Goal: Use online tool/utility: Use online tool/utility

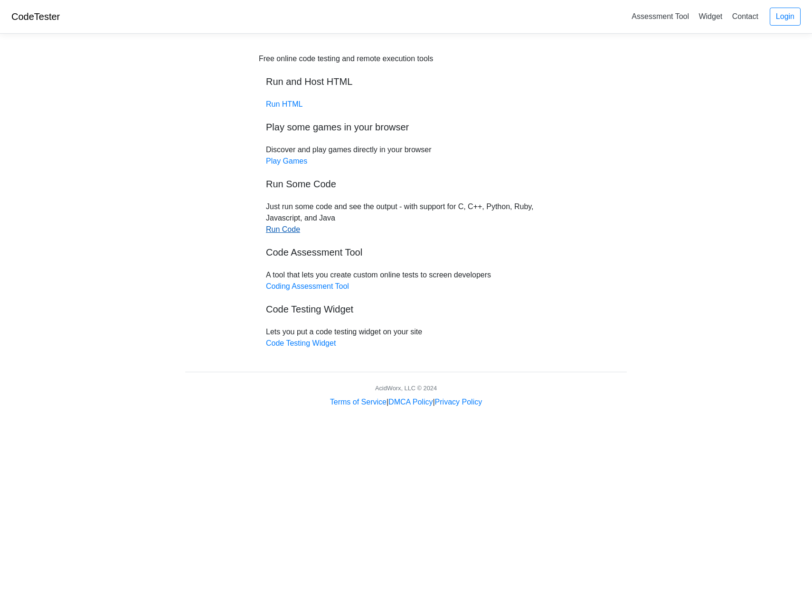
click at [289, 228] on link "Run Code" at bounding box center [283, 229] width 34 height 8
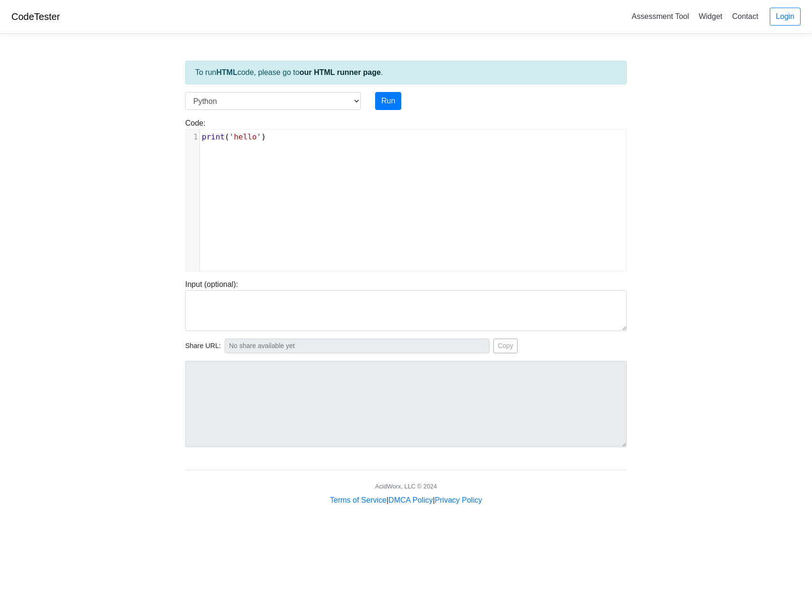
scroll to position [4, 0]
click at [286, 153] on div "xxxxxxxxxx 1 print ( 'hello' )" at bounding box center [413, 208] width 455 height 156
type textarea "print('hello')"
drag, startPoint x: 288, startPoint y: 147, endPoint x: 195, endPoint y: 140, distance: 92.8
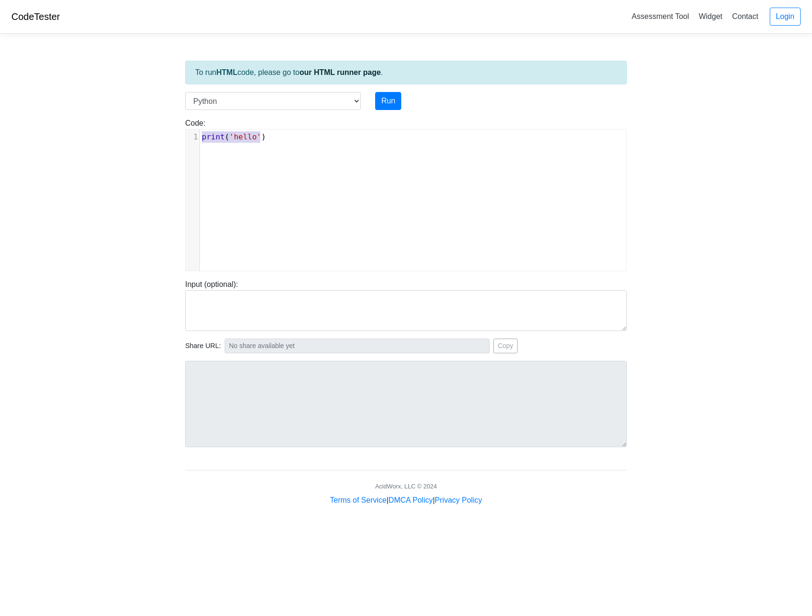
click at [195, 140] on div "x 1 print ( 'hello' )" at bounding box center [413, 208] width 455 height 156
type textarea "for i"
type textarea "(n"
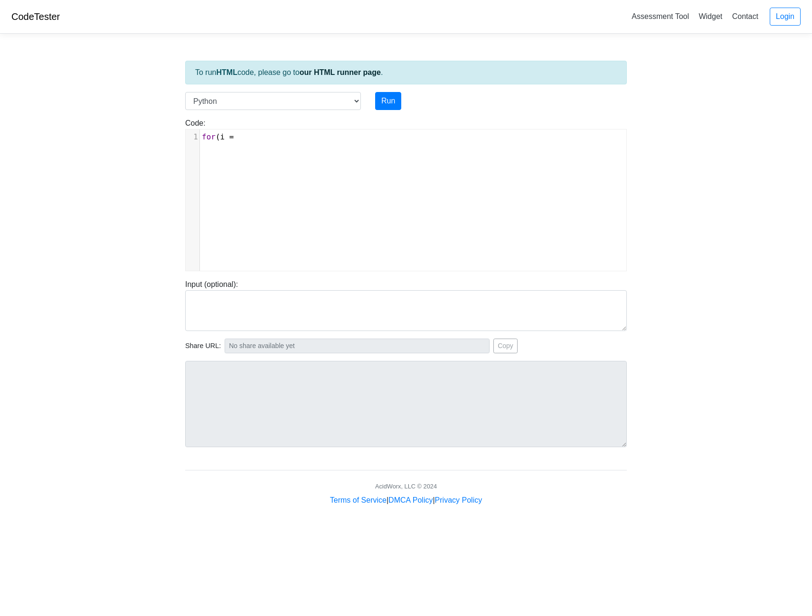
type textarea "( i =1"
type textarea "="
click at [340, 104] on select "C C++ Go Java Javascript Python Ruby" at bounding box center [273, 101] width 176 height 18
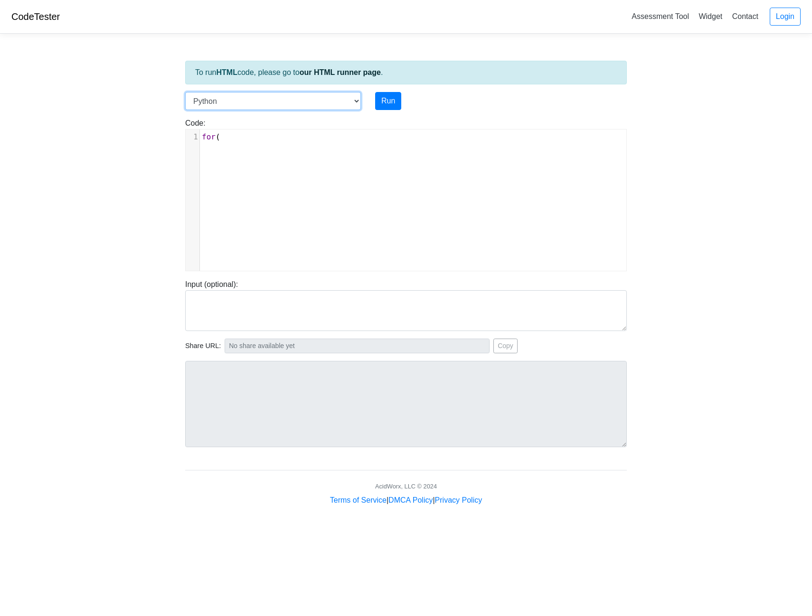
select select "cpp"
click at [185, 92] on select "C C++ Go Java Javascript Python Ruby" at bounding box center [273, 101] width 176 height 18
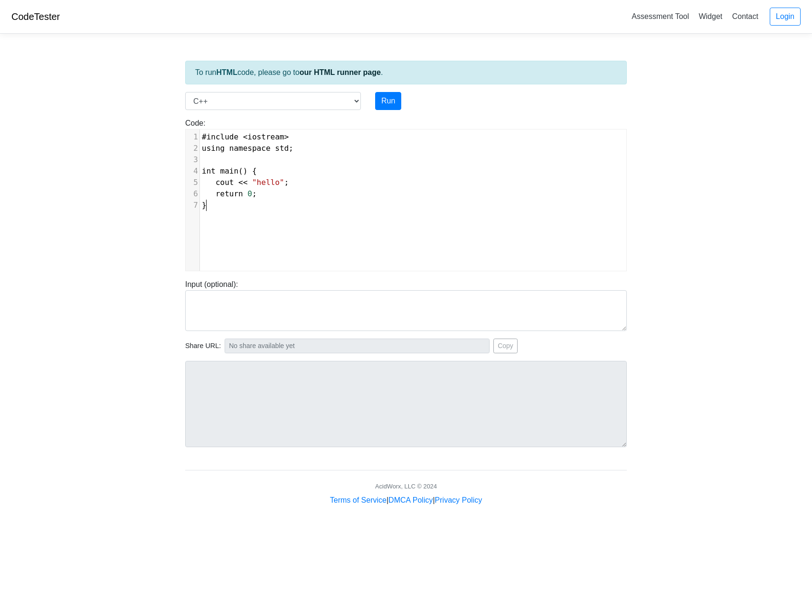
type textarea "}"
drag, startPoint x: 271, startPoint y: 200, endPoint x: 259, endPoint y: 197, distance: 12.2
click at [259, 197] on div "1 #include < iostream > 2 using namespace std ; 3 ​ 4 int main () { 5 cout << "…" at bounding box center [416, 171] width 433 height 80
click at [262, 197] on pre "return 0 ;" at bounding box center [416, 193] width 433 height 11
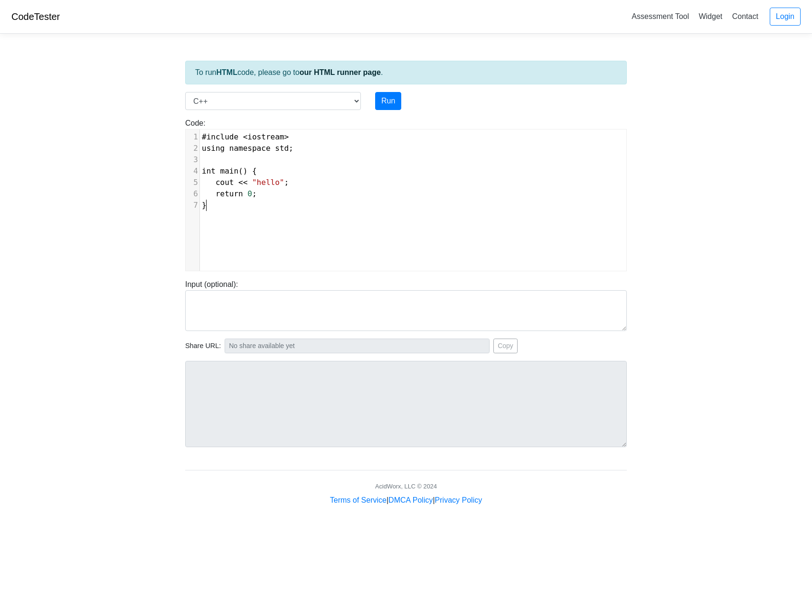
click at [254, 203] on pre "}" at bounding box center [416, 205] width 433 height 11
click at [259, 196] on pre "return 0 ;" at bounding box center [416, 193] width 433 height 11
type textarea "cout << "hello";"
drag, startPoint x: 284, startPoint y: 182, endPoint x: 206, endPoint y: 180, distance: 77.8
click at [206, 180] on pre "cout << "hello" ;" at bounding box center [416, 182] width 433 height 11
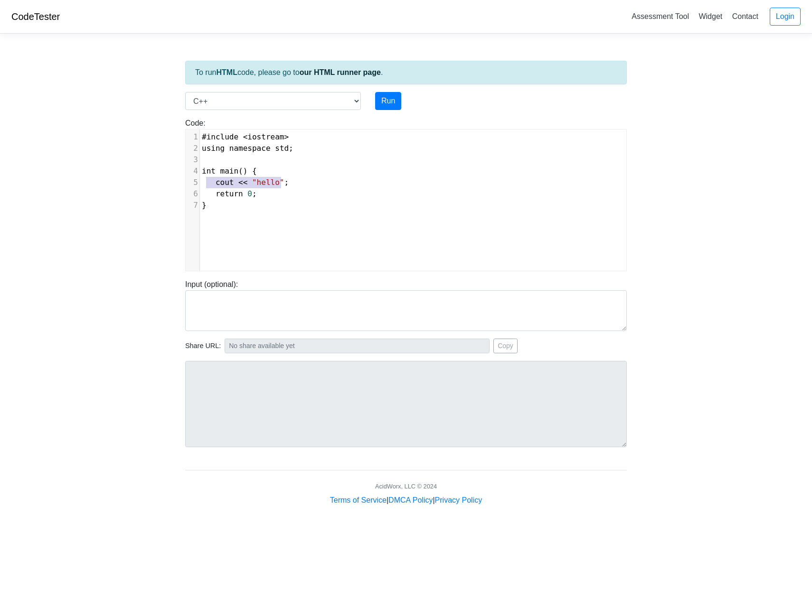
paste textarea
click at [317, 204] on pre "}" at bounding box center [416, 205] width 433 height 11
click at [208, 183] on span "for ( int i = 0 ; i < 5 ; i ++ ) {" at bounding box center [266, 182] width 128 height 9
click at [241, 198] on span "std" at bounding box center [245, 193] width 14 height 9
click at [320, 203] on pre "}" at bounding box center [416, 205] width 433 height 11
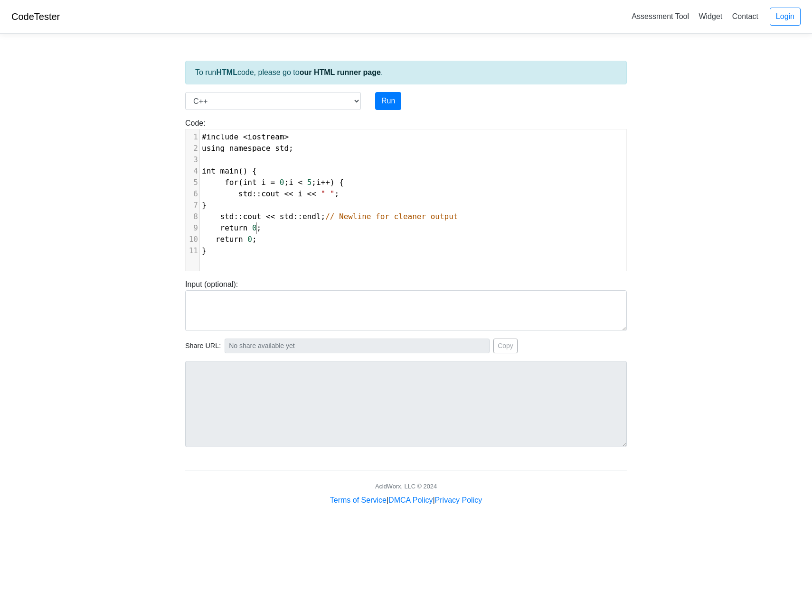
type textarea "return 0;"
drag, startPoint x: 266, startPoint y: 231, endPoint x: 207, endPoint y: 226, distance: 59.1
click at [207, 226] on pre "return 0 ;" at bounding box center [416, 228] width 433 height 11
click at [311, 184] on span "for ( int i = 0 ; i < 5 ; i ++ ) {" at bounding box center [273, 182] width 142 height 9
type textarea "4"
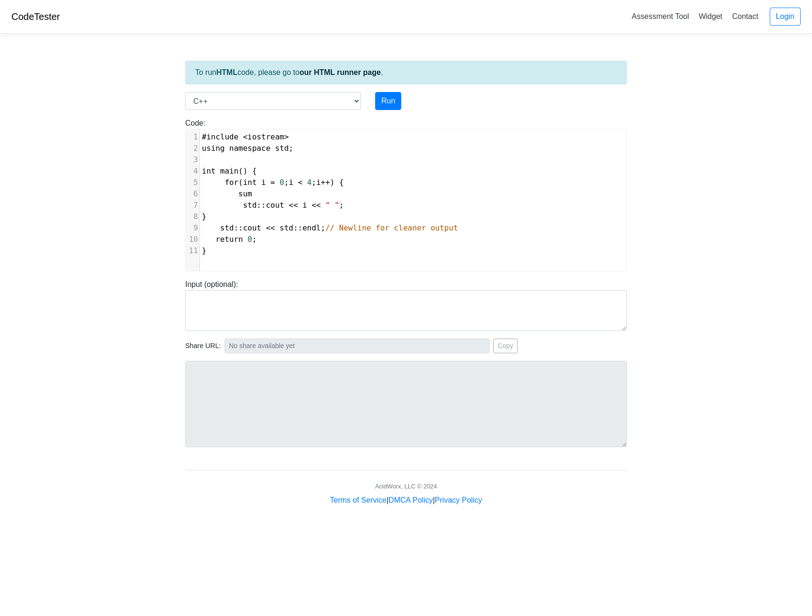
scroll to position [4, 25]
type textarea "sum = sum ="
type textarea "+ 2i"
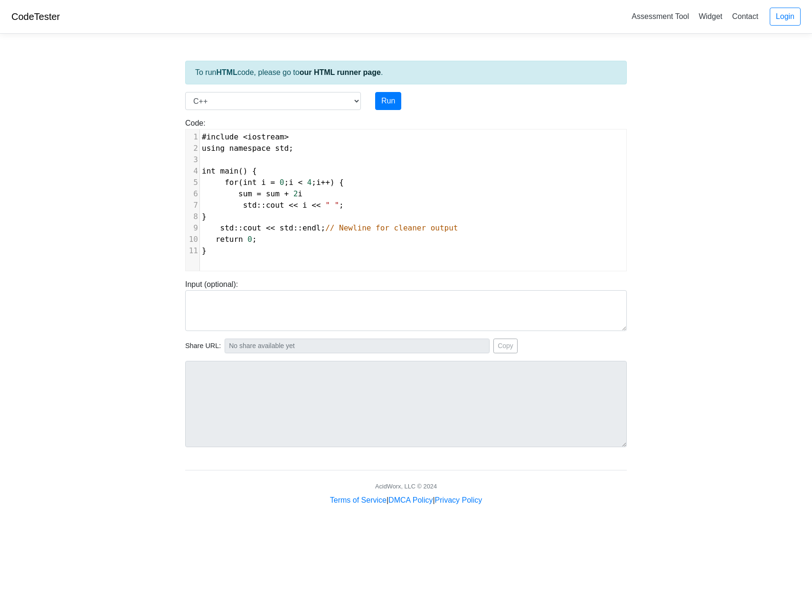
type textarea "*"
click at [368, 208] on pre "std :: cout << i << " " ;" at bounding box center [416, 205] width 433 height 11
drag, startPoint x: 341, startPoint y: 205, endPoint x: 236, endPoint y: 205, distance: 104.9
click at [236, 205] on pre "std :: cout << i << " " ;" at bounding box center [416, 205] width 433 height 11
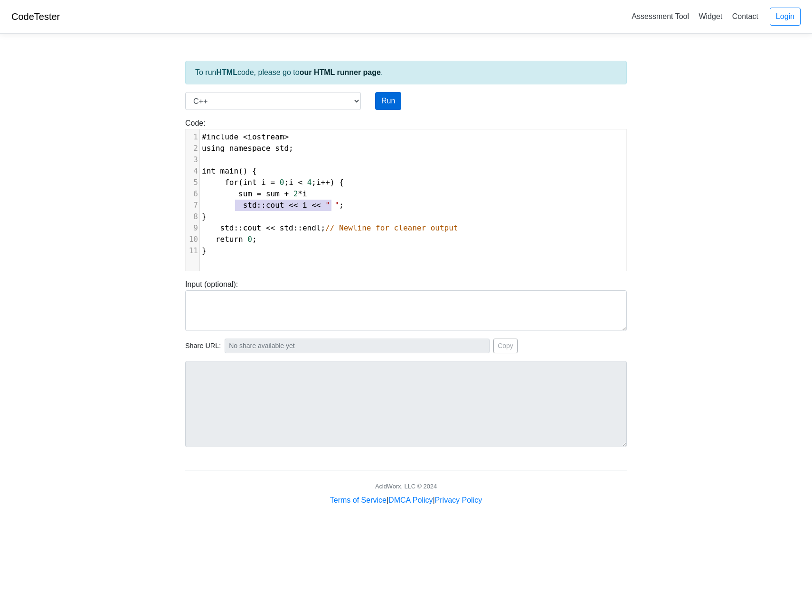
type textarea "std::cout << i << " ";"
click at [396, 106] on button "Run" at bounding box center [388, 101] width 26 height 18
type input "[URL][DOMAIN_NAME]"
type textarea "Submission status: Compilation Error Compile Output: main.cpp: In function ‘int…"
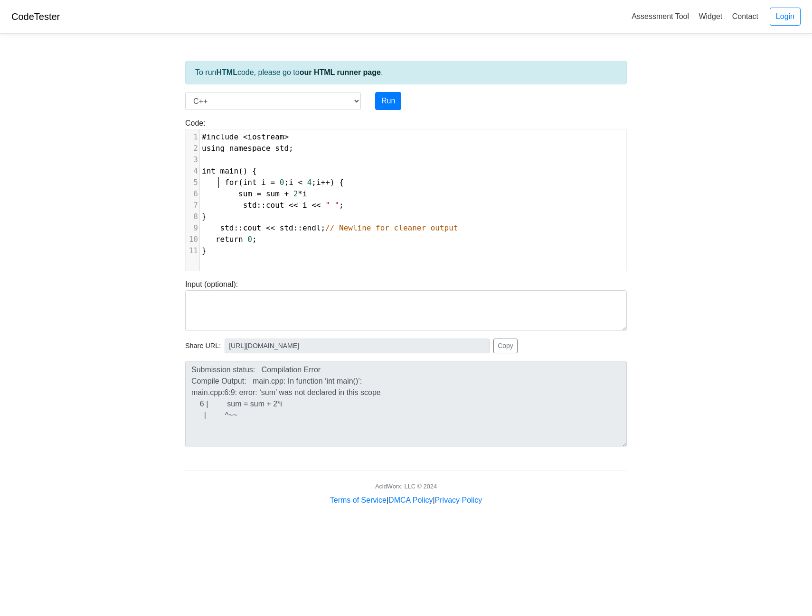
click at [219, 179] on span "for ( int i = 0 ; i < 4 ; i ++ ) {" at bounding box center [273, 182] width 142 height 9
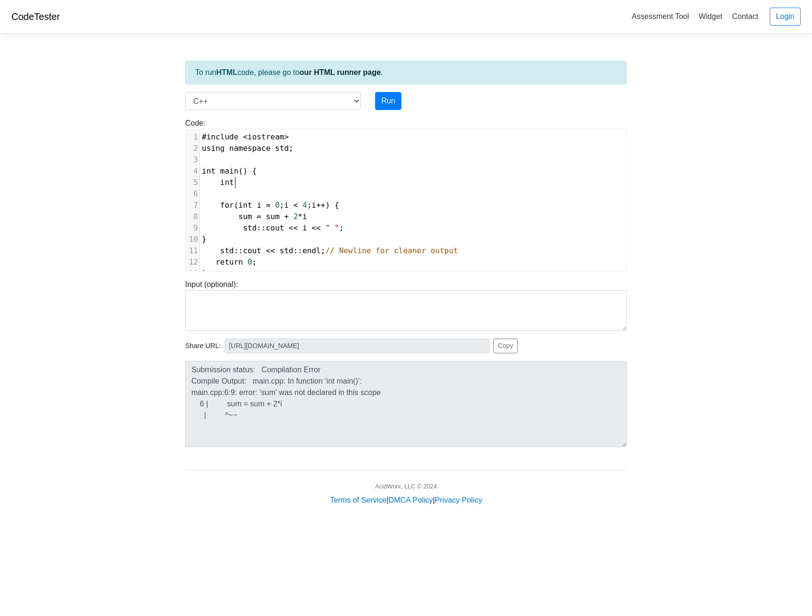
scroll to position [4, 20]
type textarea "int n;"
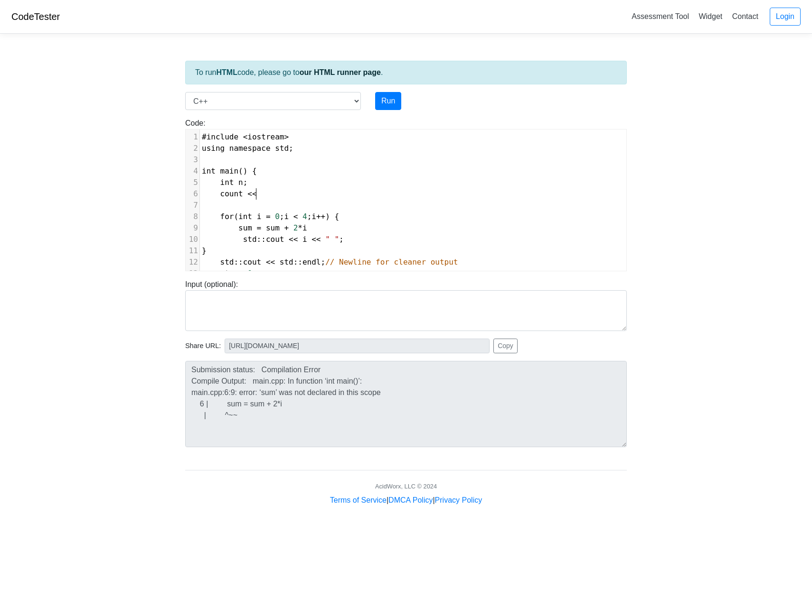
scroll to position [4, 45]
type textarea "count << en"
type textarea ""enter n:'"
type textarea """
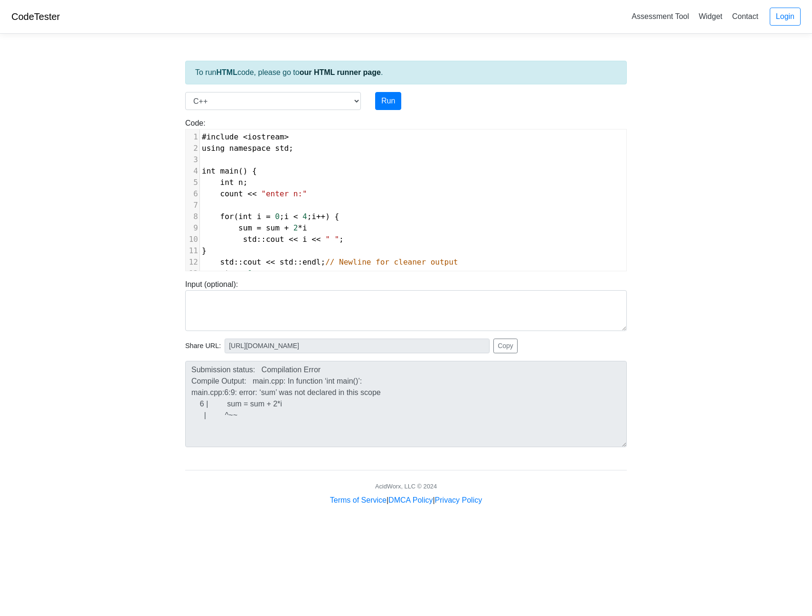
type textarea ";"
type textarea "cin >> n;"
type textarea "int sum = o;"
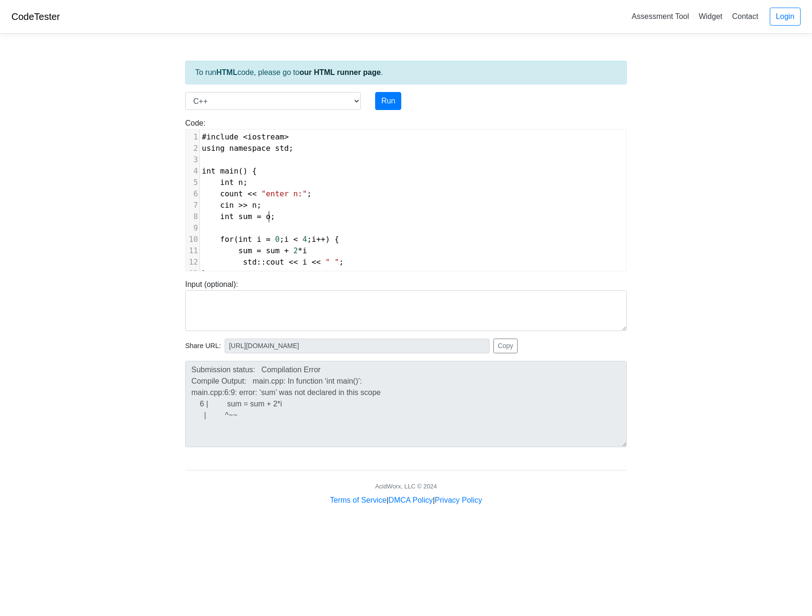
scroll to position [4, 49]
type textarea "0;"
click at [275, 242] on span "0" at bounding box center [277, 239] width 5 height 9
type textarea "1"
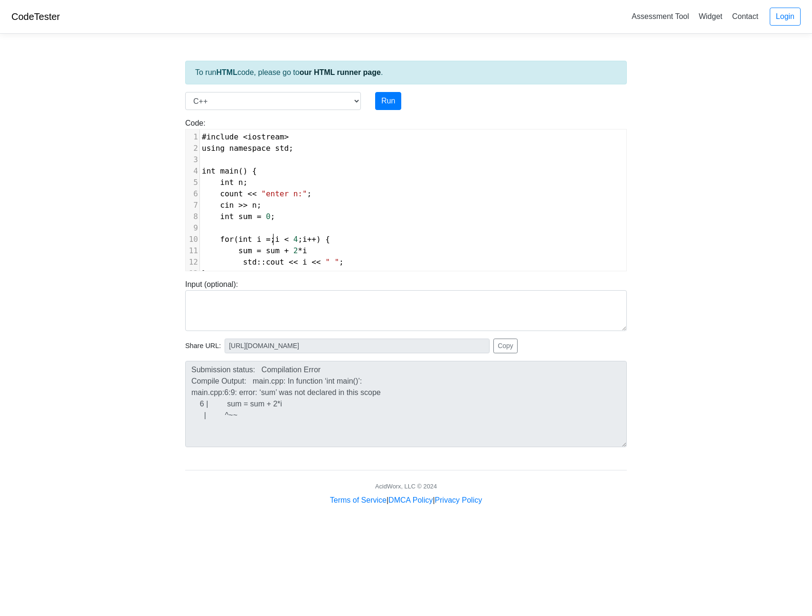
scroll to position [4, 4]
type textarea "="
type textarea ",+"
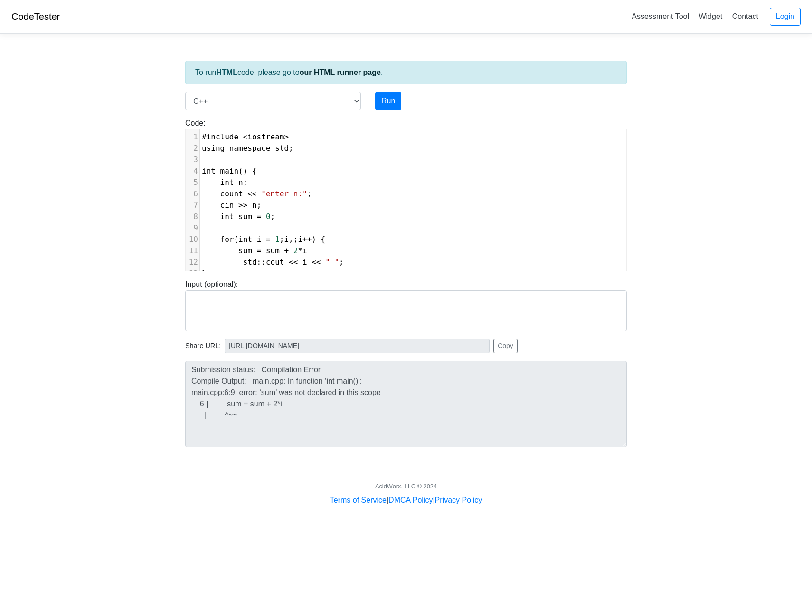
type textarea ",="
type textarea "<= n"
drag, startPoint x: 304, startPoint y: 251, endPoint x: 236, endPoint y: 250, distance: 67.9
click at [236, 250] on pre "sum = sum + 2 * i" at bounding box center [413, 250] width 426 height 11
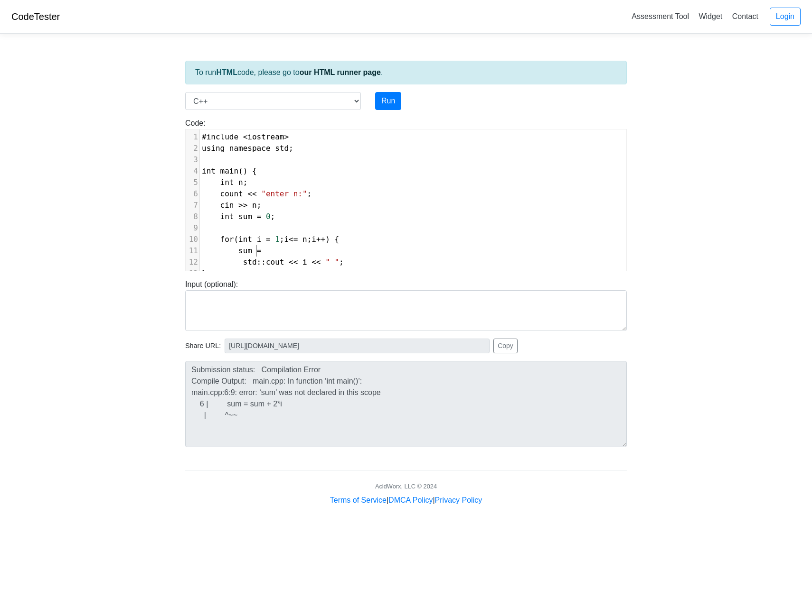
type textarea "sum =+"
type textarea "+= 2i"
type textarea "*i;"
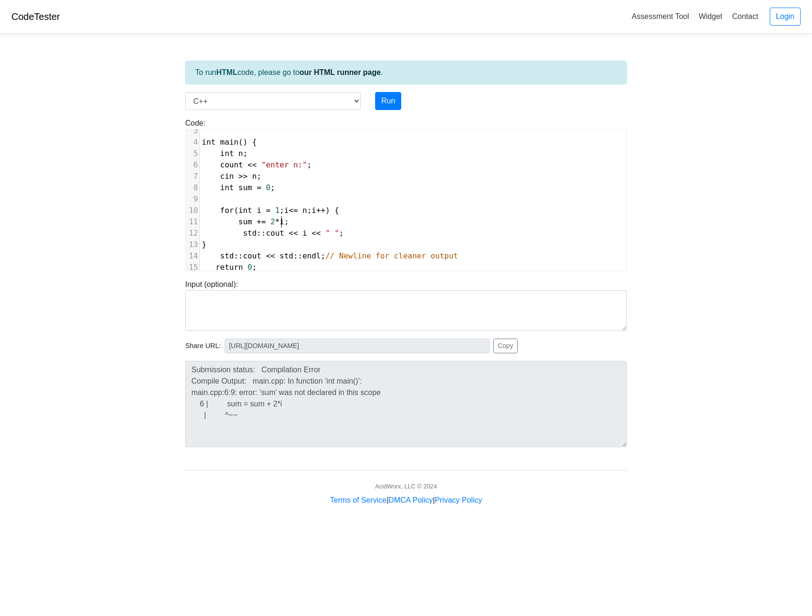
scroll to position [45, 0]
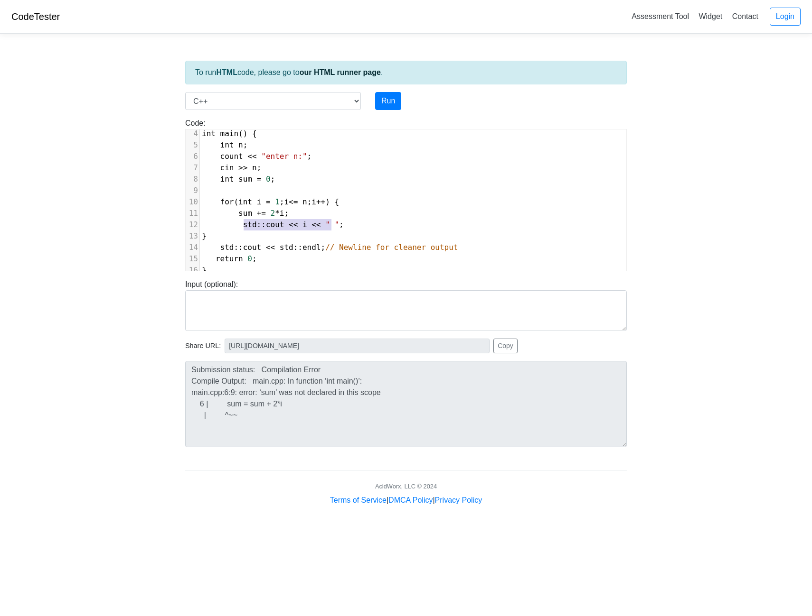
type textarea "std::cout << i << " ";"
drag, startPoint x: 343, startPoint y: 219, endPoint x: 230, endPoint y: 222, distance: 112.5
click at [230, 222] on pre "std :: cout << i << " " ;" at bounding box center [413, 224] width 426 height 11
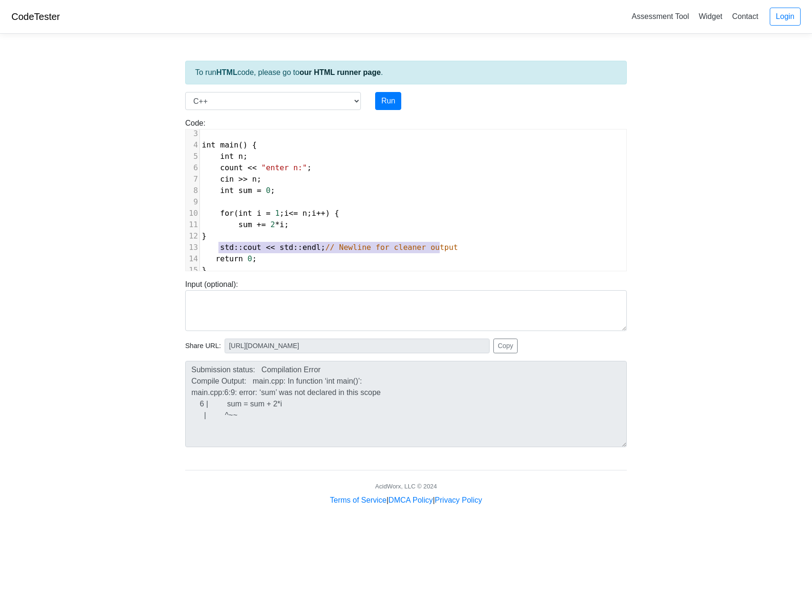
drag, startPoint x: 454, startPoint y: 241, endPoint x: 220, endPoint y: 238, distance: 233.5
click at [220, 242] on pre "std :: cout << std :: endl ; // Newline for cleaner output" at bounding box center [413, 247] width 426 height 11
type textarea "cout ,, n"
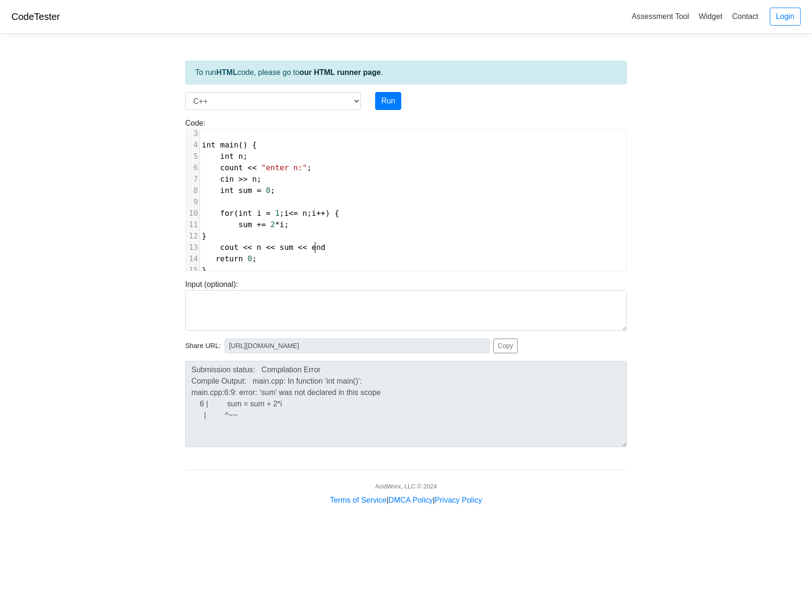
type textarea "<< n << sum << end;"
type textarea "l;"
click at [393, 106] on button "Run" at bounding box center [388, 101] width 26 height 18
type input "[URL][DOMAIN_NAME]"
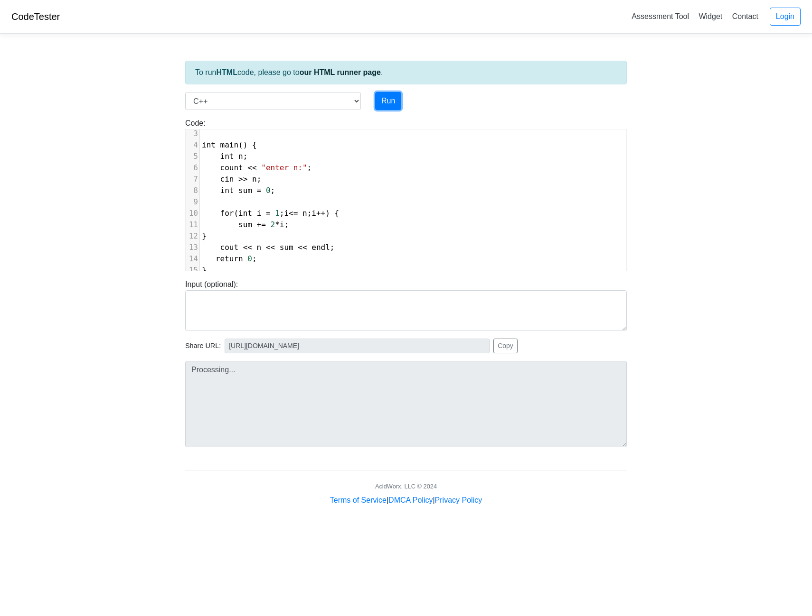
type textarea "Submission status: Compilation Error Compile Output: main.cpp: In function ‘int…"
click at [293, 163] on span ""enter n:"" at bounding box center [284, 167] width 46 height 9
click at [235, 163] on span "count" at bounding box center [231, 167] width 23 height 9
click at [387, 107] on button "Run" at bounding box center [388, 101] width 26 height 18
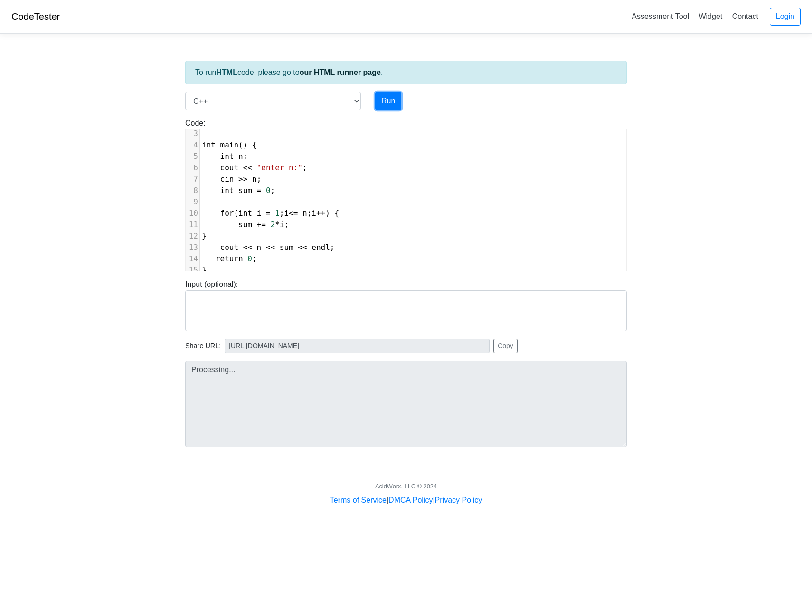
type input "[URL][DOMAIN_NAME]"
type textarea "Stdout: enter n:327641073512460"
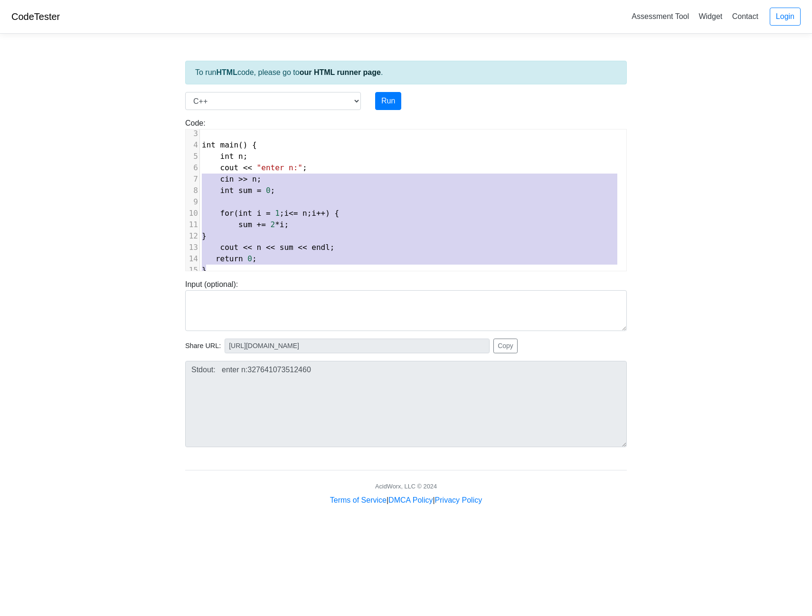
type textarea "#include <iostream> using namespace std; int main() { int n; cout << "enter n:"…"
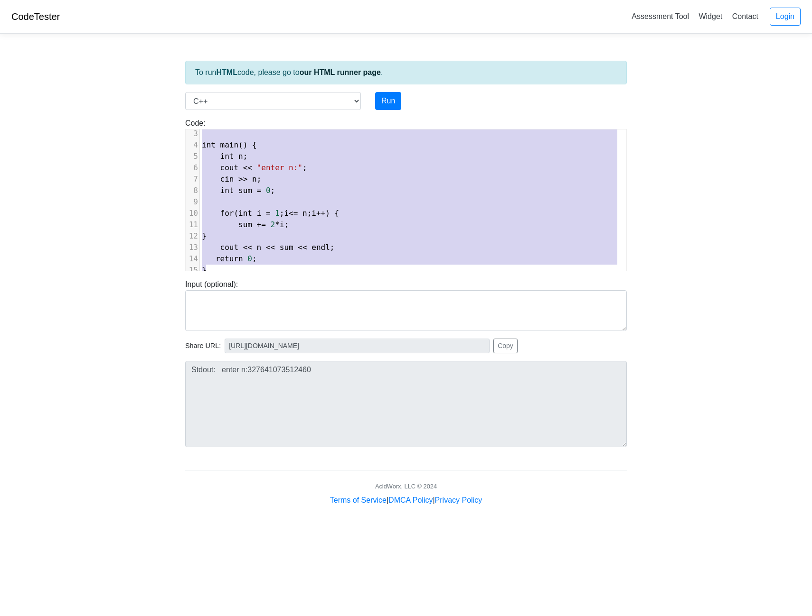
scroll to position [0, 0]
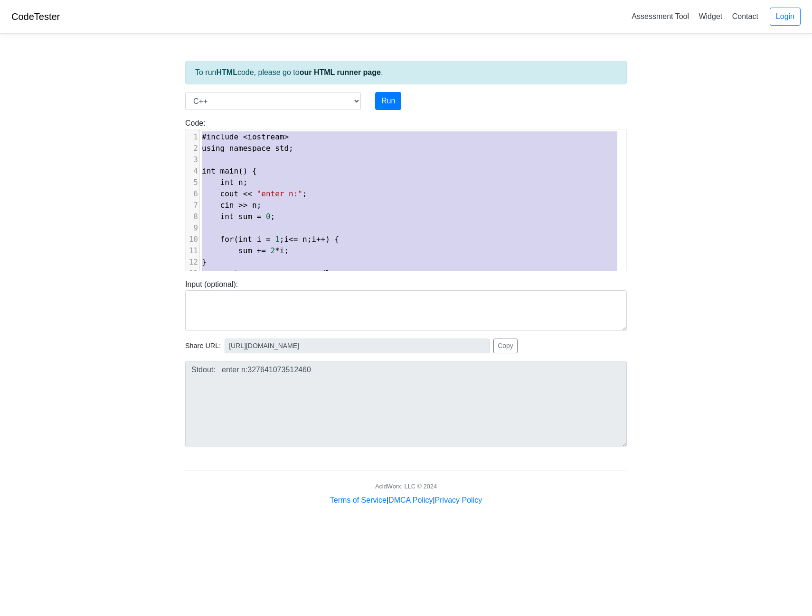
drag, startPoint x: 295, startPoint y: 265, endPoint x: 175, endPoint y: 120, distance: 188.8
click at [175, 120] on body "CodeTester Assessment Tool Widget Contact Login To run HTML code, please go to …" at bounding box center [406, 253] width 812 height 506
paste textarea
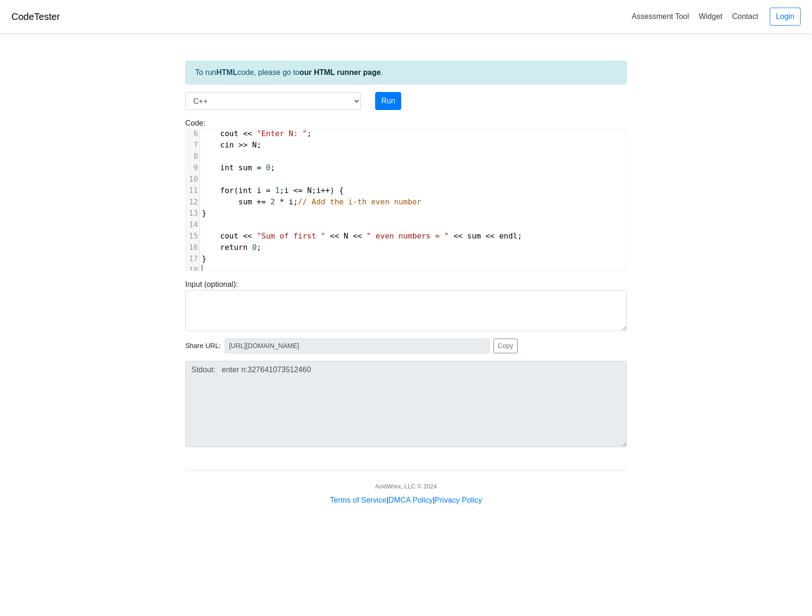
click at [373, 253] on pre "}" at bounding box center [413, 258] width 426 height 11
click at [389, 100] on button "Run" at bounding box center [388, 101] width 26 height 18
type input "[URL][DOMAIN_NAME]"
type textarea "Stdout: Enter N: Sum of first 32765 even numbers = 1073577990"
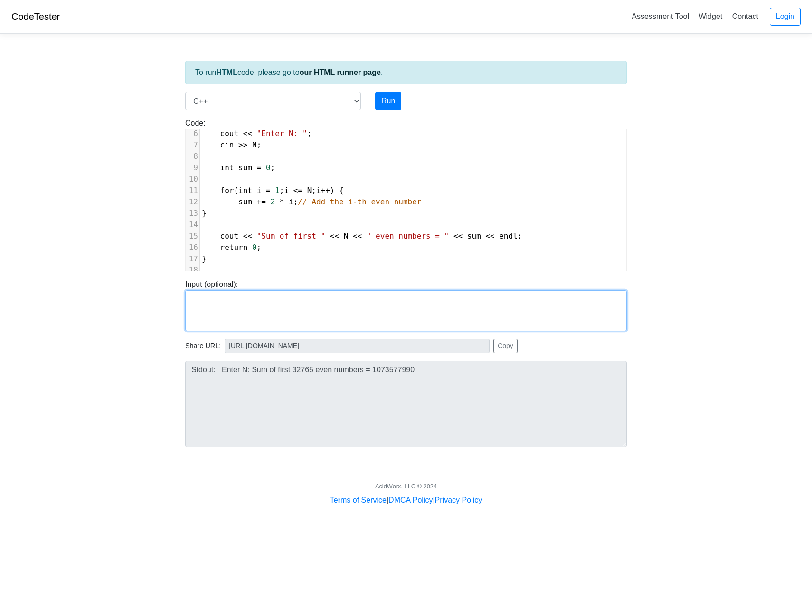
click at [285, 309] on textarea at bounding box center [405, 310] width 441 height 41
type textarea "4"
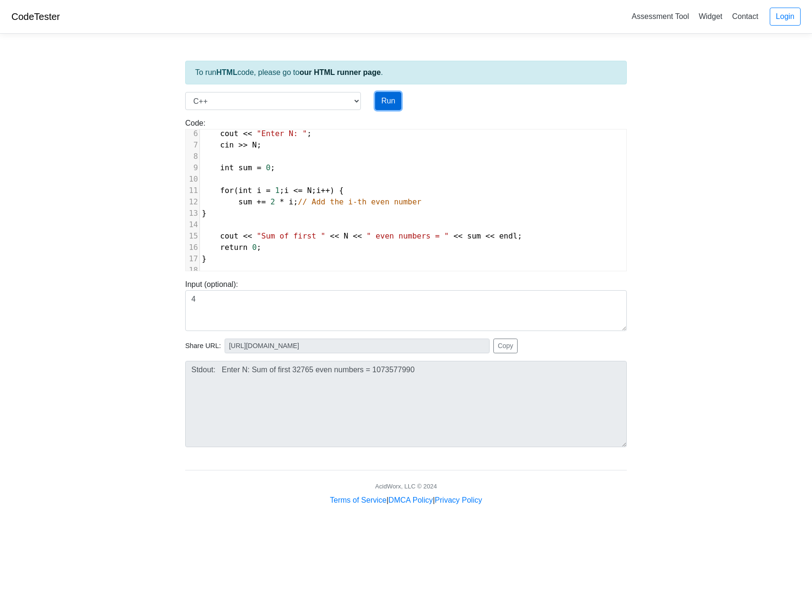
click at [384, 107] on button "Run" at bounding box center [388, 101] width 26 height 18
type input "[URL][DOMAIN_NAME]"
type textarea "Stdout: Enter N: Sum of first 4 even numbers = 20"
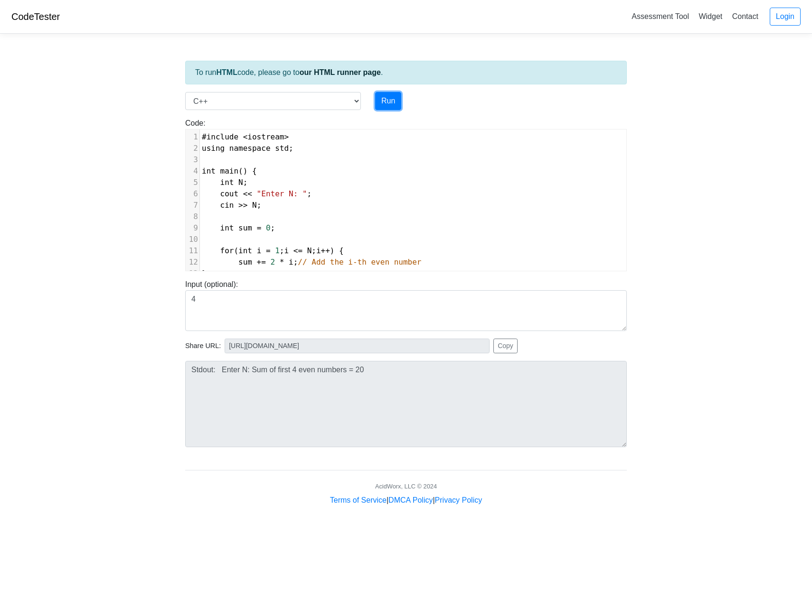
scroll to position [0, 0]
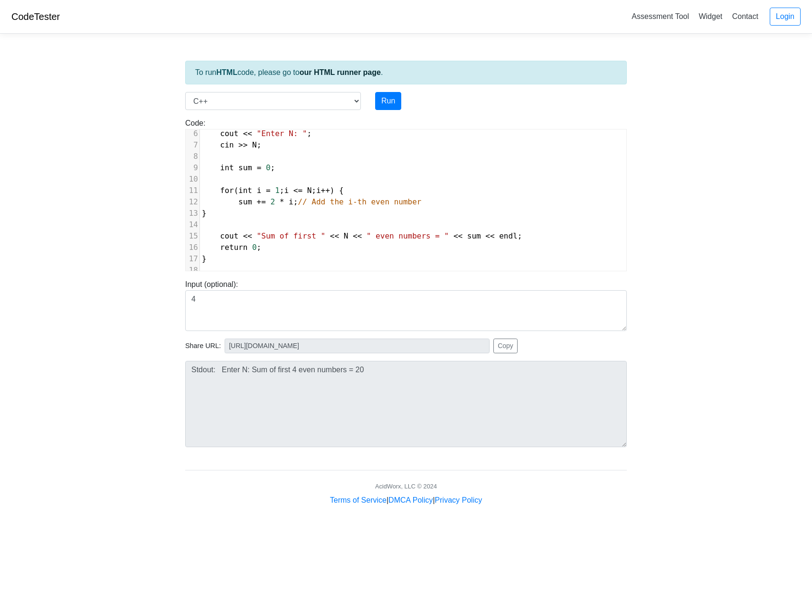
click at [257, 197] on span "+=" at bounding box center [261, 201] width 9 height 9
type textarea "sum+"
click at [280, 197] on span "+" at bounding box center [282, 201] width 5 height 9
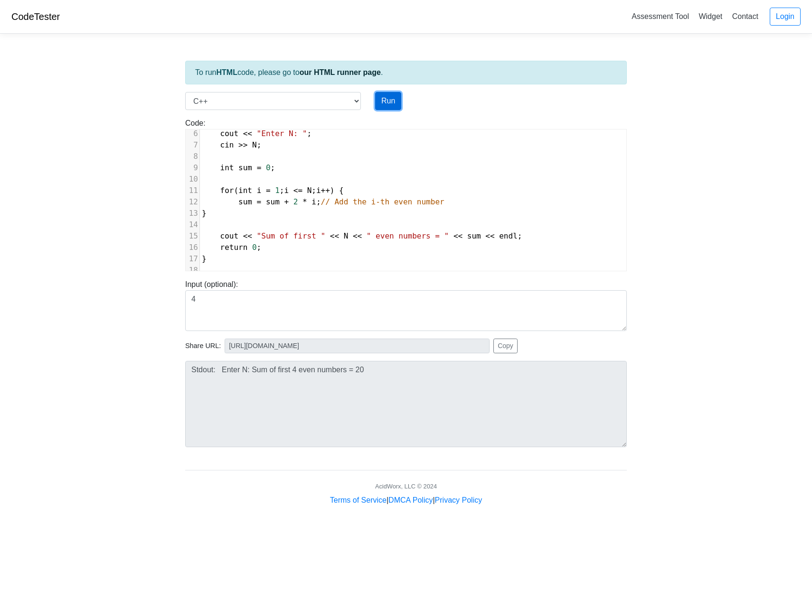
click at [391, 99] on button "Run" at bounding box center [388, 101] width 26 height 18
type input "[URL][DOMAIN_NAME]"
type textarea "Stdout: Enter N: Sum of first 4 even numbers = 20"
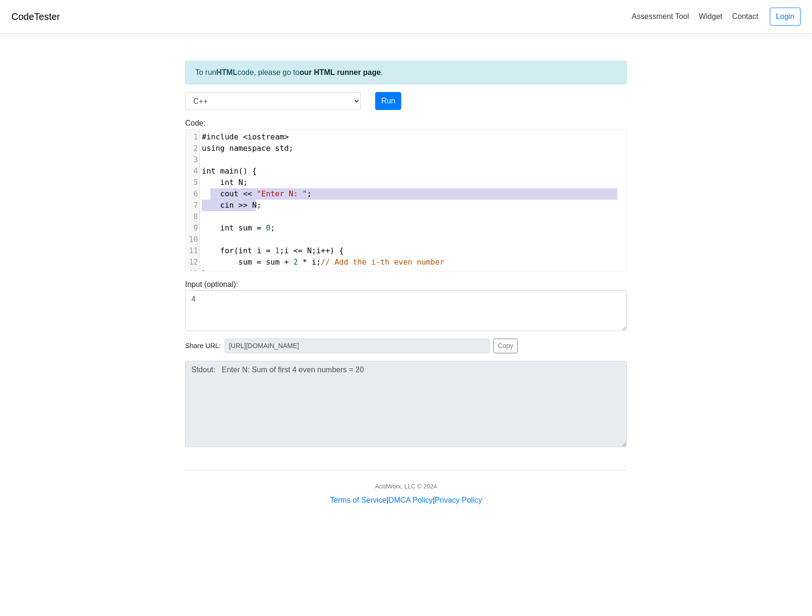
type textarea "cout << "Enter N: "; cin >> N;"
drag, startPoint x: 266, startPoint y: 206, endPoint x: 201, endPoint y: 196, distance: 66.2
click at [201, 196] on div "1 #include < iostream > 2 using namespace std ; 3 ​ 4 int main () { 5 int N ; 6…" at bounding box center [413, 233] width 426 height 205
click at [313, 219] on pre "​" at bounding box center [413, 216] width 426 height 11
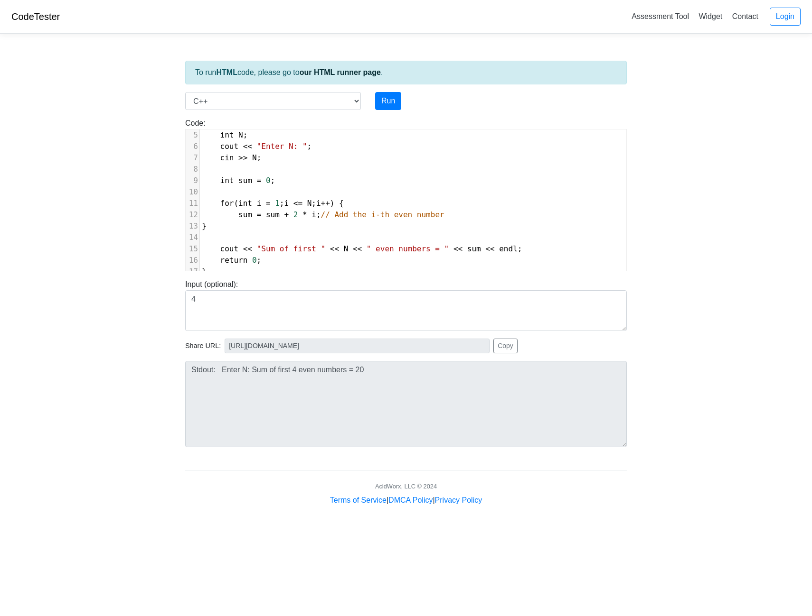
click at [233, 216] on span "sum = sum + 2 * i ; // Add the i-th even number" at bounding box center [323, 214] width 243 height 9
drag, startPoint x: 302, startPoint y: 217, endPoint x: 284, endPoint y: 217, distance: 18.5
click at [284, 217] on span "sum = sum + 2 * i ; // Add the i-th even number" at bounding box center [323, 214] width 243 height 9
type textarea "value"
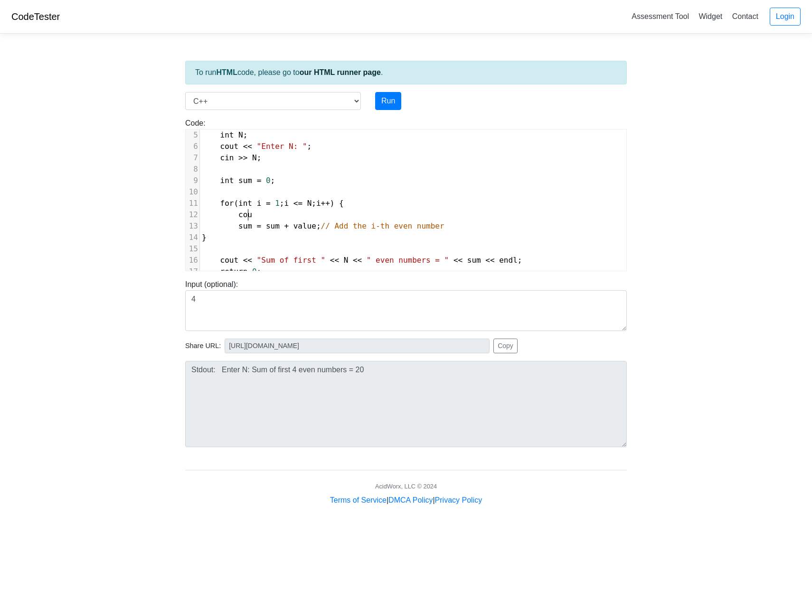
type textarea "count"
type textarea "t << enter"
type textarea ""enter Val"
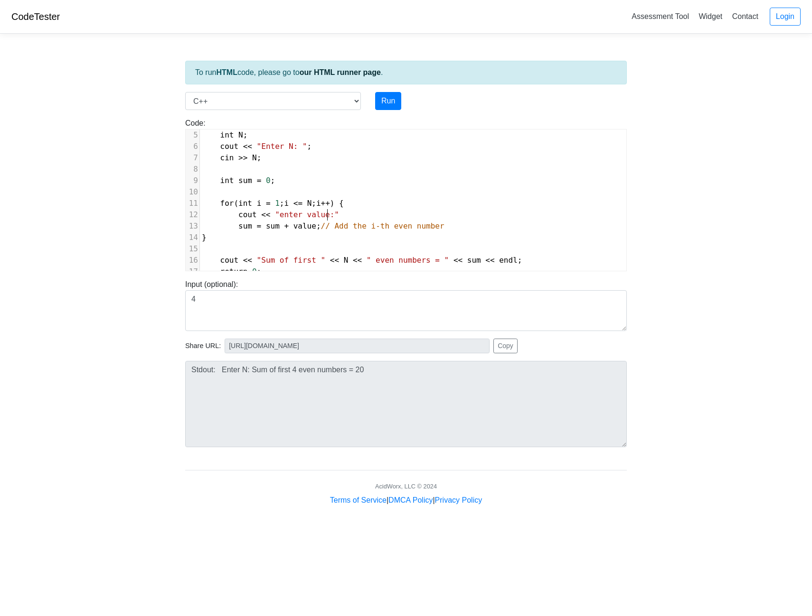
scroll to position [4, 33]
type textarea "value:";"
type textarea "cin >> Value;"
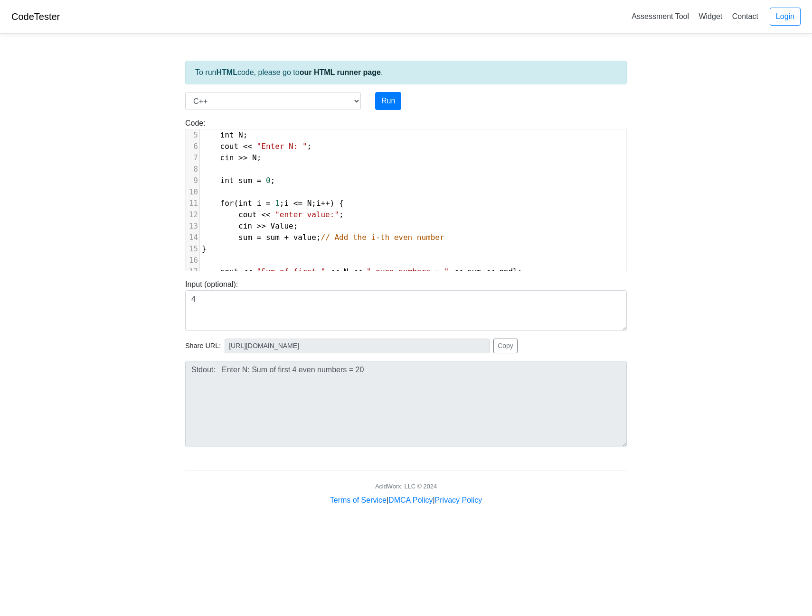
drag, startPoint x: 289, startPoint y: 239, endPoint x: 310, endPoint y: 251, distance: 24.7
click at [293, 238] on span "value" at bounding box center [304, 237] width 23 height 9
type textarea "]V"
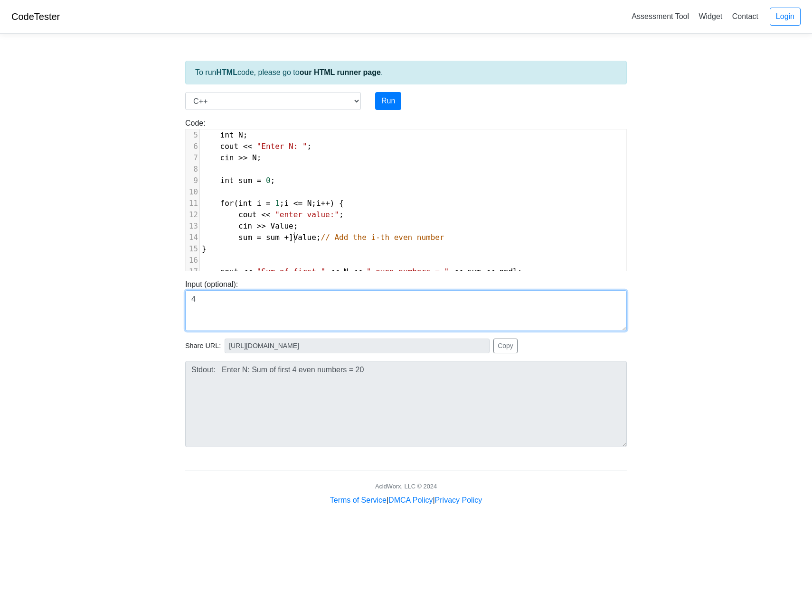
click at [308, 306] on textarea "4" at bounding box center [405, 310] width 441 height 41
type textarea "4 4"
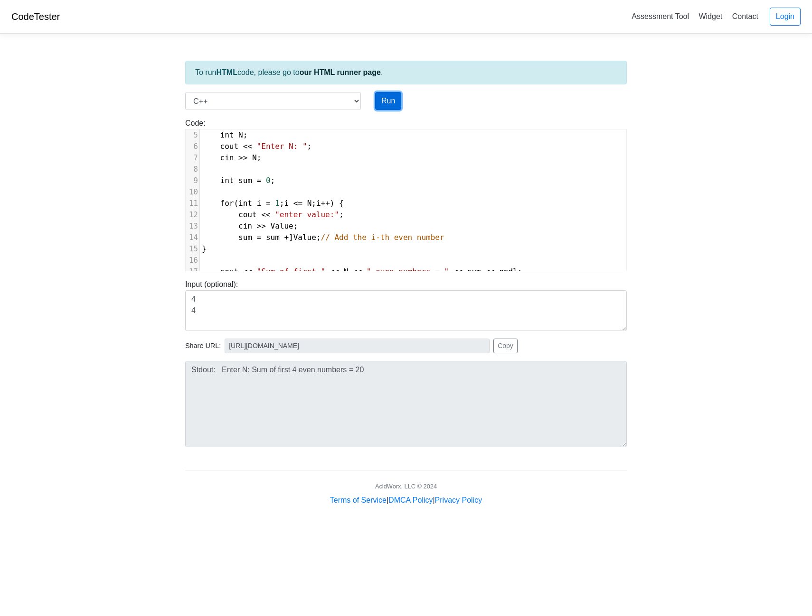
click at [393, 106] on button "Run" at bounding box center [388, 101] width 26 height 18
type input "[URL][DOMAIN_NAME]"
type textarea "Submission status: Compilation Error Compile Output: main.cpp: In function ‘int…"
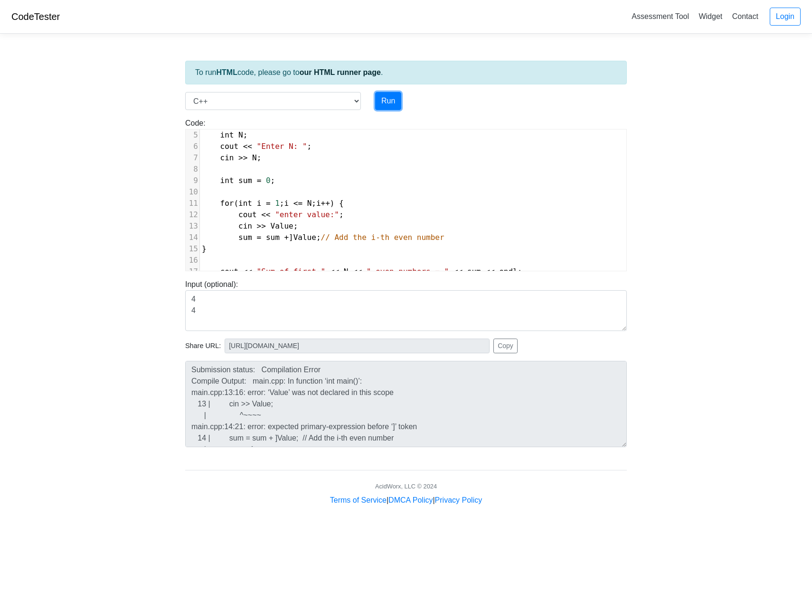
scroll to position [47, 0]
click at [355, 206] on pre "for ( int i = 1 ; i <= N ; i ++ ) {" at bounding box center [413, 203] width 426 height 11
type textarea "int value"
type textarea "Value;"
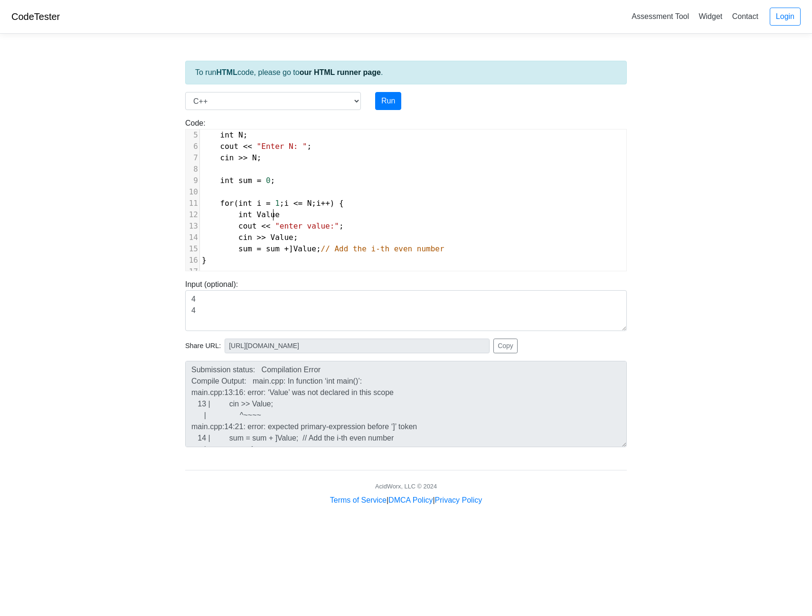
scroll to position [4, 25]
click at [288, 251] on span "sum = sum + ] Value ; // Add the i-th even number" at bounding box center [323, 248] width 243 height 9
click at [389, 103] on button "Run" at bounding box center [388, 101] width 26 height 18
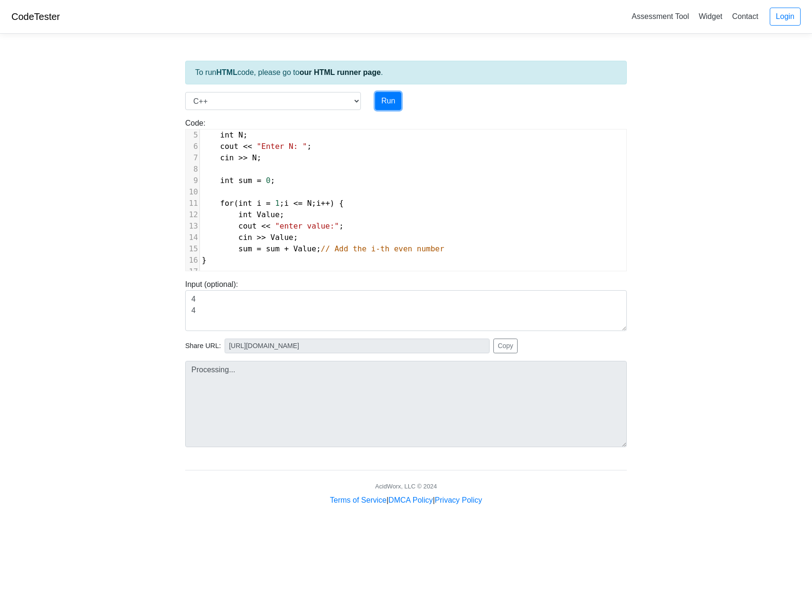
type input "[URL][DOMAIN_NAME]"
type textarea "Stdout: Enter N: enter value:enter value:enter value:enter value:Sum of first 4…"
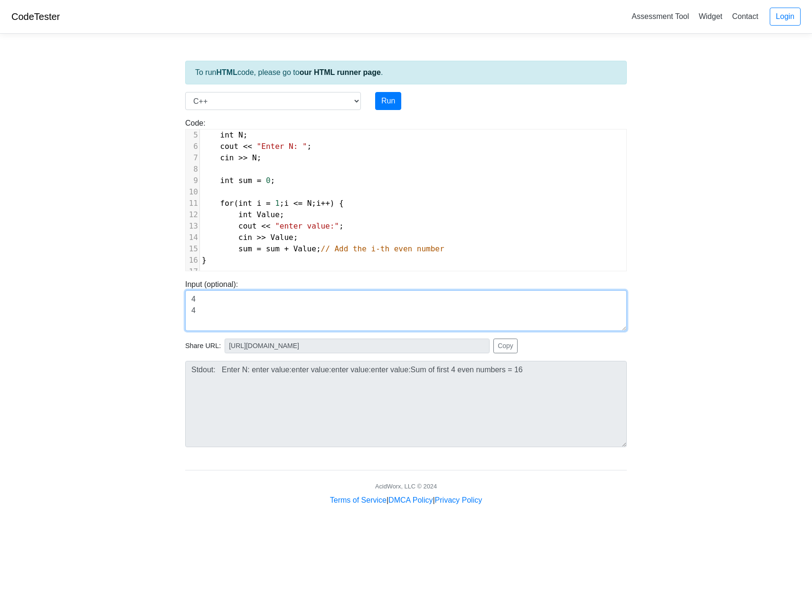
click at [216, 316] on textarea "4 4" at bounding box center [405, 310] width 441 height 41
type textarea "4 10 20 30 40"
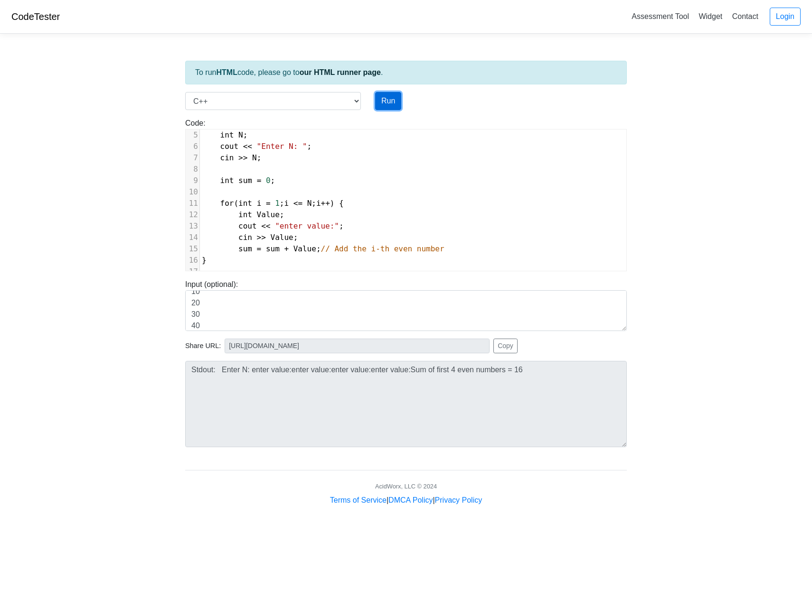
click at [388, 106] on button "Run" at bounding box center [388, 101] width 26 height 18
type input "[URL][DOMAIN_NAME]"
type textarea "Stdout: Enter N: enter value:enter value:enter value:enter value:Sum of first 4…"
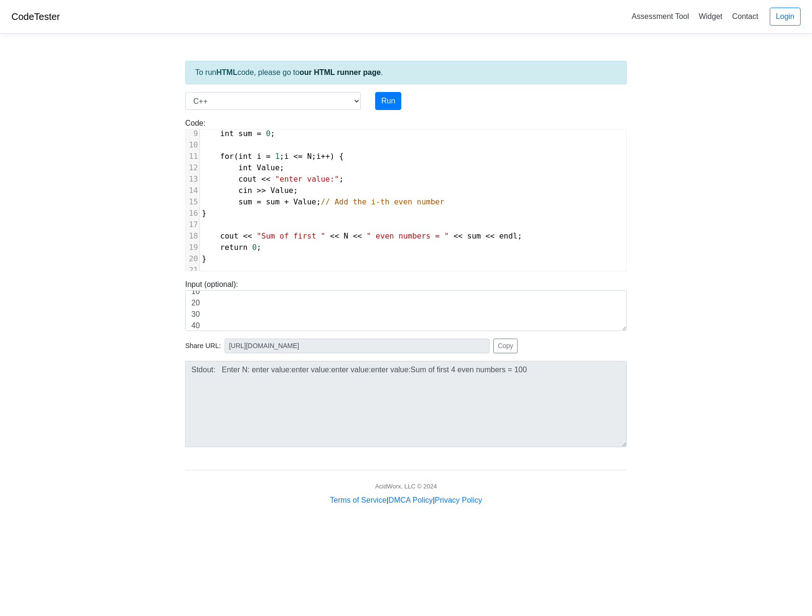
scroll to position [4, 0]
click at [281, 219] on pre "​" at bounding box center [413, 224] width 426 height 11
type textarea ""Sum of first ""
drag, startPoint x: 252, startPoint y: 229, endPoint x: 314, endPoint y: 231, distance: 61.7
click at [314, 232] on span ""Sum of first "" at bounding box center [291, 236] width 69 height 9
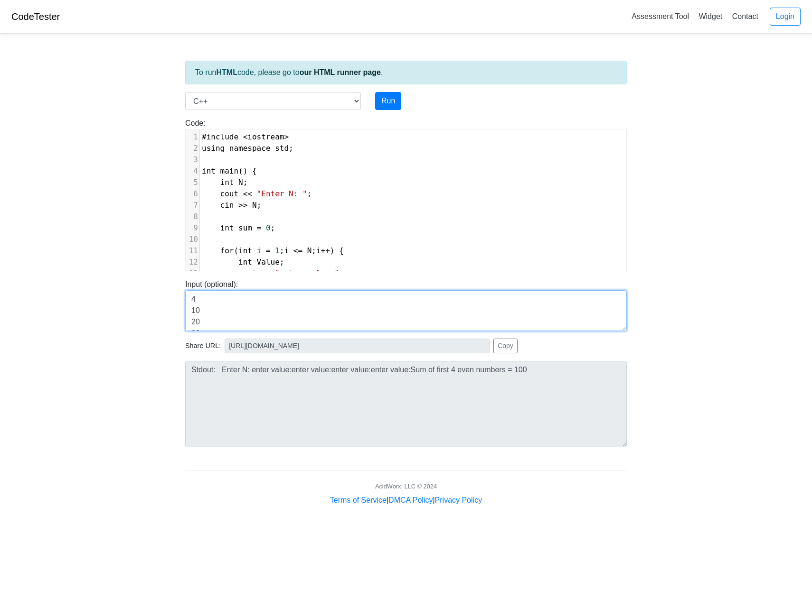
drag, startPoint x: 194, startPoint y: 296, endPoint x: 185, endPoint y: 296, distance: 8.5
click at [185, 296] on textarea "4 10 20 30 40" at bounding box center [405, 310] width 441 height 41
click at [280, 316] on textarea "5 10 20 30 40" at bounding box center [405, 310] width 441 height 41
click at [244, 321] on textarea "5 10 20 30 40" at bounding box center [405, 310] width 441 height 41
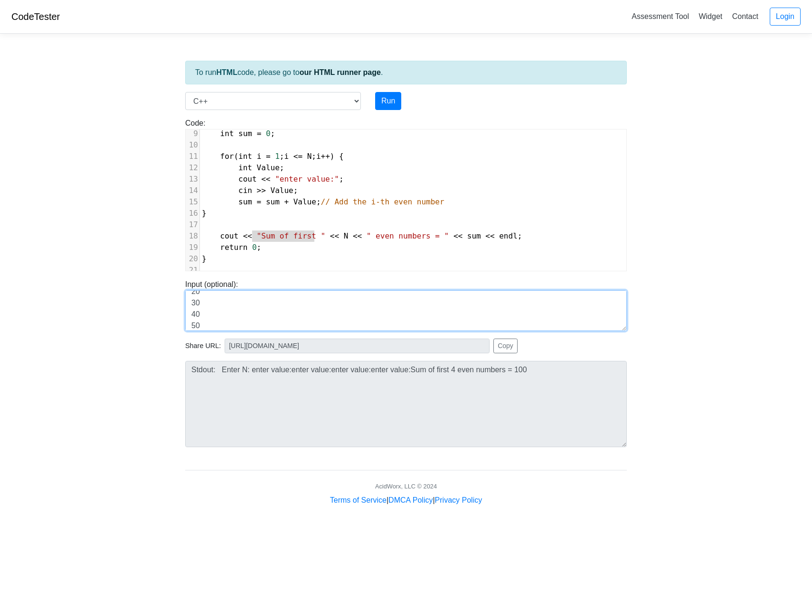
type textarea "5 10 20 30 40 50"
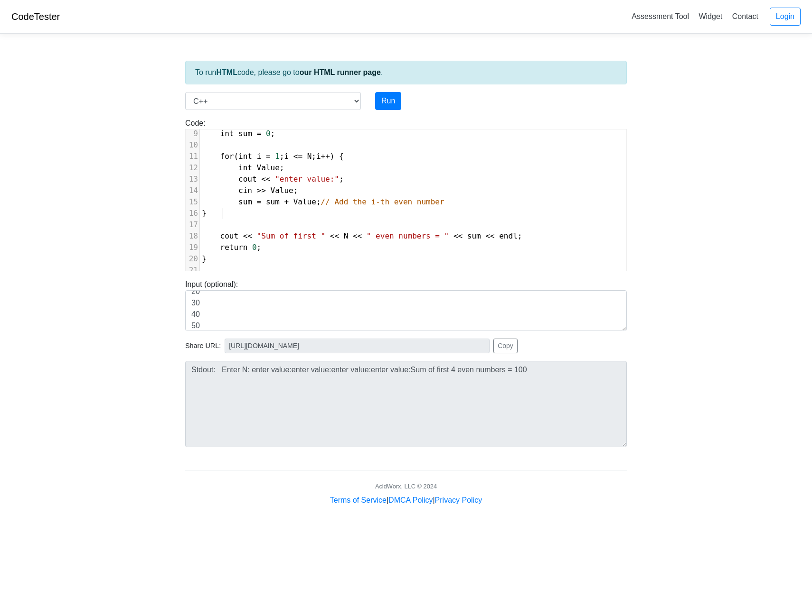
click at [298, 209] on pre "}" at bounding box center [413, 213] width 426 height 11
click at [307, 215] on pre "}" at bounding box center [413, 213] width 426 height 11
click at [300, 219] on pre "​" at bounding box center [413, 224] width 426 height 11
type textarea "int ea"
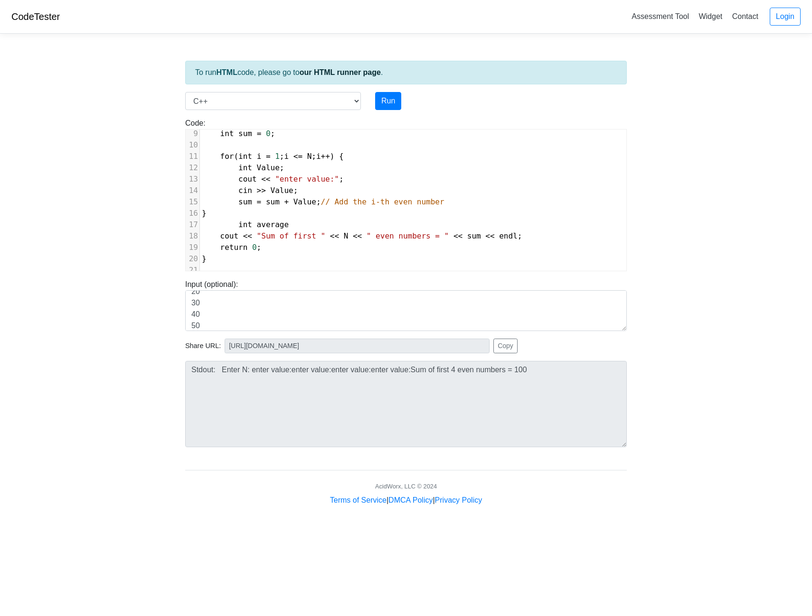
type textarea "average;"
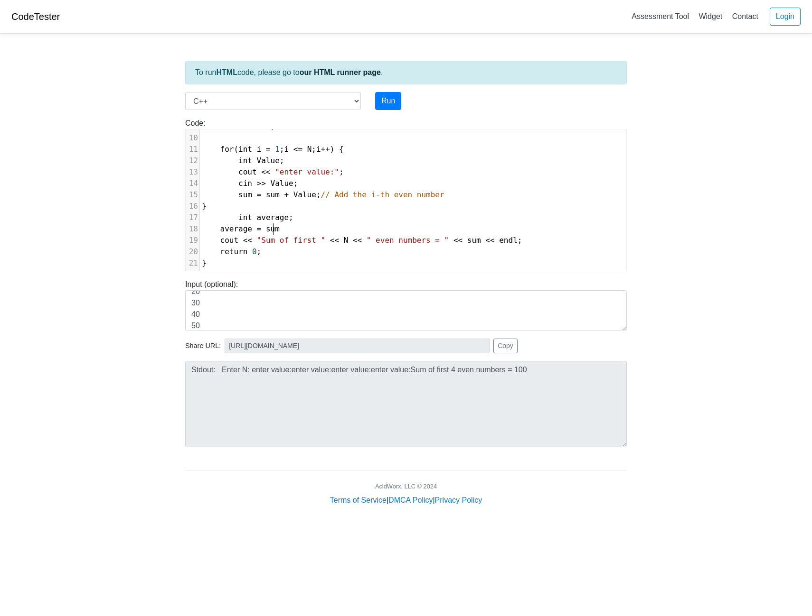
scroll to position [4, 54]
type textarea "average = sum /"
type textarea "/ N"
type textarea ""Sum of first ""
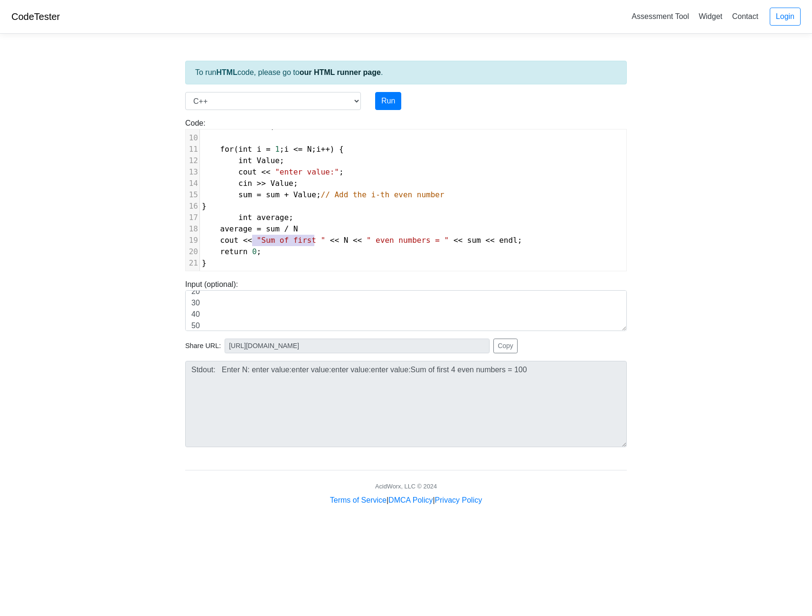
drag, startPoint x: 252, startPoint y: 239, endPoint x: 315, endPoint y: 240, distance: 63.1
click at [315, 240] on span "cout << "Sum of first " << N << " even numbers = " << sum << endl ;" at bounding box center [362, 240] width 320 height 9
type textarea "average"
type textarea ""a"
type textarea "the average of n""
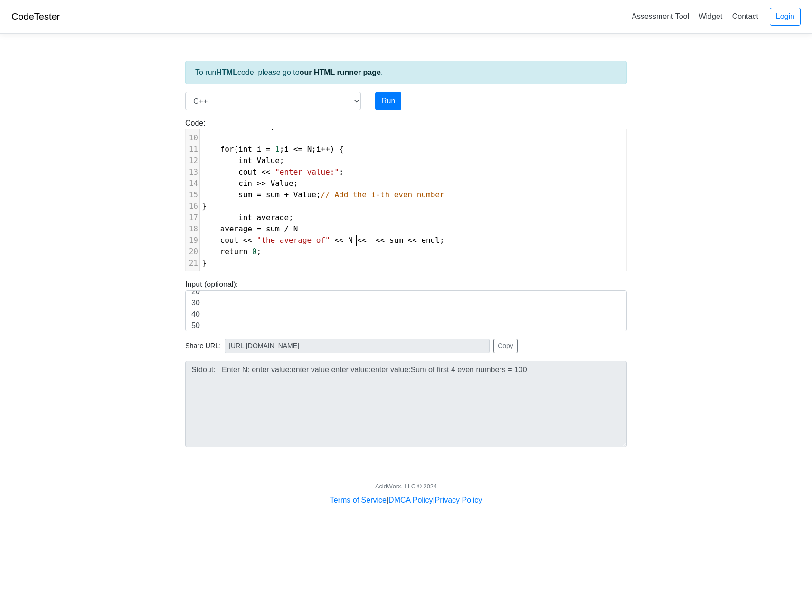
type textarea """
type textarea "average"
type textarea "average<< end"
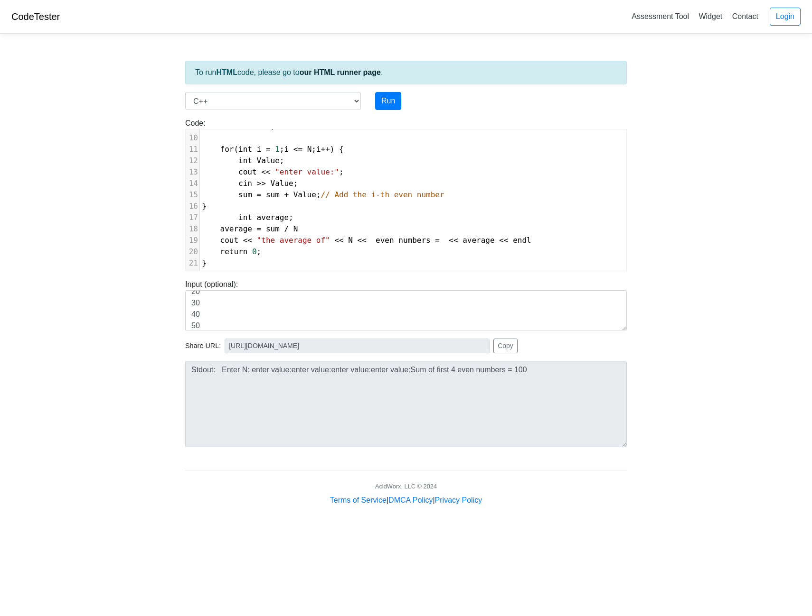
type textarea "average << endl;"
type textarea ""average""
type textarea """
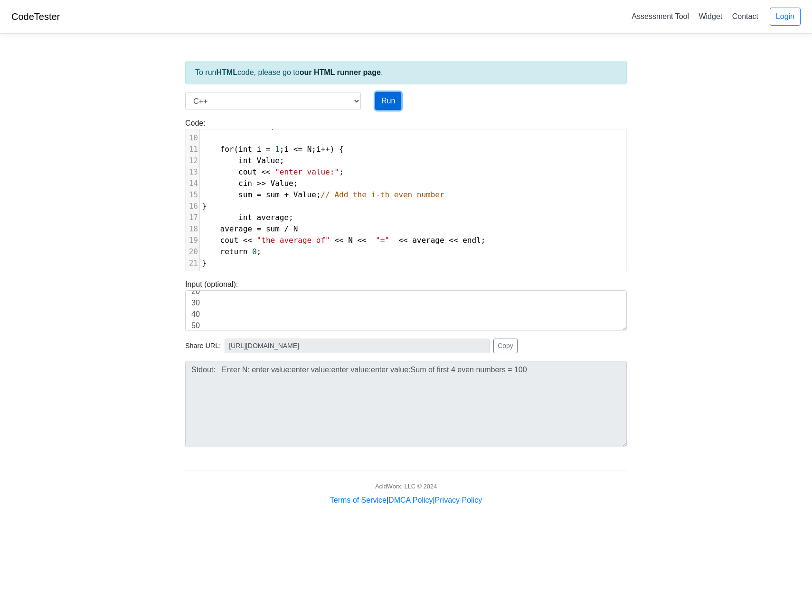
click at [392, 102] on button "Run" at bounding box center [388, 101] width 26 height 18
type input "[URL][DOMAIN_NAME]"
type textarea "Submission status: Compilation Error Compile Output: main.cpp: In function ‘int…"
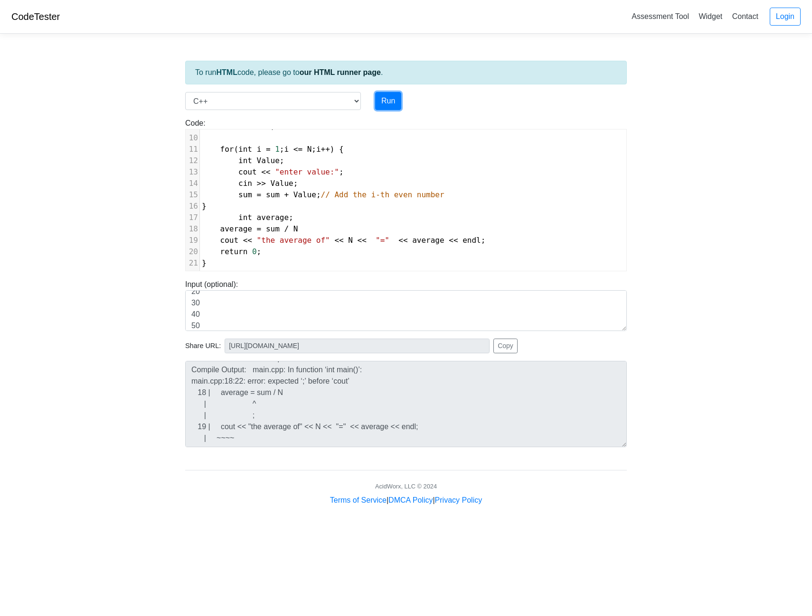
scroll to position [0, 0]
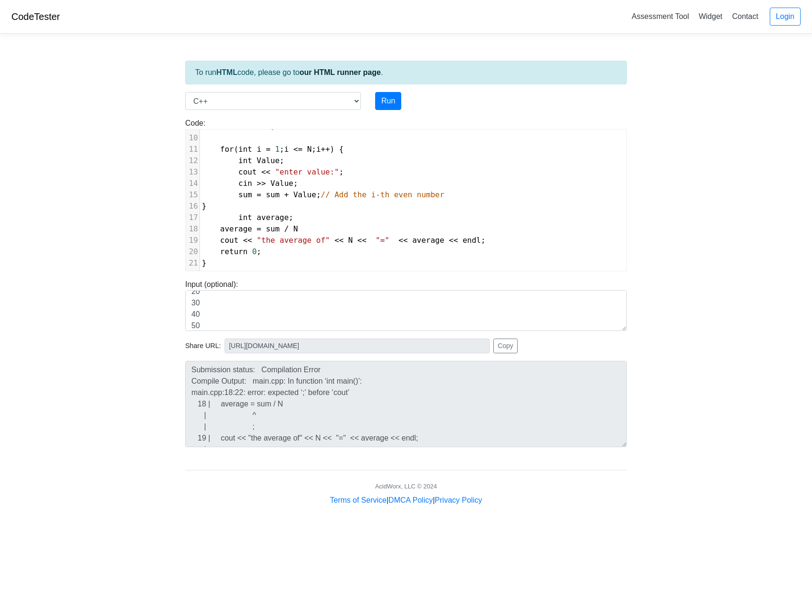
click at [297, 230] on pre "average = sum / N" at bounding box center [413, 229] width 426 height 11
type textarea ";"
click at [384, 102] on button "Run" at bounding box center [388, 101] width 26 height 18
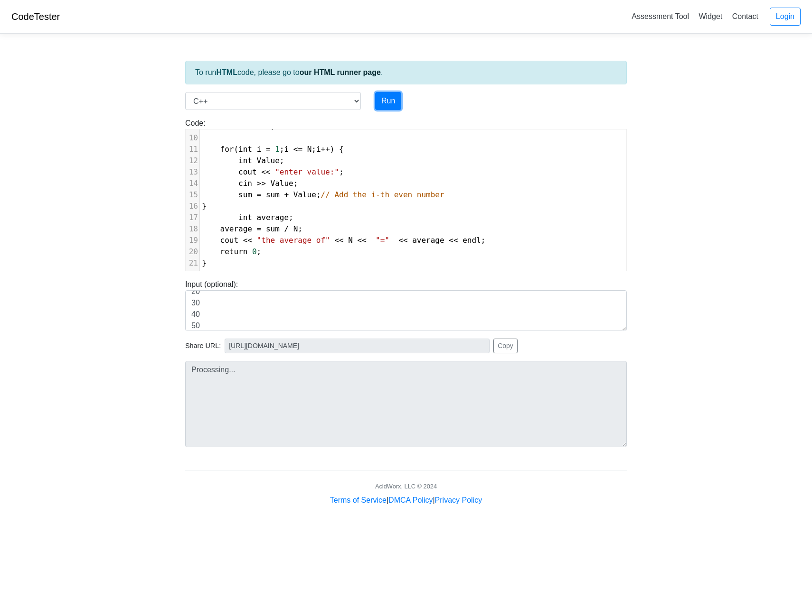
type input "[URL][DOMAIN_NAME]"
type textarea "Stdout: Enter N: enter value:enter value:enter value:enter value:enter value:th…"
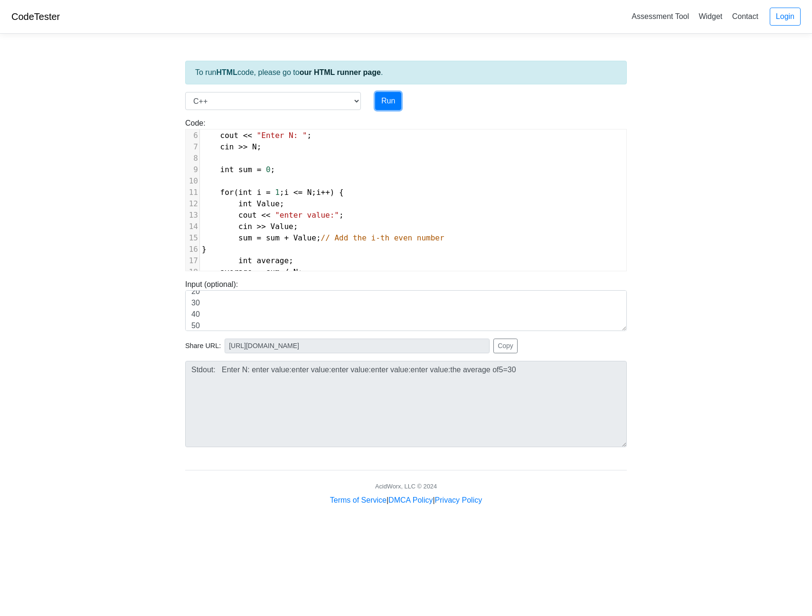
scroll to position [0, 0]
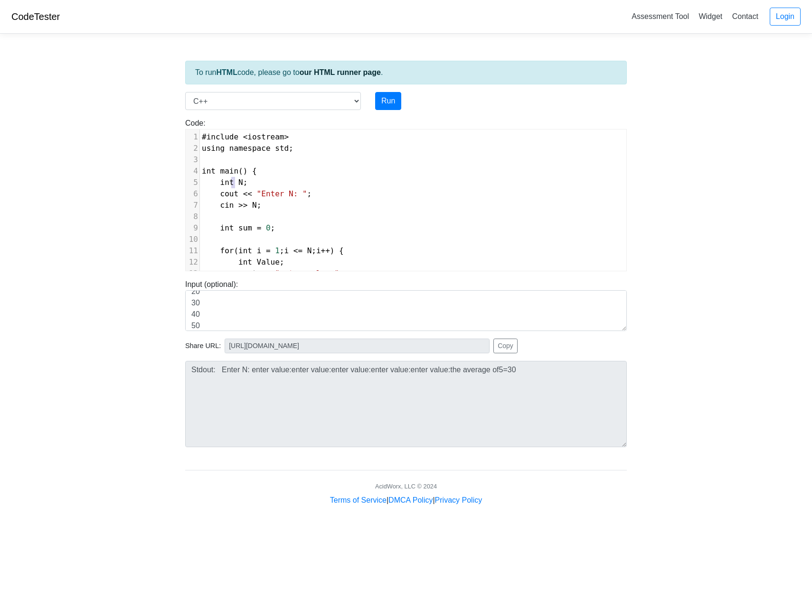
type textarea "N"
drag, startPoint x: 233, startPoint y: 183, endPoint x: 239, endPoint y: 182, distance: 6.2
click at [239, 182] on span "int N ;" at bounding box center [225, 182] width 46 height 9
click at [265, 196] on span ""Enter N: "" at bounding box center [282, 193] width 50 height 9
type textarea "N; cout << "Enter N: "; cin >> N;"
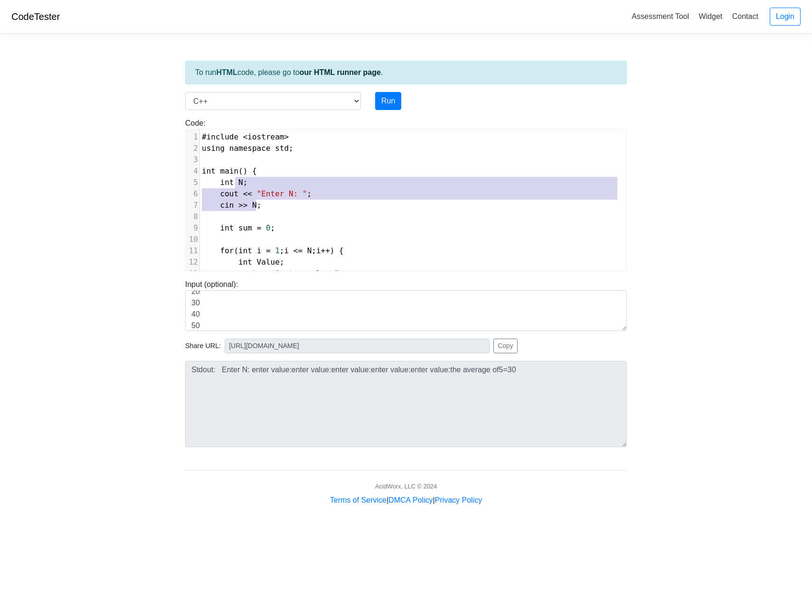
drag, startPoint x: 233, startPoint y: 186, endPoint x: 272, endPoint y: 202, distance: 41.9
click at [272, 202] on div "1 #include < iostream > 2 using namespace std ; 3 ​ 4 int main () { 5 int N ; 6…" at bounding box center [413, 256] width 426 height 251
click at [275, 205] on pre "cin >> N ;" at bounding box center [413, 205] width 426 height 11
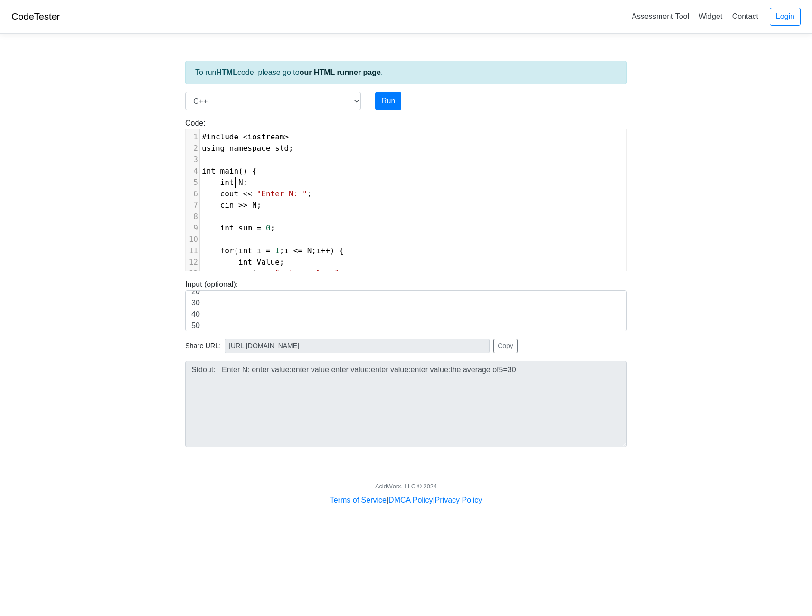
type textarea "N"
click at [238, 185] on span "int N ;" at bounding box center [225, 182] width 46 height 9
click at [252, 205] on span "N" at bounding box center [254, 205] width 5 height 9
type textarea ">> B"
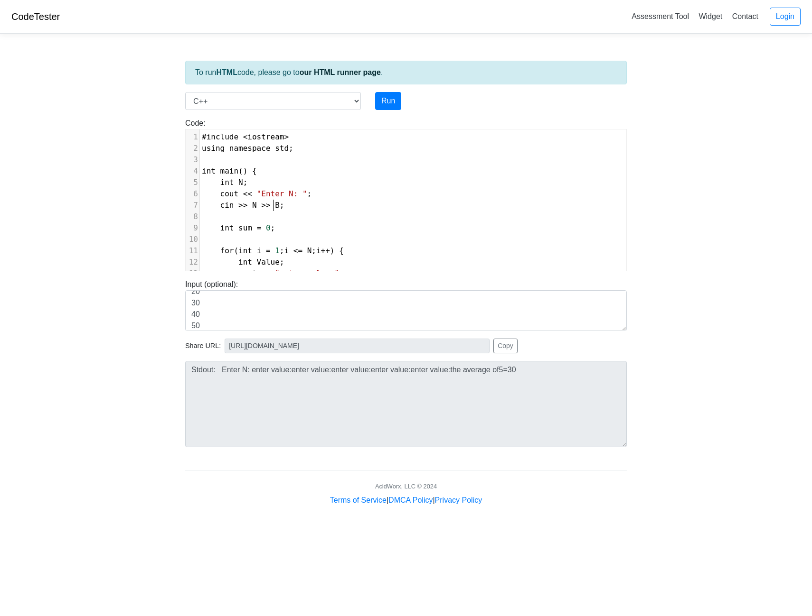
scroll to position [4, 20]
type textarea "A"
drag, startPoint x: 252, startPoint y: 195, endPoint x: 285, endPoint y: 195, distance: 32.7
click at [285, 195] on span ""Enter N: "" at bounding box center [282, 193] width 50 height 9
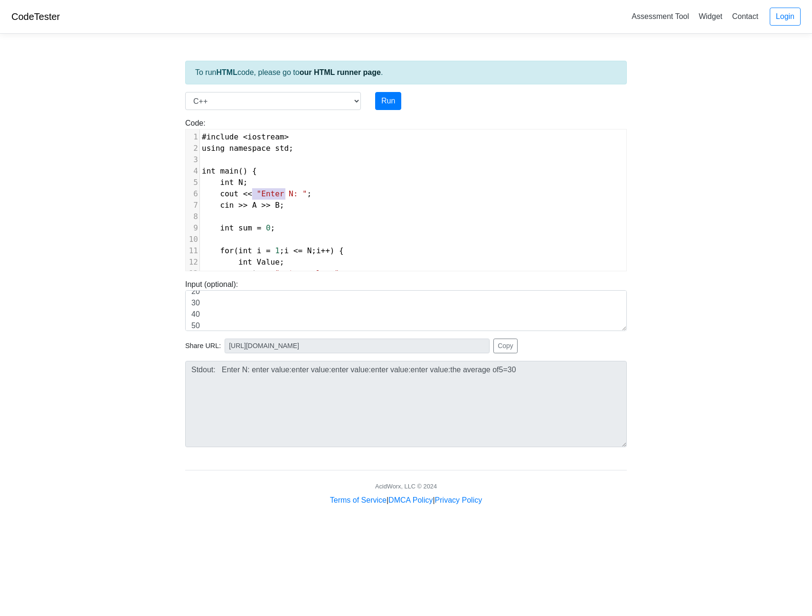
type textarea ""Enter N"
click at [284, 196] on span ""Enter N: "" at bounding box center [282, 193] width 50 height 9
type textarea "N"
drag, startPoint x: 276, startPoint y: 196, endPoint x: 285, endPoint y: 195, distance: 9.1
click at [285, 195] on span ""Enter N: "" at bounding box center [282, 193] width 50 height 9
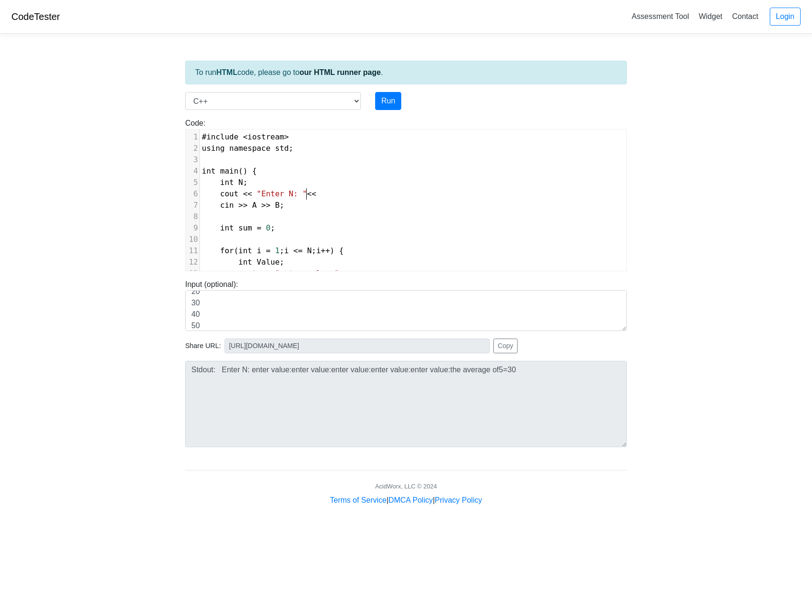
scroll to position [4, 12]
type textarea "<< "enter"
type textarea "Enter B: ";"
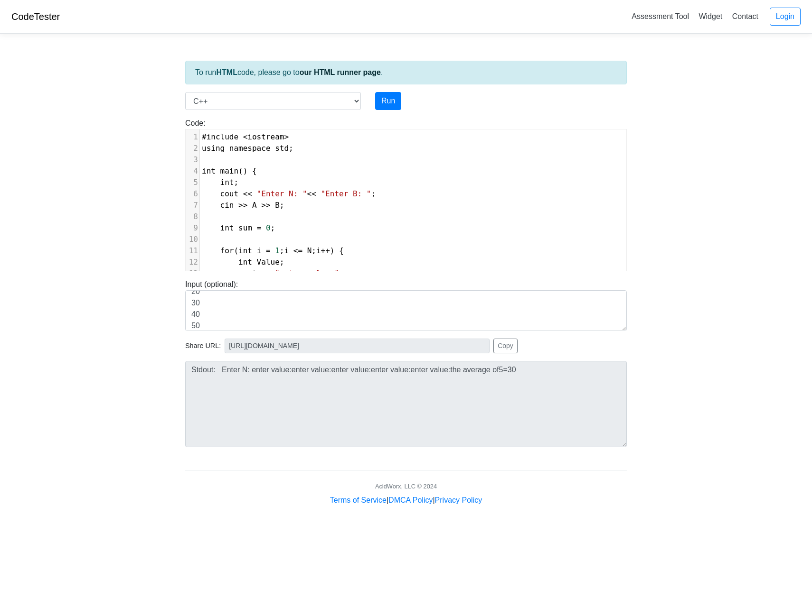
type textarea "A"
type textarea "int B;"
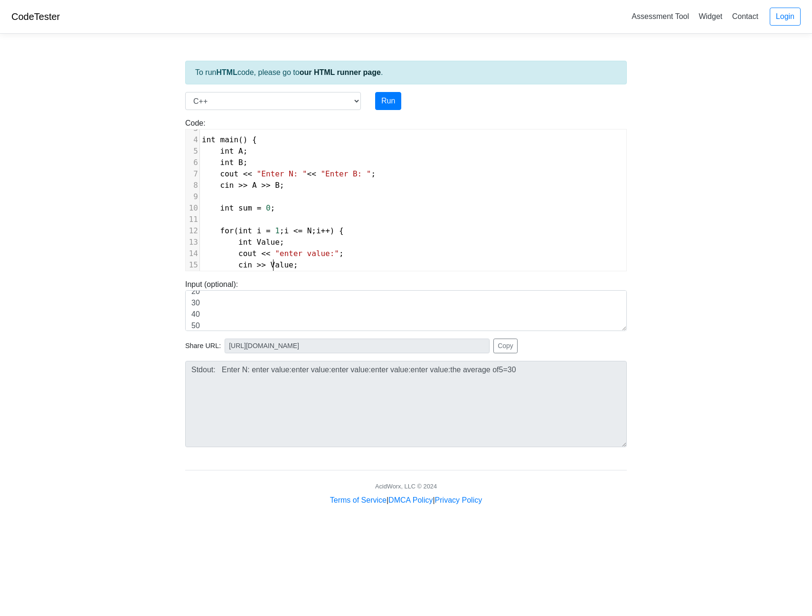
scroll to position [43, 0]
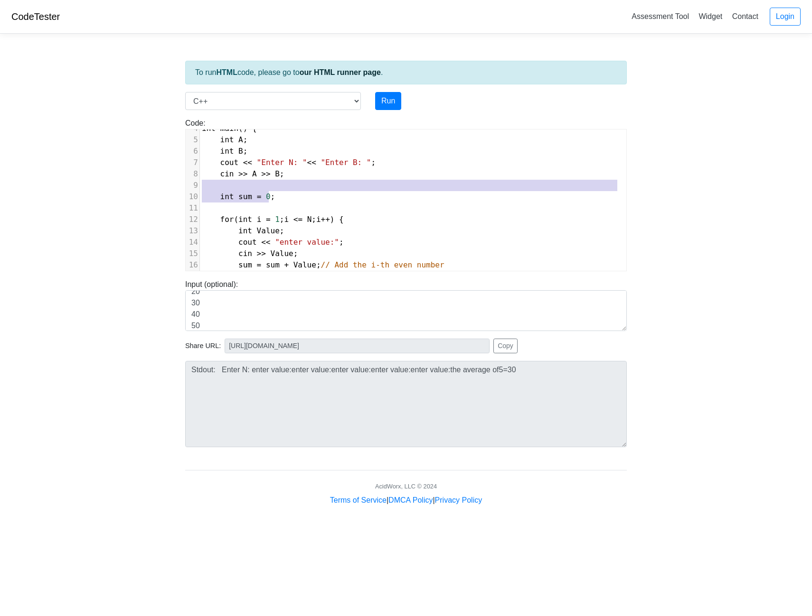
type textarea "int sum = 0;"
drag, startPoint x: 271, startPoint y: 197, endPoint x: 211, endPoint y: 194, distance: 59.4
click at [211, 194] on pre "int sum = 0 ;" at bounding box center [413, 196] width 426 height 11
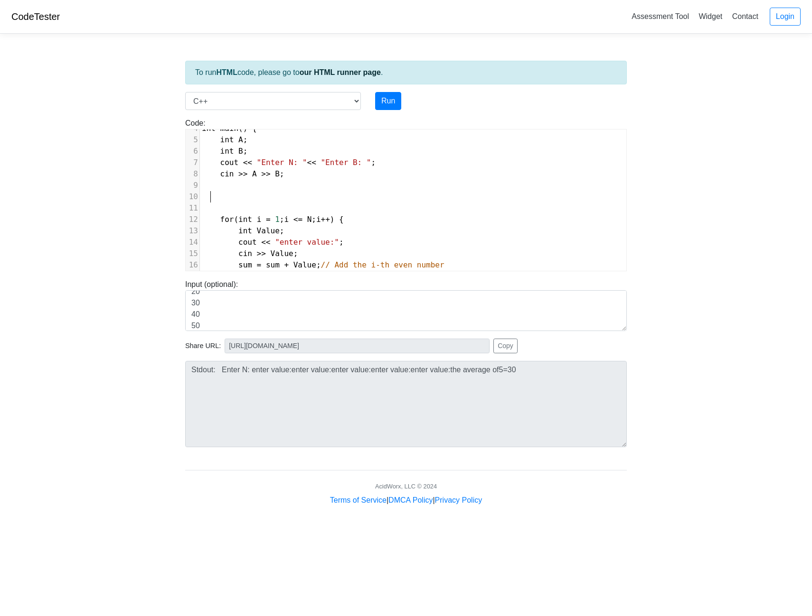
click at [358, 209] on pre "​" at bounding box center [413, 208] width 426 height 11
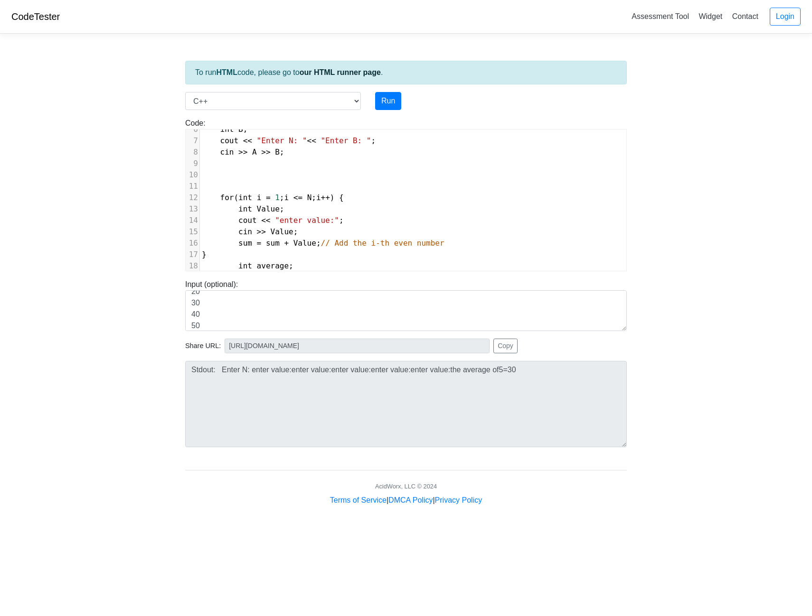
scroll to position [0, 0]
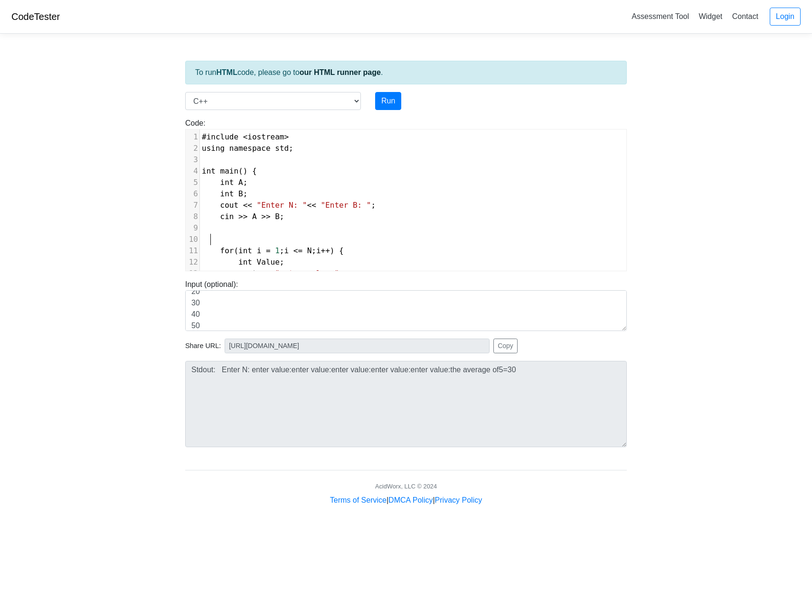
type textarea "int sum = 0;"
click at [376, 227] on pre "​" at bounding box center [413, 228] width 426 height 11
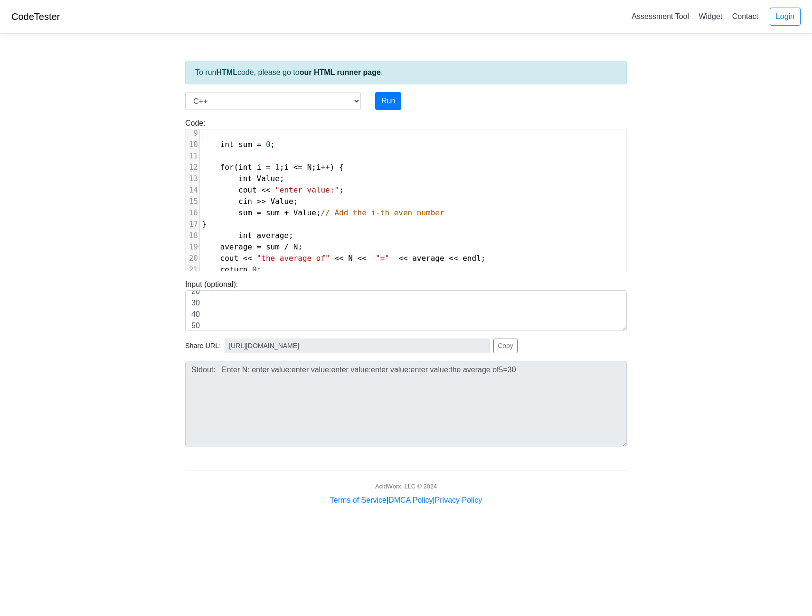
scroll to position [94, 0]
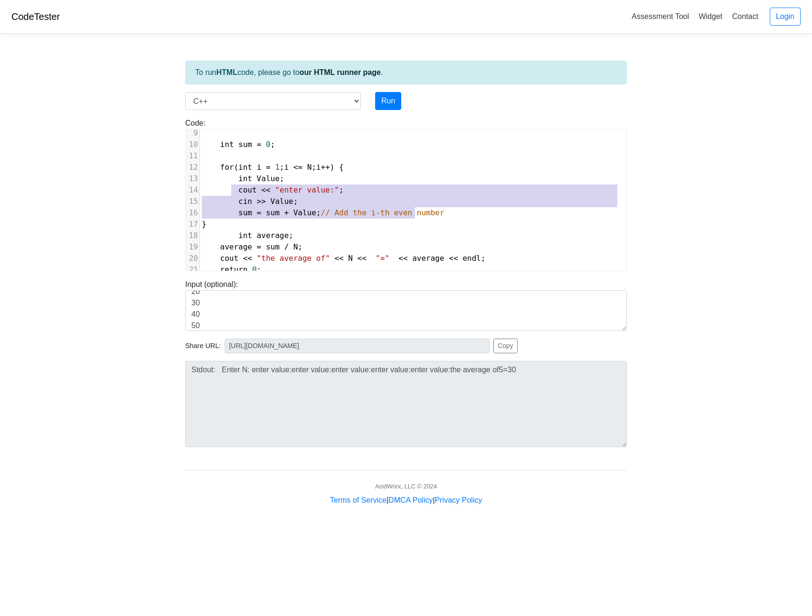
type textarea "cout << "enter value:"; cin >> Value; sum = sum + Value; // Add the i-th even n…"
drag, startPoint x: 230, startPoint y: 189, endPoint x: 442, endPoint y: 215, distance: 213.7
click at [442, 215] on div "1 #include < iostream > 2 using namespace std ; 3 ​ 4 int main () { 5 int A ; 6…" at bounding box center [413, 168] width 426 height 262
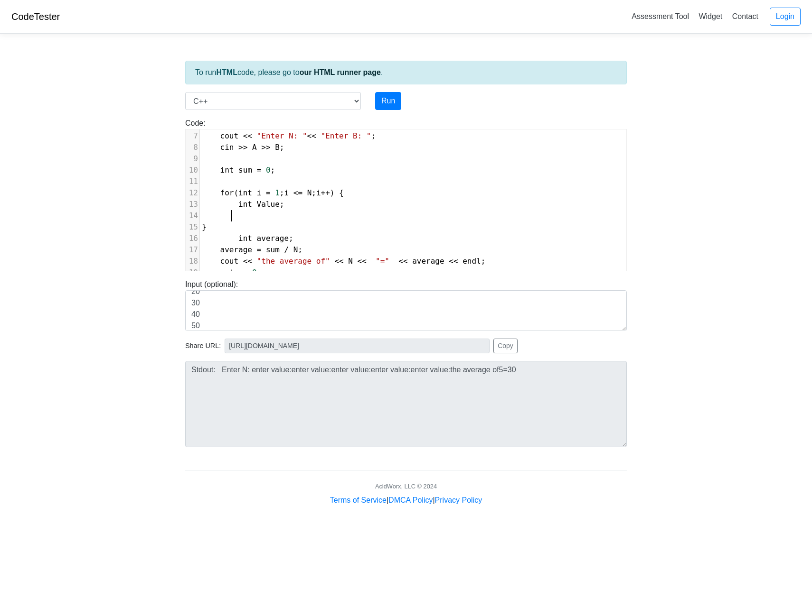
scroll to position [47, 0]
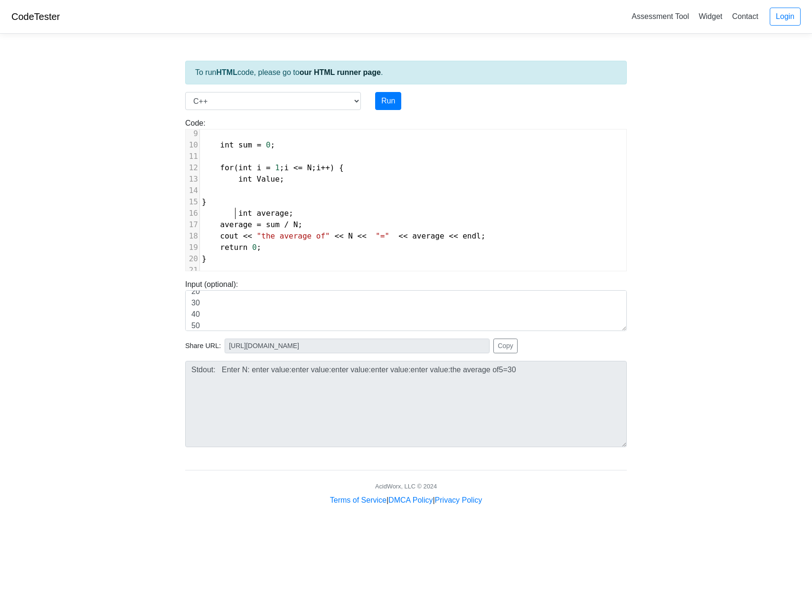
click at [232, 213] on span at bounding box center [229, 213] width 19 height 11
drag, startPoint x: 247, startPoint y: 223, endPoint x: 253, endPoint y: 222, distance: 6.2
click at [225, 223] on span "average" at bounding box center [236, 224] width 32 height 9
type textarea "erage"
drag, startPoint x: 262, startPoint y: 213, endPoint x: 234, endPoint y: 212, distance: 28.0
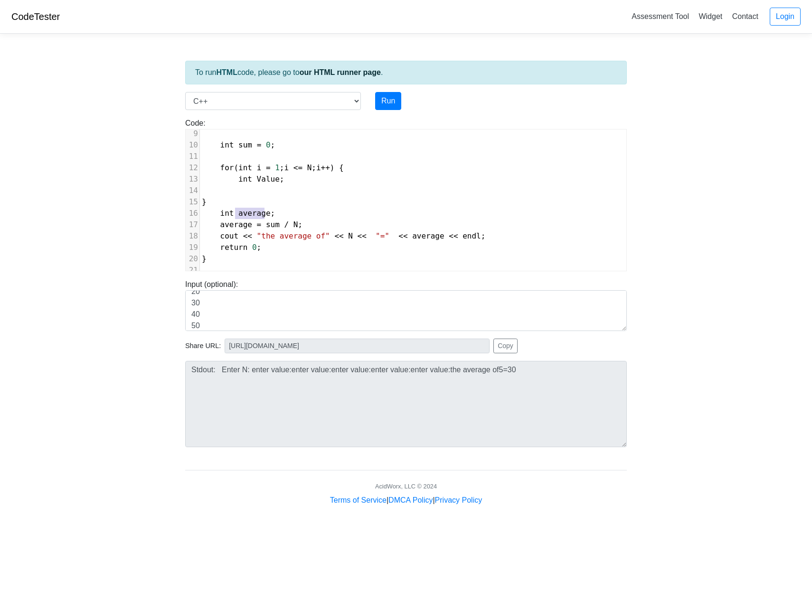
click at [234, 212] on span "int average ;" at bounding box center [238, 213] width 73 height 9
type textarea "LCM"
type textarea "A*B"
type textarea "GCM"
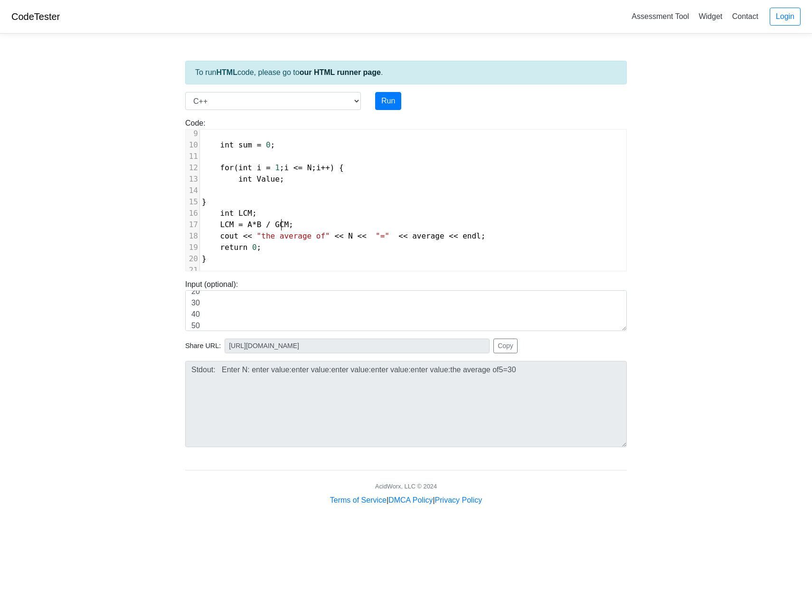
type textarea "d"
type textarea "D"
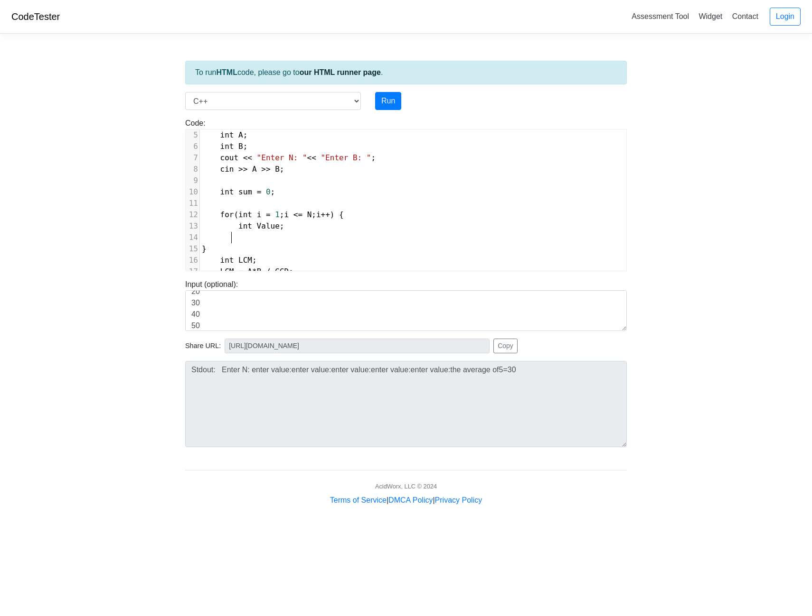
click at [272, 225] on span "Value" at bounding box center [268, 226] width 23 height 9
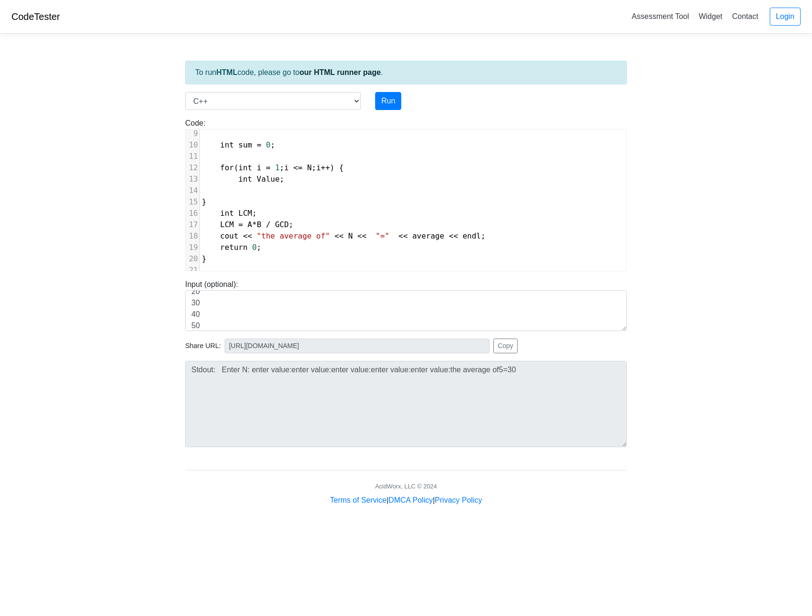
scroll to position [54, 0]
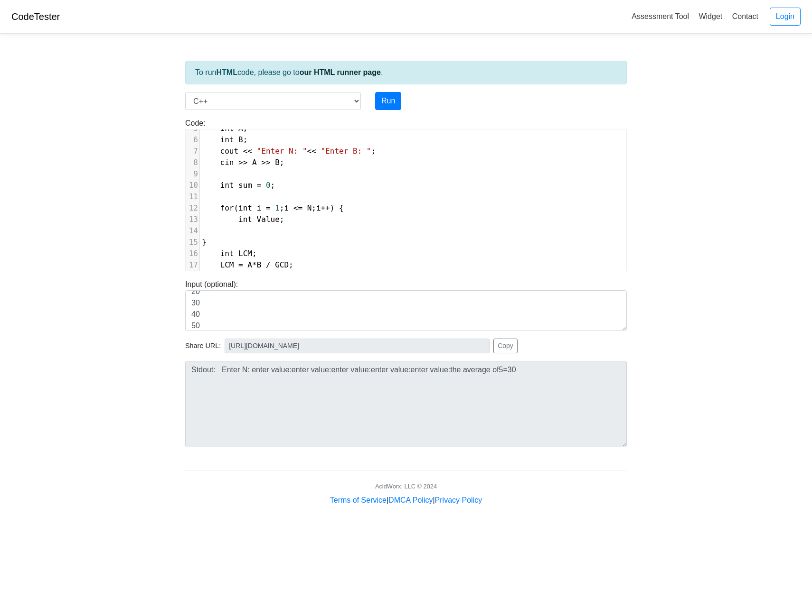
click at [309, 210] on span "N" at bounding box center [309, 208] width 5 height 9
type textarea "(a.b)"
type textarea "<"
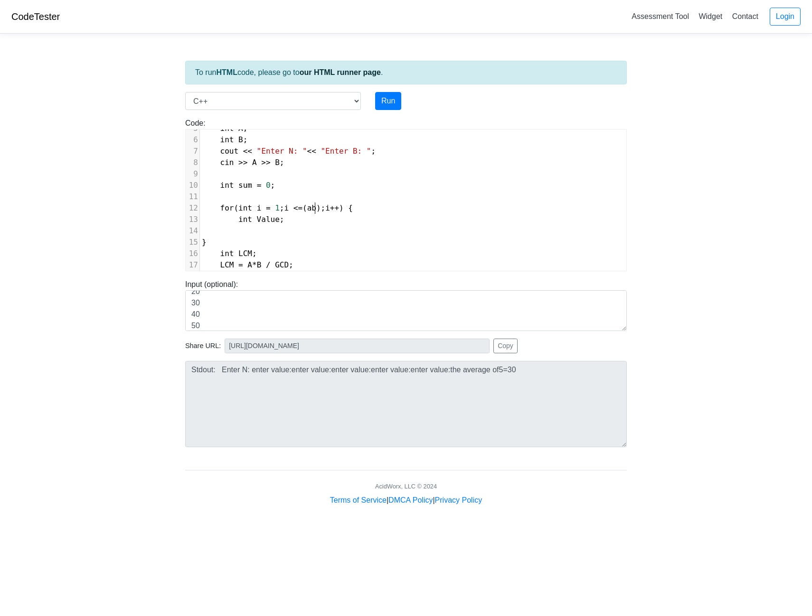
type textarea ","
type textarea "for"
type textarea "if a/i = b/i"
click at [392, 110] on button "Run" at bounding box center [388, 101] width 26 height 18
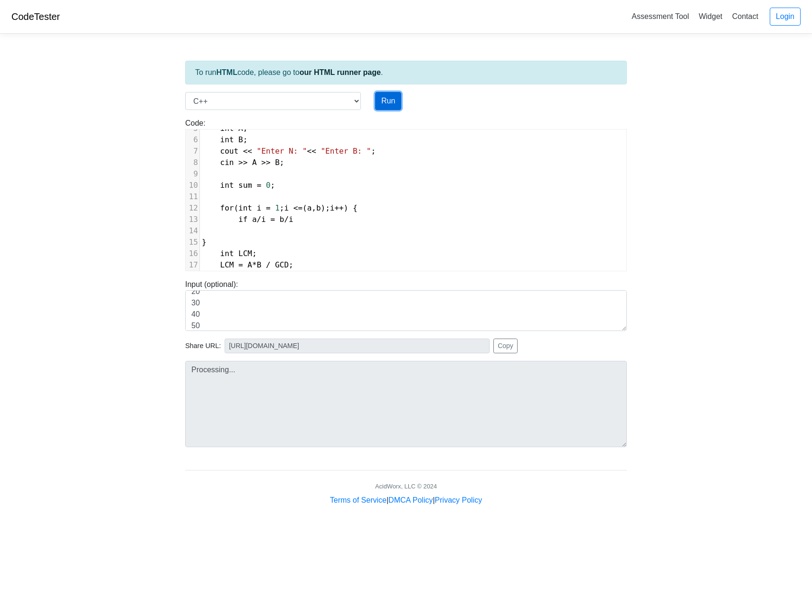
type input "[URL][DOMAIN_NAME]"
type textarea "Submission status: Compilation Error Compile Output: main.cpp: In function ‘int…"
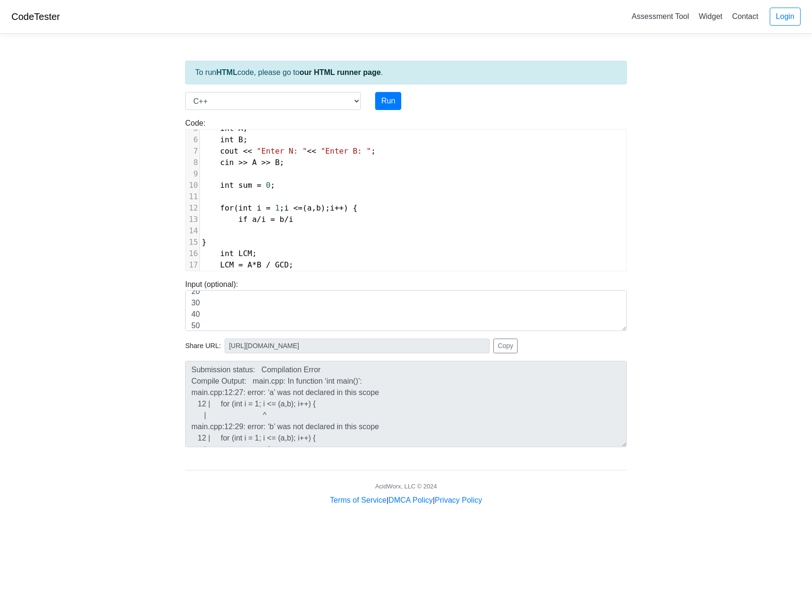
click at [312, 211] on span "a" at bounding box center [309, 208] width 5 height 9
type textarea "A"
type textarea "B"
click at [401, 102] on div "Run" at bounding box center [425, 101] width 114 height 18
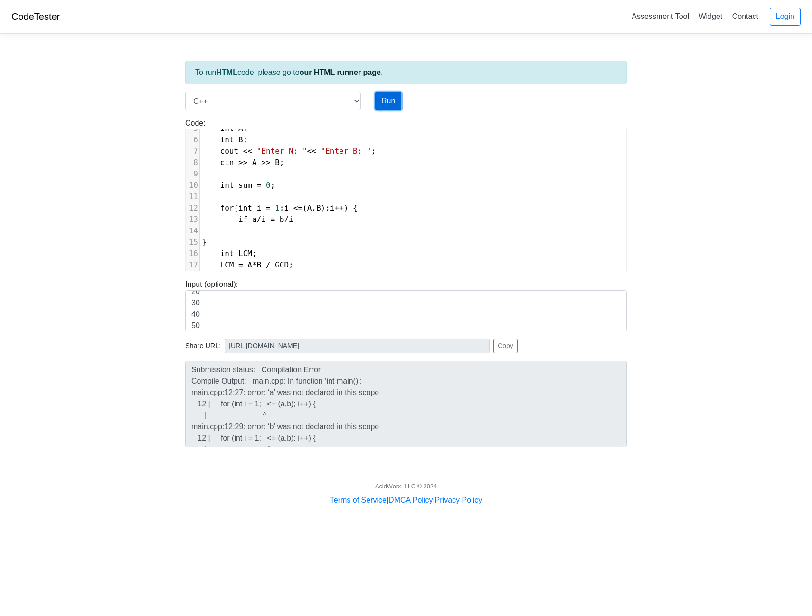
click at [390, 100] on button "Run" at bounding box center [388, 101] width 26 height 18
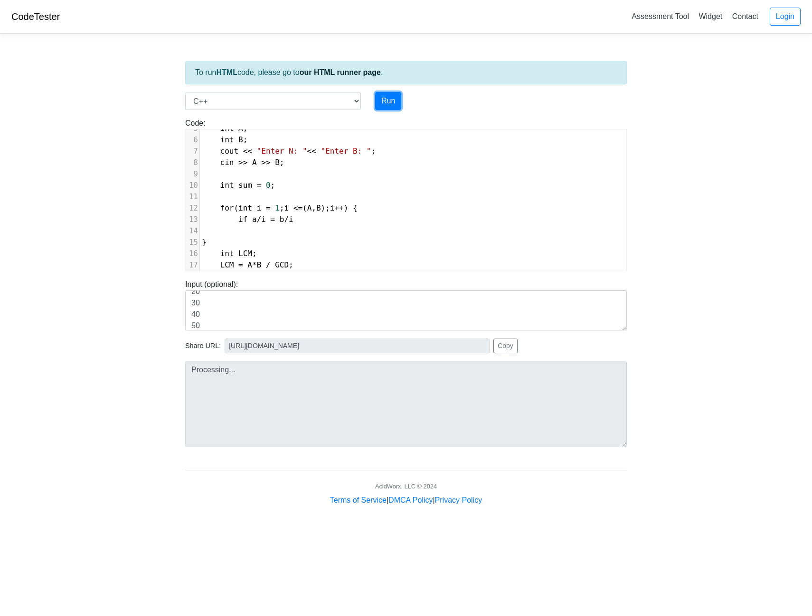
type input "[URL][DOMAIN_NAME]"
type textarea "Submission status: Compilation Error Compile Output: main.cpp: In function ‘int…"
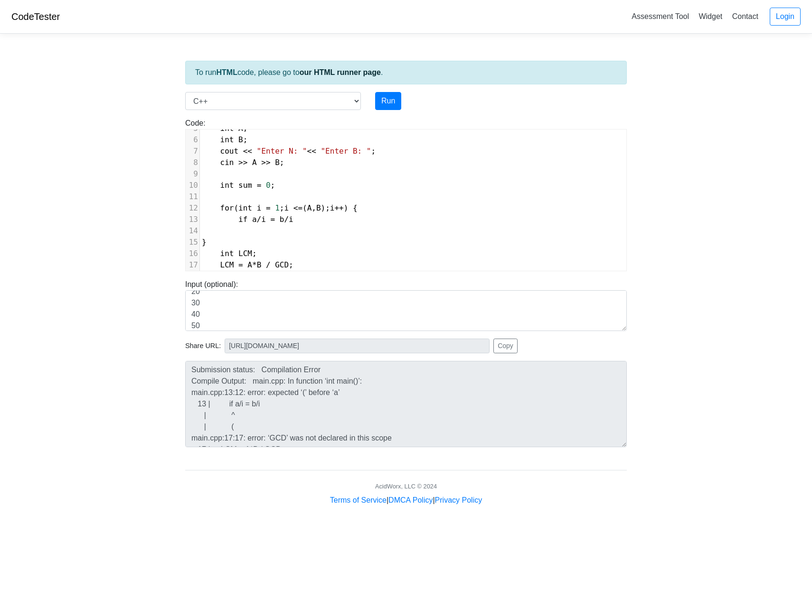
click at [257, 219] on span "/" at bounding box center [259, 219] width 5 height 9
type textarea "A"
type textarea "B"
type textarea ";"
click at [392, 106] on button "Run" at bounding box center [388, 101] width 26 height 18
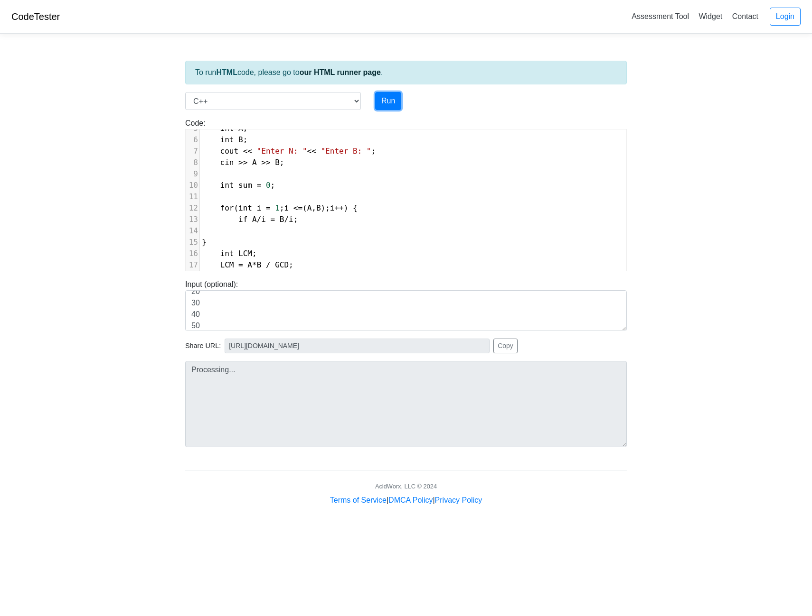
type input "[URL][DOMAIN_NAME]"
type textarea "Submission status: Compilation Error Compile Output: main.cpp: In function ‘int…"
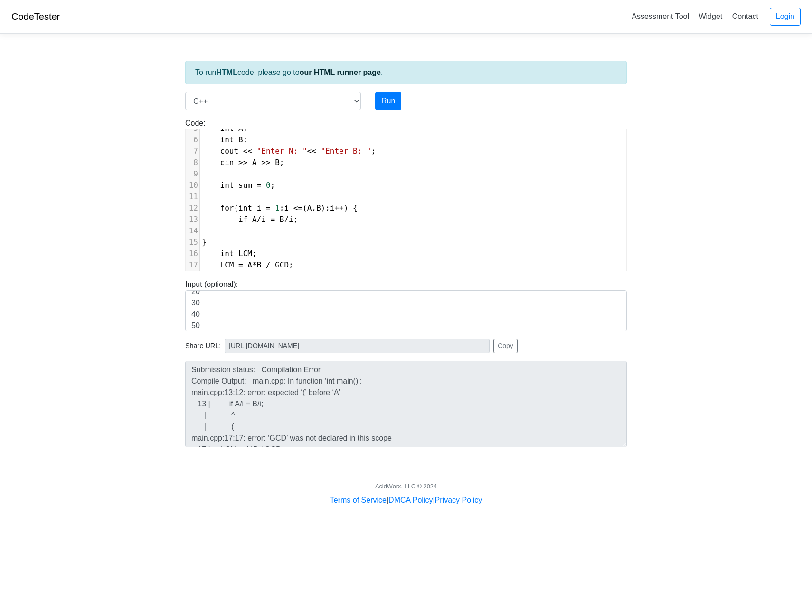
click at [229, 216] on span "if A / i = B / i ;" at bounding box center [250, 219] width 96 height 9
type textarea "''"
click at [392, 101] on button "Run" at bounding box center [388, 101] width 26 height 18
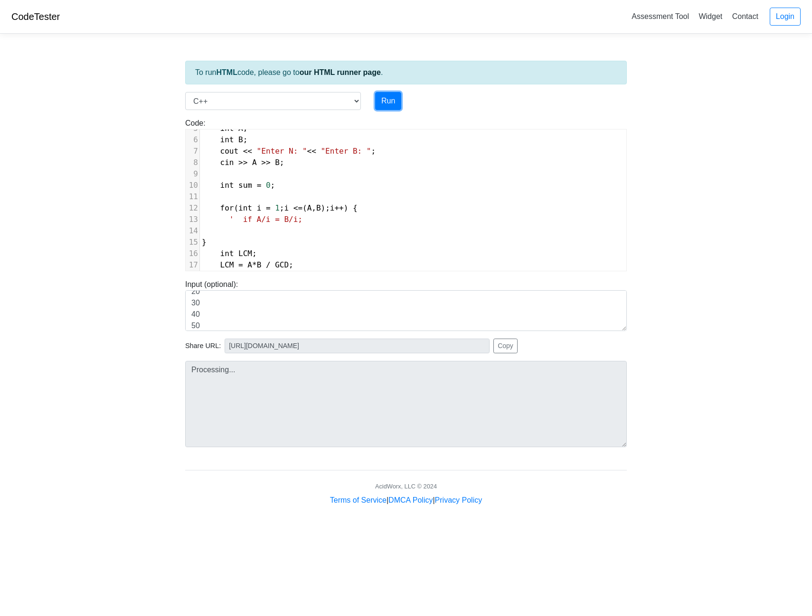
type input "[URL][DOMAIN_NAME]"
type textarea "Submission status: Compilation Error Compile Output: main.cpp:13:7: warning: mi…"
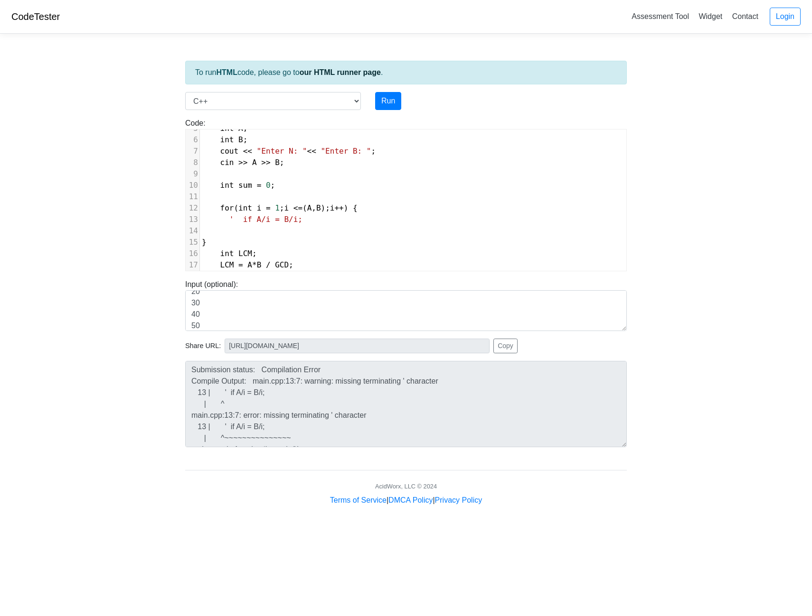
click at [231, 216] on span "' if A/i = B/i;" at bounding box center [265, 219] width 73 height 9
type textarea """
click at [396, 96] on button "Run" at bounding box center [388, 101] width 26 height 18
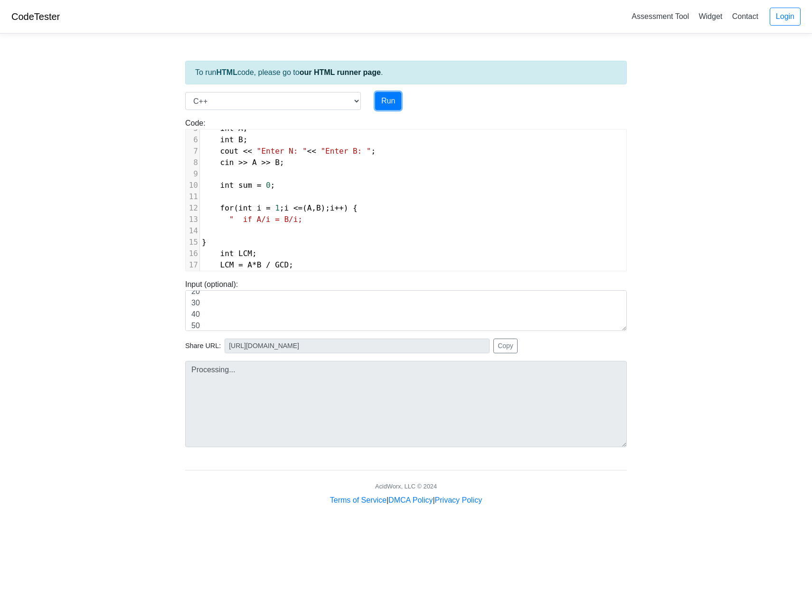
type input "[URL][DOMAIN_NAME]"
type textarea "Submission status: Compilation Error Compile Output: main.cpp:13:7: warning: mi…"
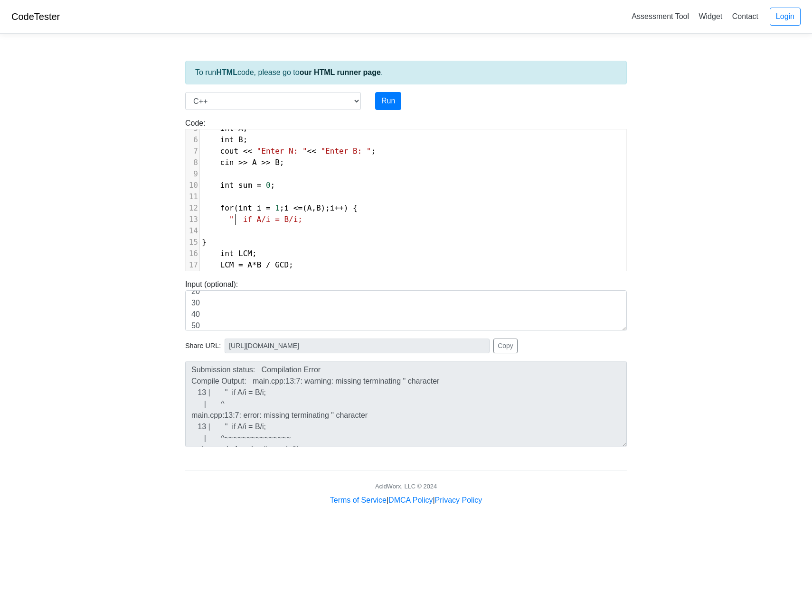
scroll to position [4, 4]
click at [234, 222] on span "" if A/i = B/i;" at bounding box center [265, 219] width 73 height 9
type textarea """"
type textarea "'''"
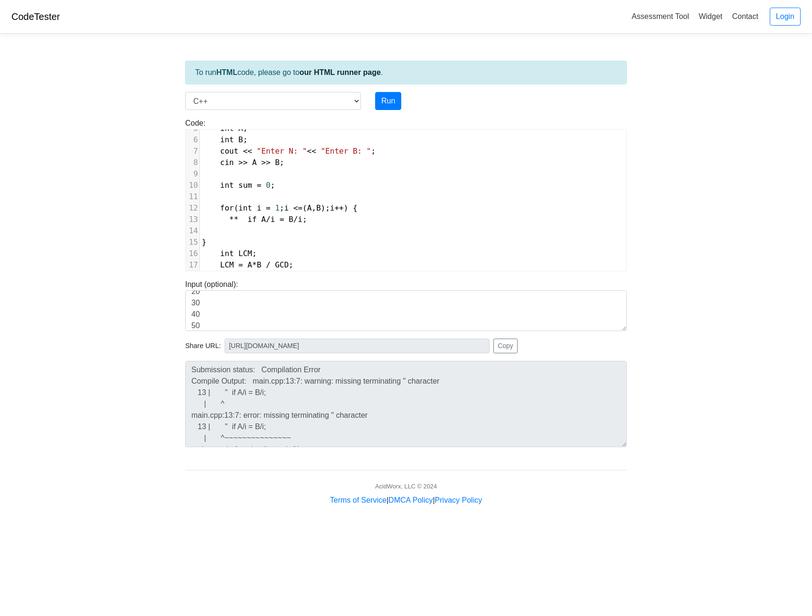
type textarea "**"
type textarea "//"
click at [393, 106] on button "Run" at bounding box center [388, 101] width 26 height 18
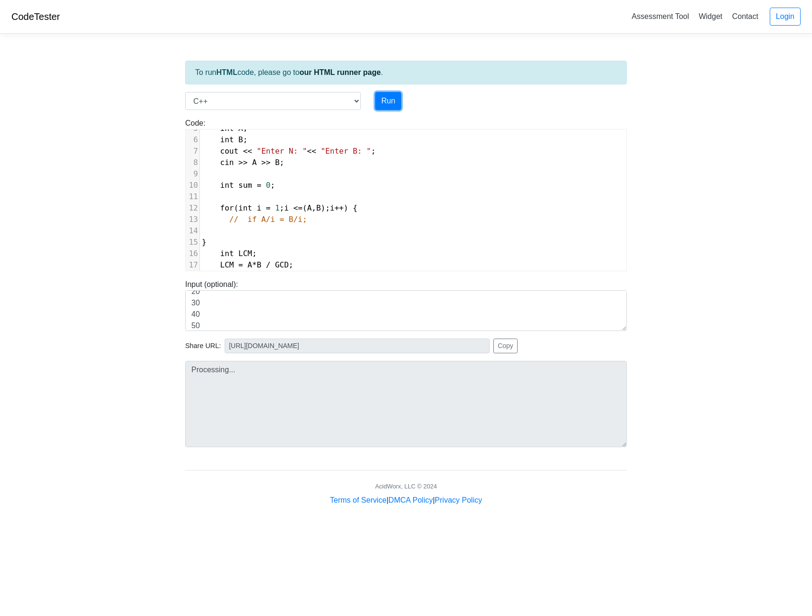
type input "[URL][DOMAIN_NAME]"
type textarea "Submission status: Compilation Error Compile Output: main.cpp: In function ‘int…"
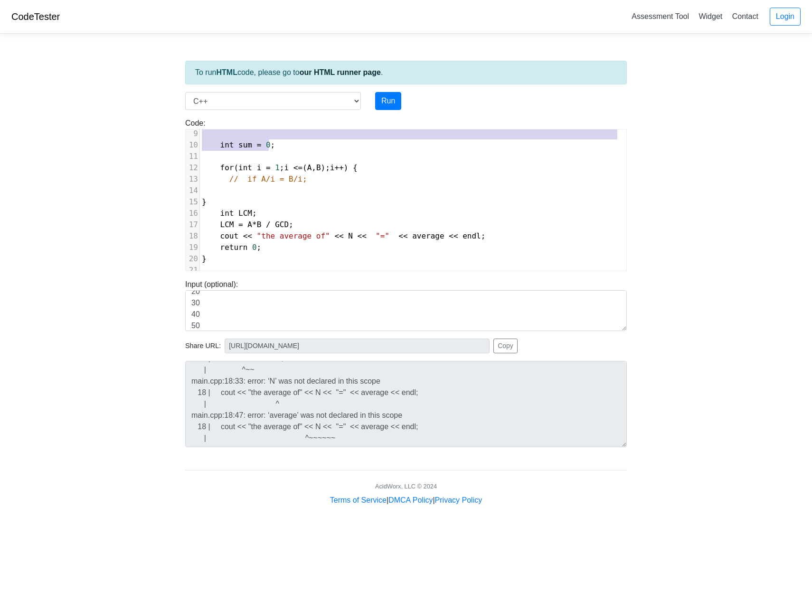
scroll to position [102, 0]
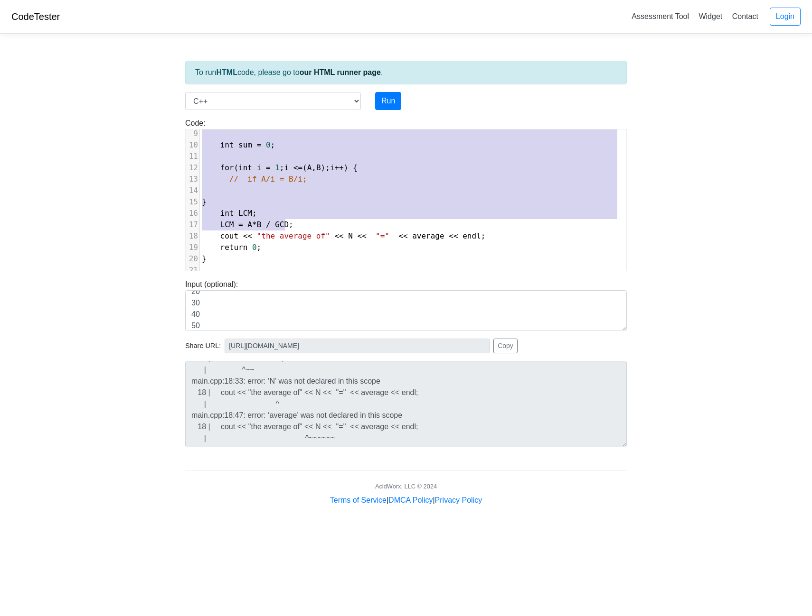
type textarea "int A; int B; cout << "Enter N: "<< "Enter B: "; cin >> A >> B; int sum = 0; fo…"
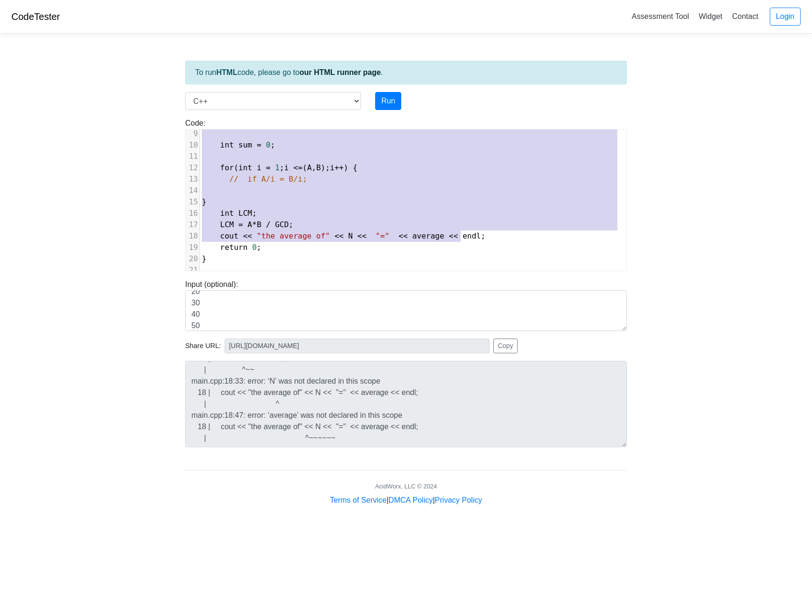
drag, startPoint x: 214, startPoint y: 182, endPoint x: 466, endPoint y: 224, distance: 255.9
click at [466, 224] on div "1 #include < iostream > 2 using namespace std ; 3 ​ 4 int main () { 5 int A ; 6…" at bounding box center [413, 156] width 426 height 239
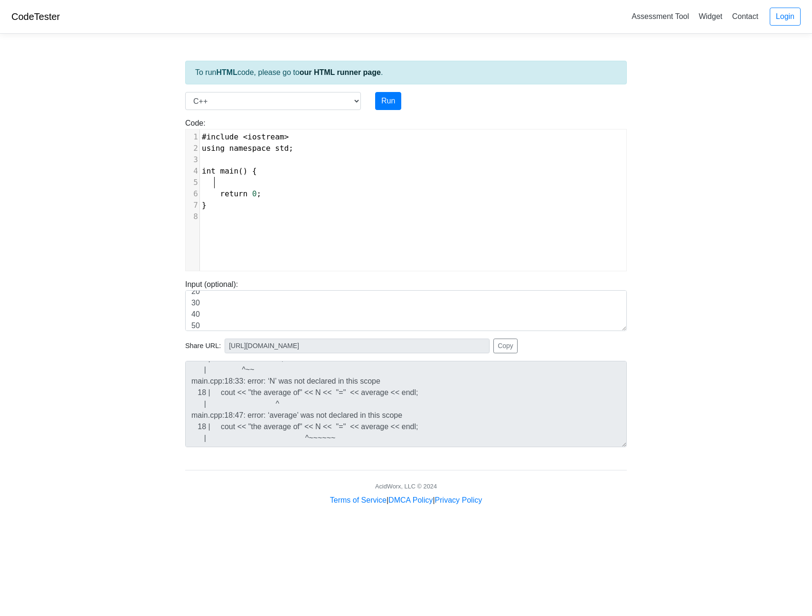
scroll to position [0, 0]
click at [236, 171] on span "int main () {" at bounding box center [229, 171] width 55 height 9
type textarea "gcd"
type textarea "inta"
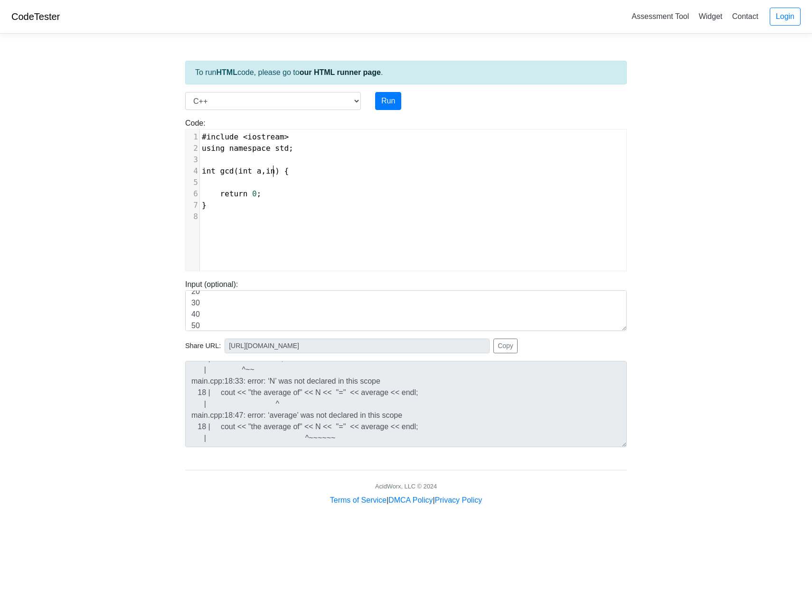
type textarea "a, intb"
type textarea "b"
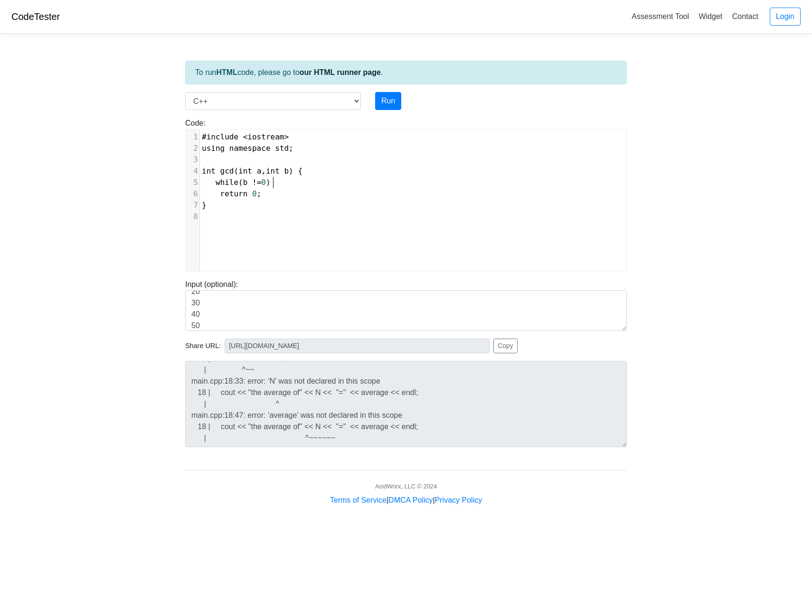
type textarea "while (b !=0) {"
type textarea "int temp = b;"
type textarea "b = a%b;"
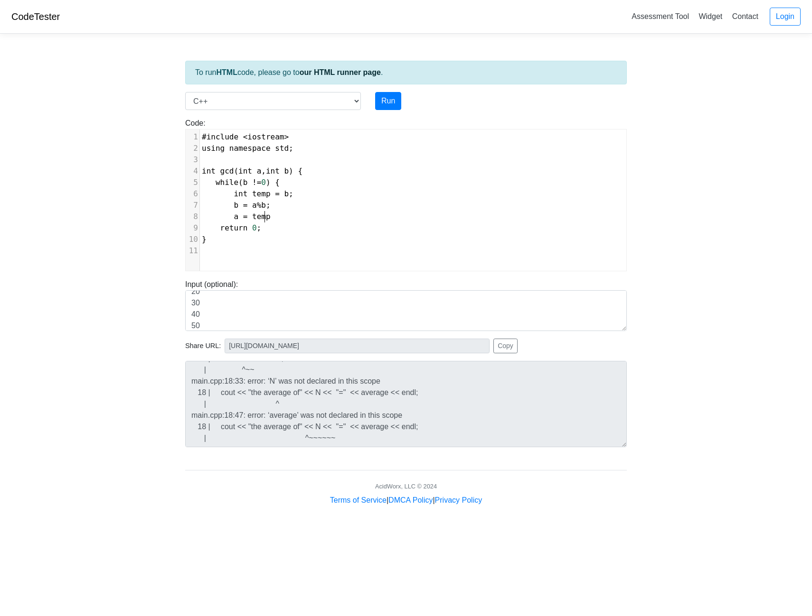
scroll to position [4, 33]
type textarea "a = temp;"
type textarea "}"
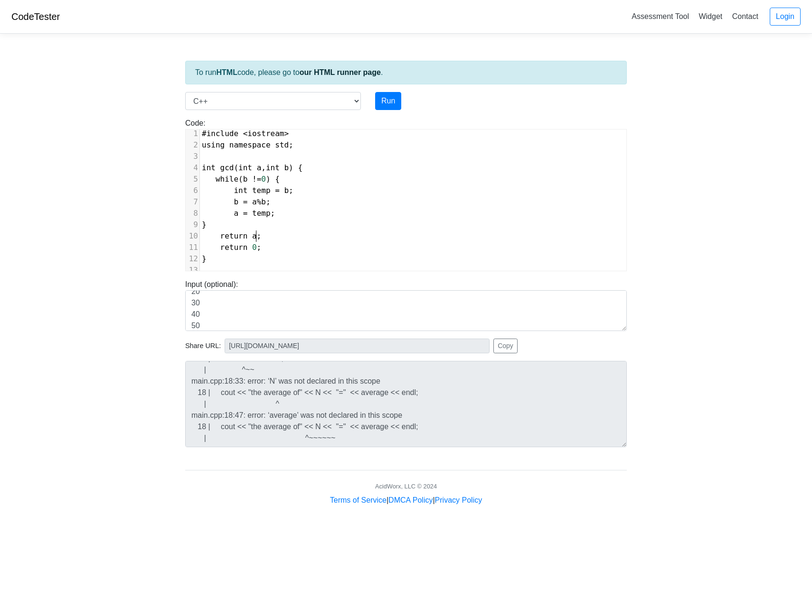
type textarea "return a;"
type textarea "}"
type textarea "int main(){"
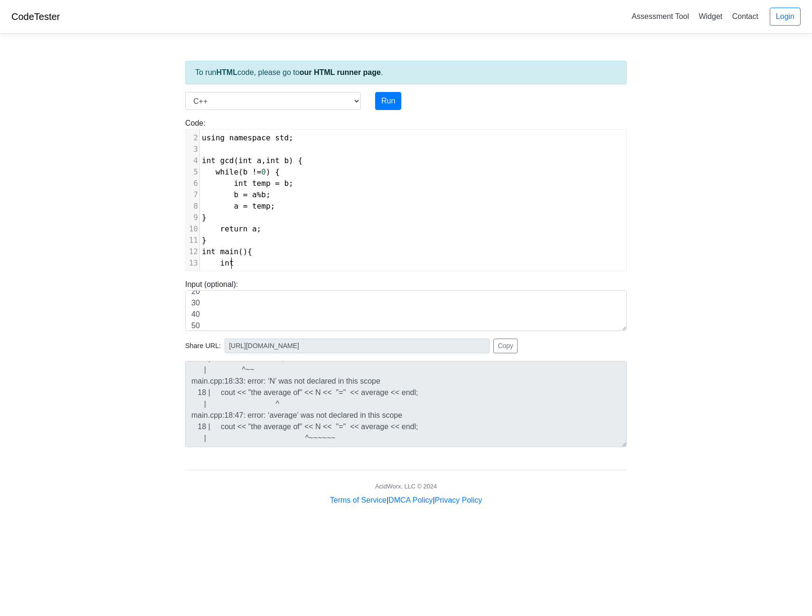
scroll to position [4, 20]
type textarea "int a,b ;"
type textarea "cpi"
type textarea "t"
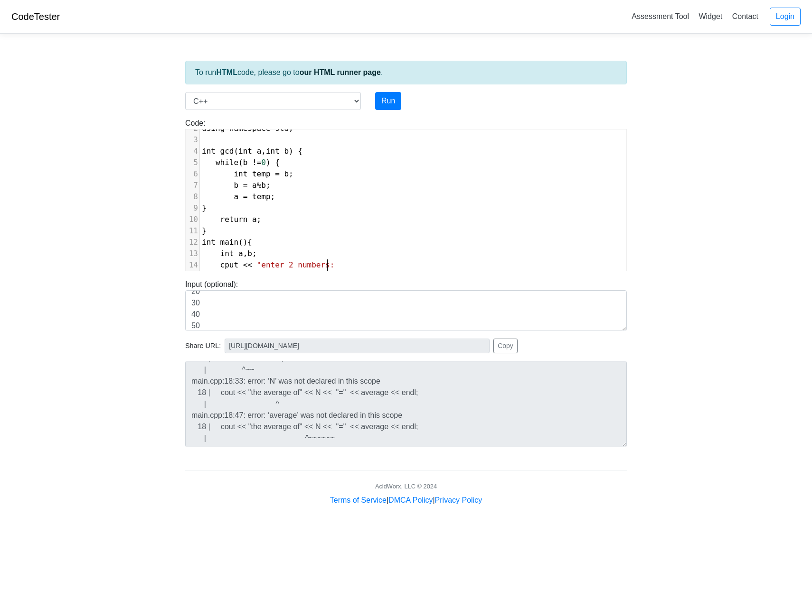
scroll to position [4, 108]
type textarea "put << "enter 2 numbers: ";"
type textarea "cin >> a ."
type textarea ">> b;"
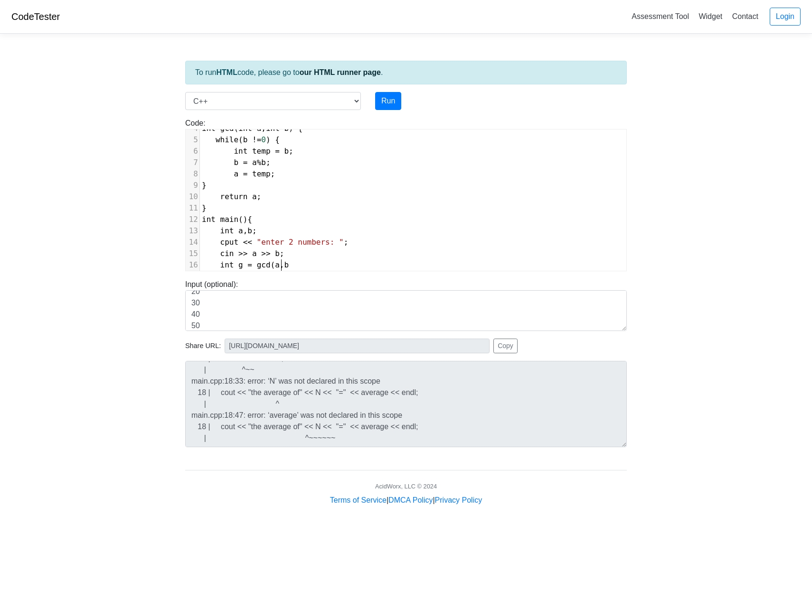
scroll to position [4, 66]
type textarea "int g = gcd(a,b);"
type textarea "ing lcm = (a*b)/g"
type textarea ";"
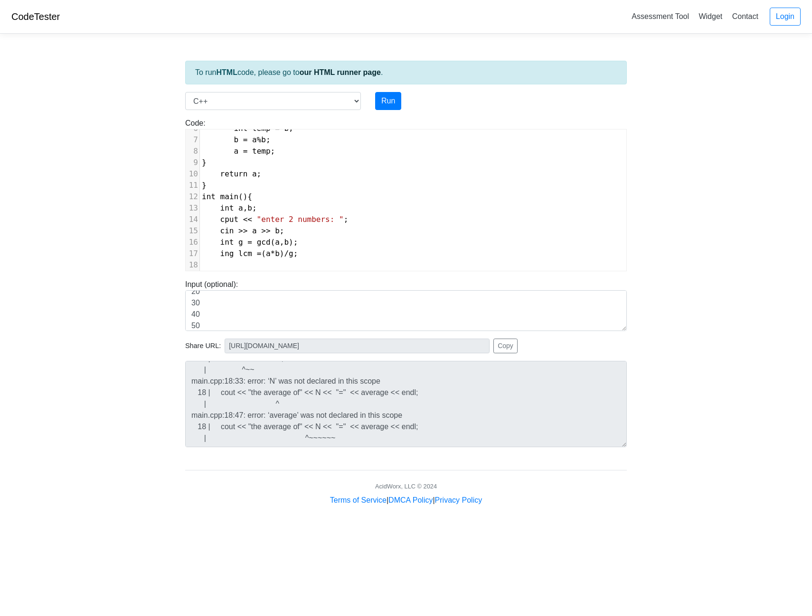
scroll to position [77, 0]
type textarea "cout ="
type textarea "<< "lcm of" << a <<" and " <<b"
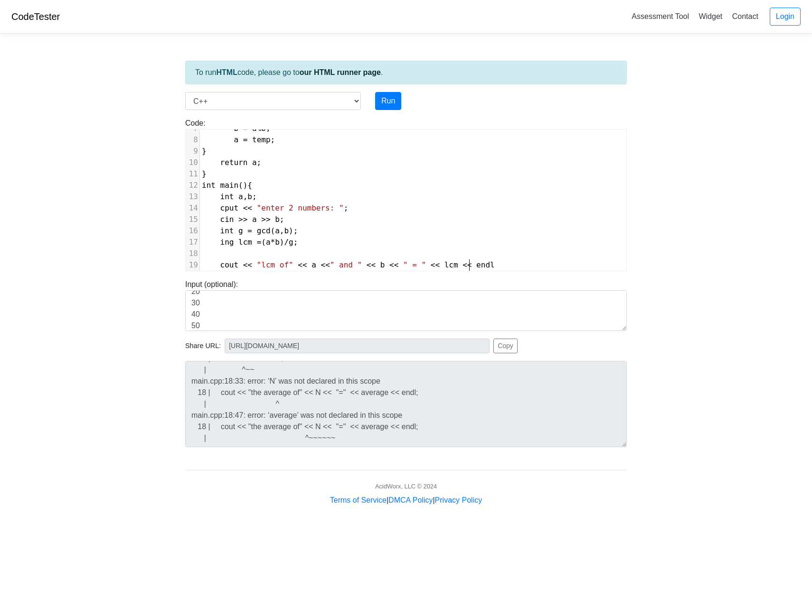
scroll to position [4, 108]
type textarea "b << " = " << lcm << endl;"
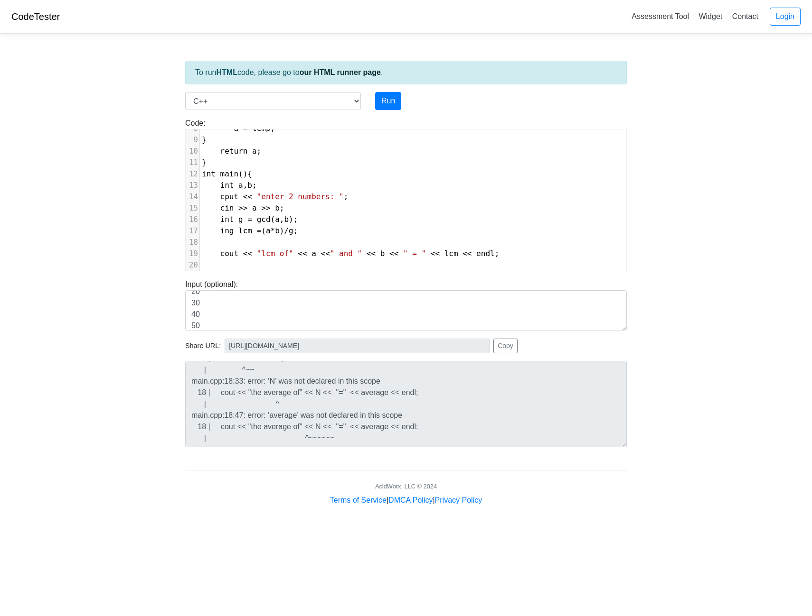
scroll to position [116, 0]
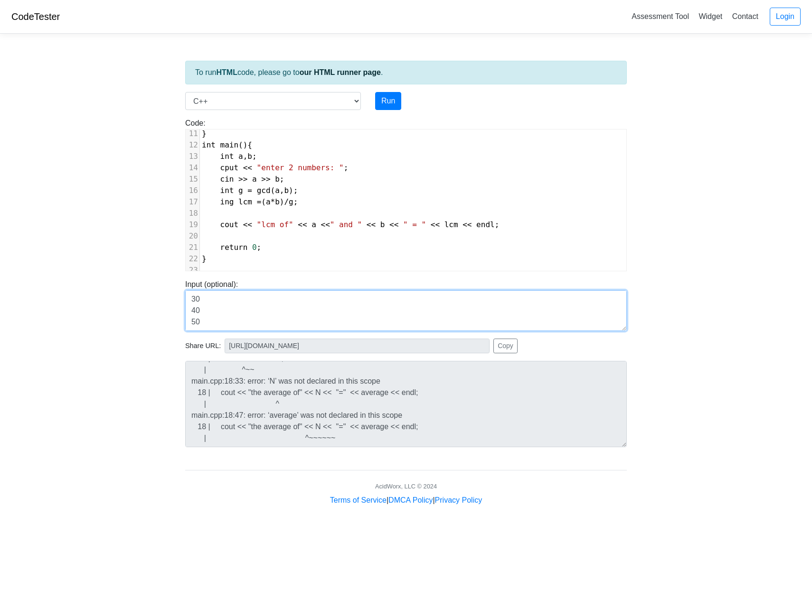
drag, startPoint x: 190, startPoint y: 300, endPoint x: 235, endPoint y: 335, distance: 56.5
click at [235, 335] on div "To run HTML code, please go to our HTML runner page . Language C C++ Go Java Ja…" at bounding box center [406, 273] width 456 height 465
type textarea "10 20"
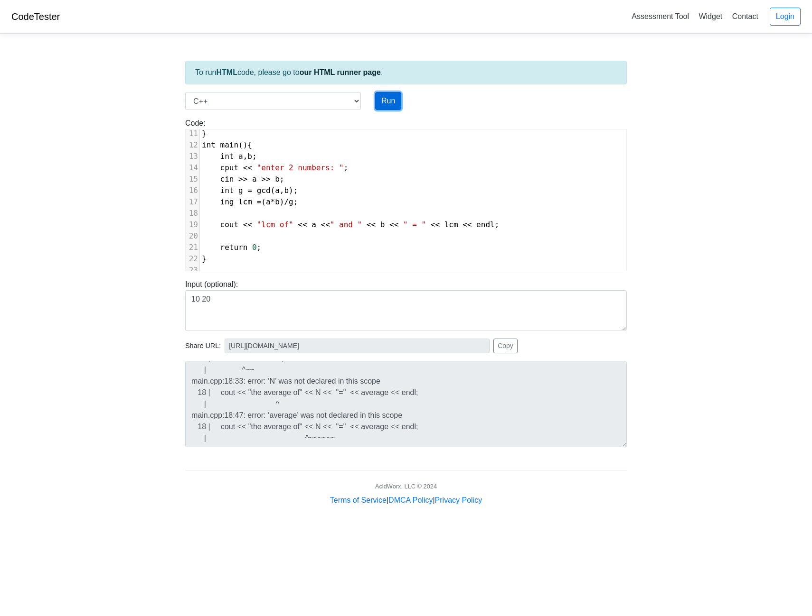
click at [382, 102] on button "Run" at bounding box center [388, 101] width 26 height 18
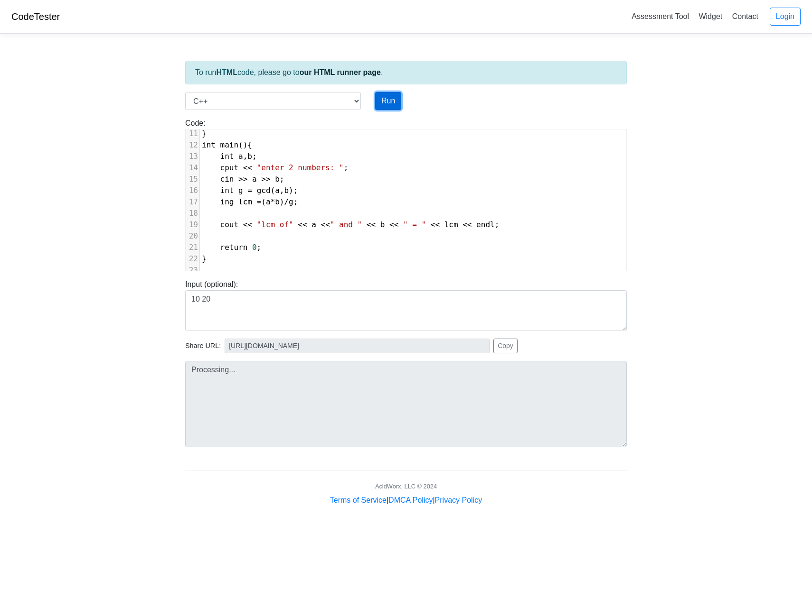
type input "[URL][DOMAIN_NAME]"
type textarea "Submission status: Compilation Error Compile Output: main.cpp: In function ‘int…"
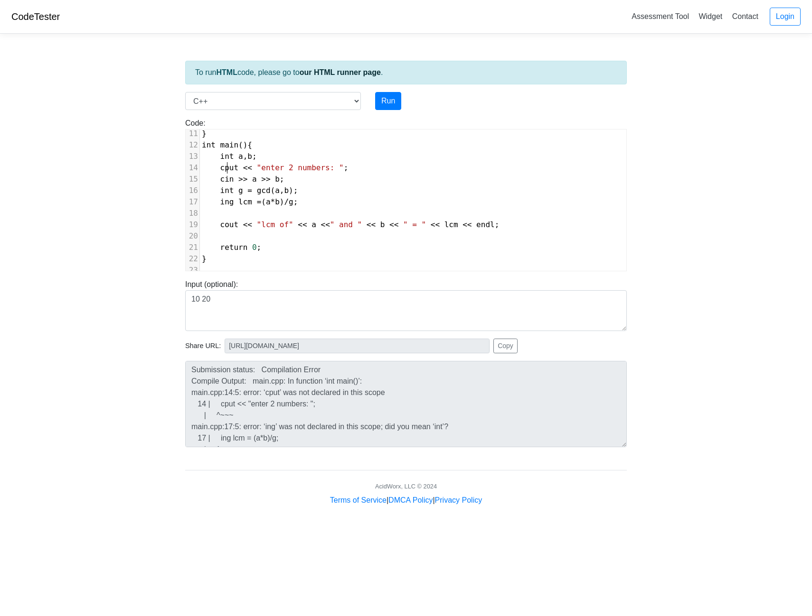
click at [226, 163] on span "cput" at bounding box center [229, 167] width 19 height 9
type textarea "o"
click at [379, 103] on button "Run" at bounding box center [388, 101] width 26 height 18
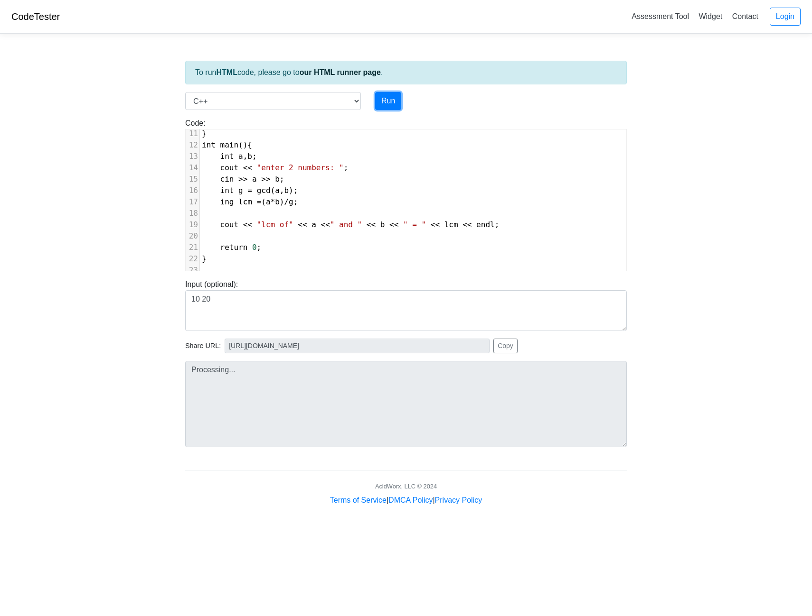
type input "[URL][DOMAIN_NAME]"
type textarea "Submission status: Compilation Error Compile Output: main.cpp: In function ‘int…"
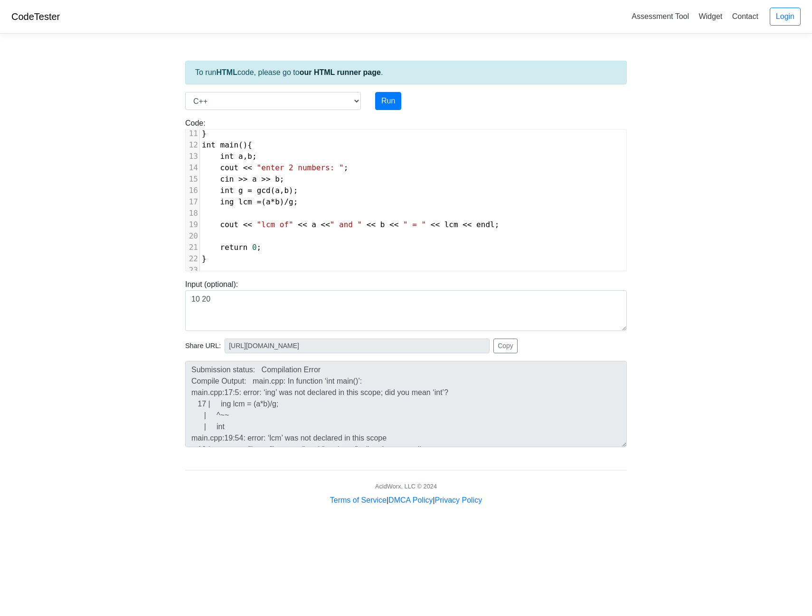
click at [232, 197] on span "ing lcm = ( a * b ) / g ;" at bounding box center [250, 201] width 96 height 9
type textarea "t"
click at [384, 103] on button "Run" at bounding box center [388, 101] width 26 height 18
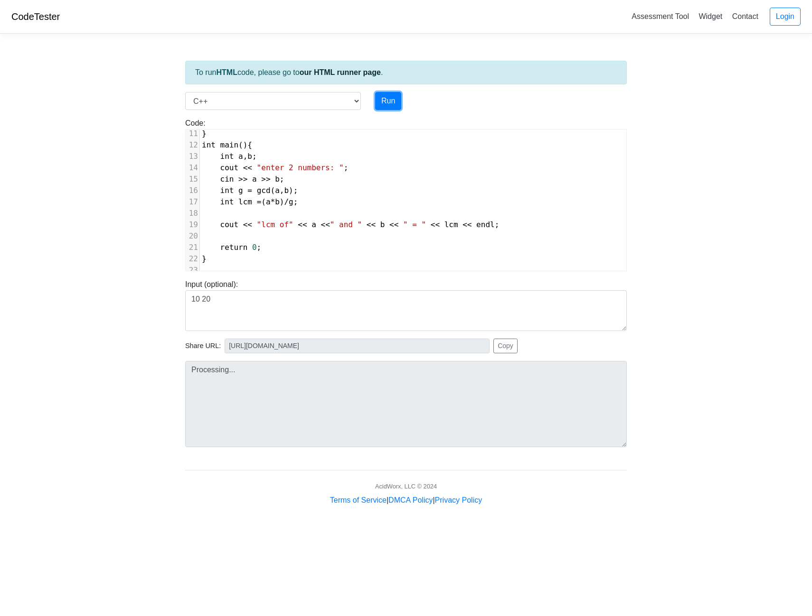
type input "[URL][DOMAIN_NAME]"
type textarea "Stdout: enter 2 numbers: lcm of10 and 20 = 20"
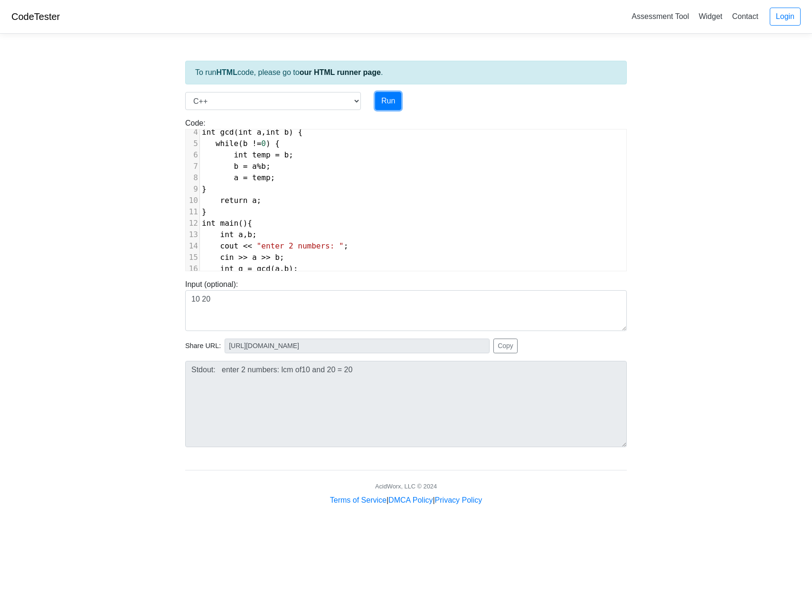
scroll to position [0, 0]
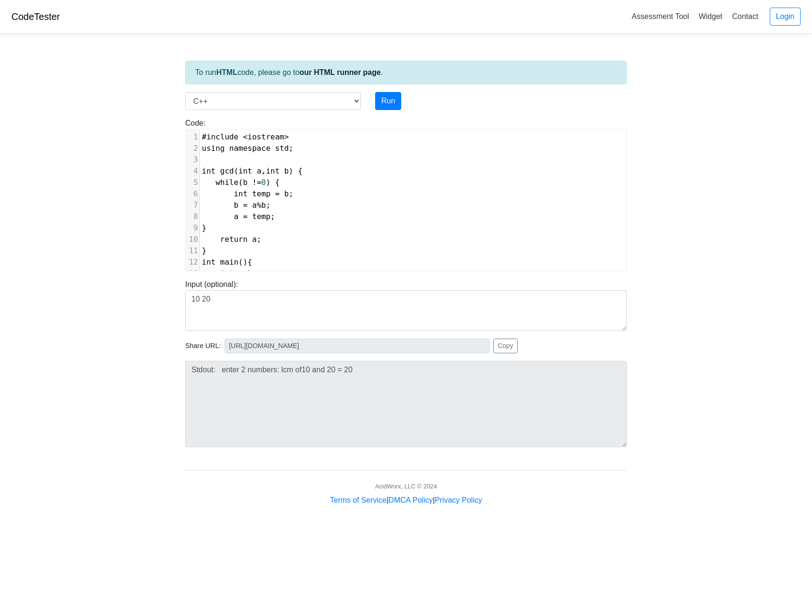
click at [201, 138] on pre "#include < iostream >" at bounding box center [413, 136] width 426 height 11
type textarea "/*"
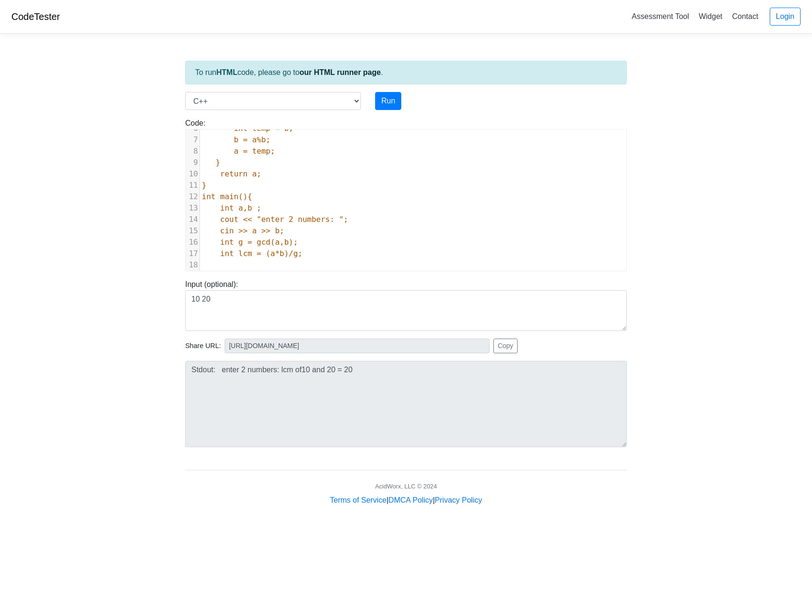
scroll to position [124, 0]
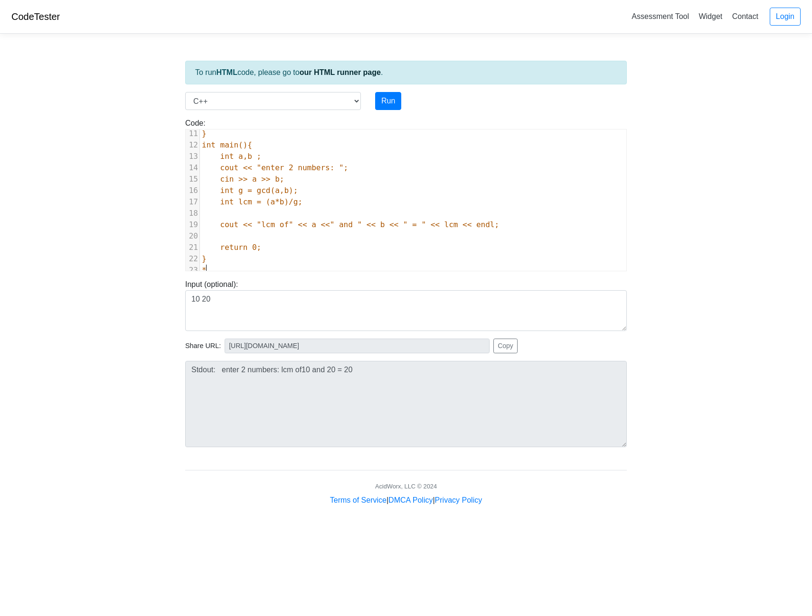
type textarea "*/"
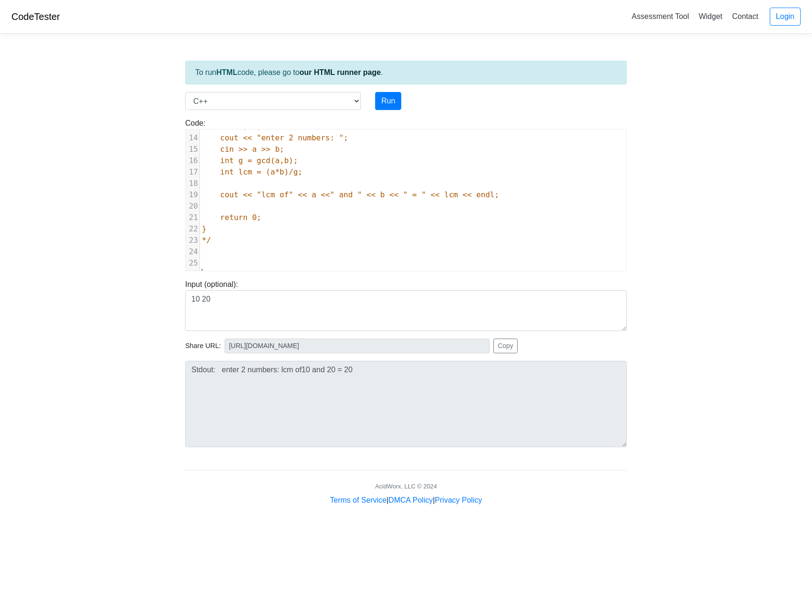
scroll to position [159, 0]
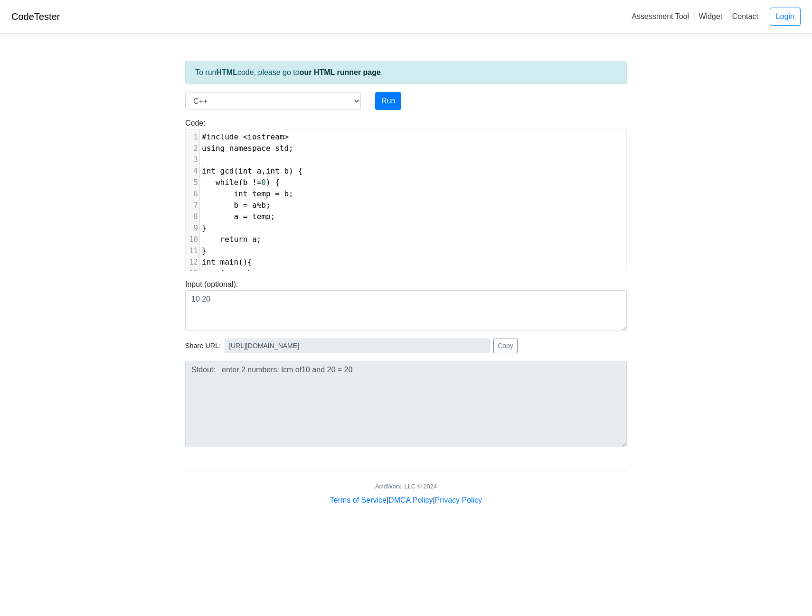
click at [202, 169] on span "int" at bounding box center [209, 171] width 14 height 9
type textarea "/*"
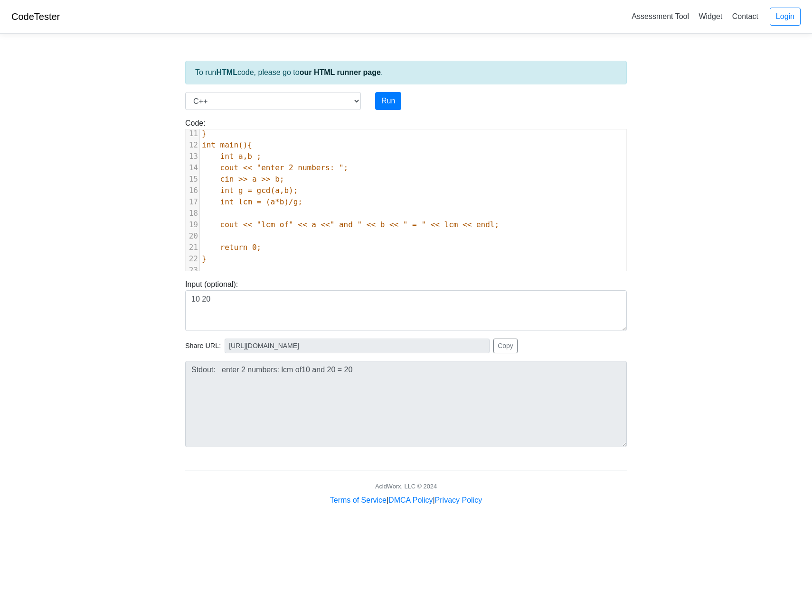
click at [263, 267] on pre "​" at bounding box center [413, 270] width 426 height 11
type textarea "*/"
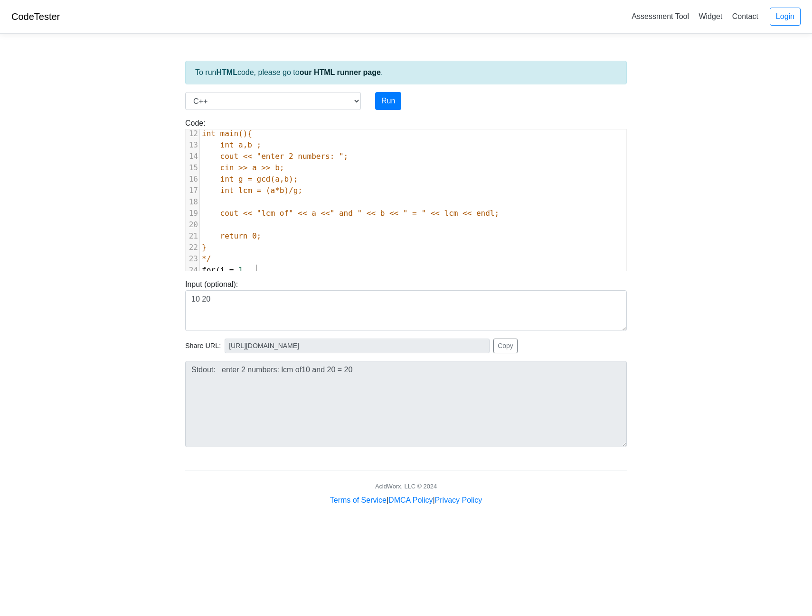
type textarea "for ( i = 1, I"
type textarea "i<= 10, i++){"
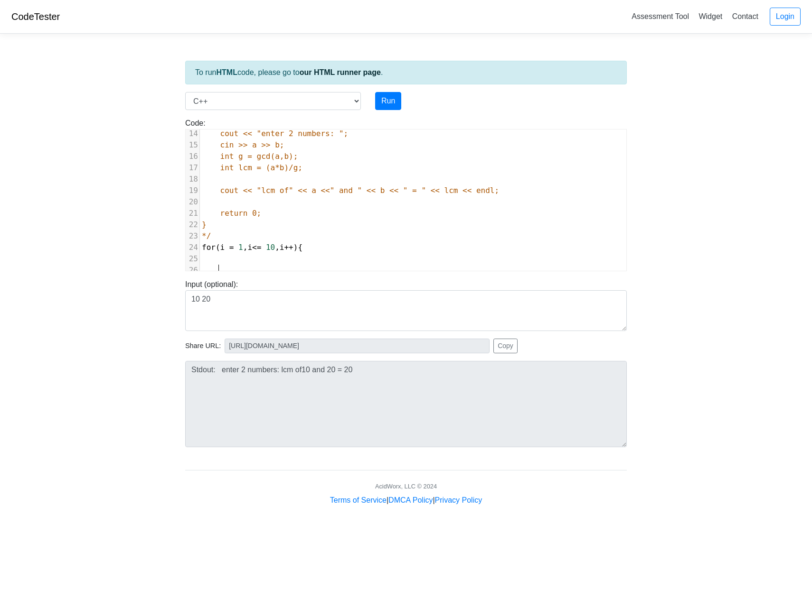
click at [202, 243] on span "for" at bounding box center [209, 247] width 14 height 9
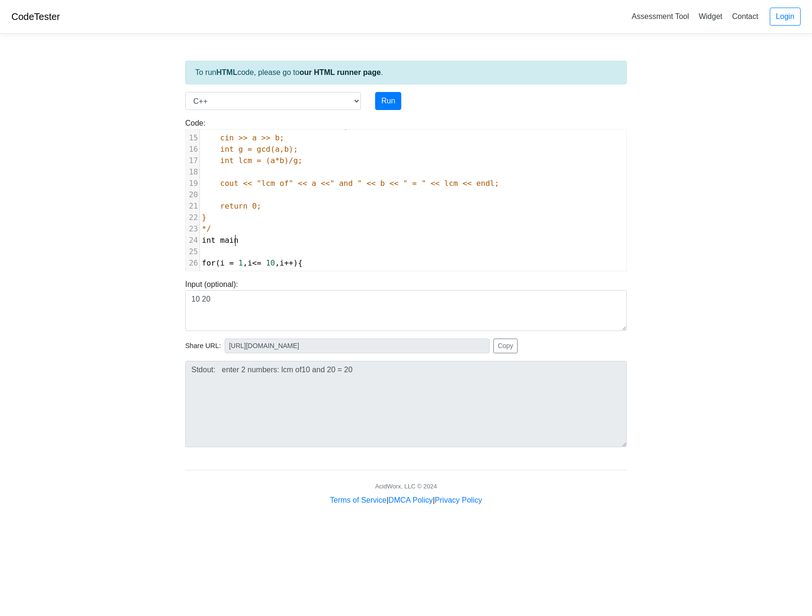
scroll to position [4, 33]
type textarea "int main90"
type textarea "(){"
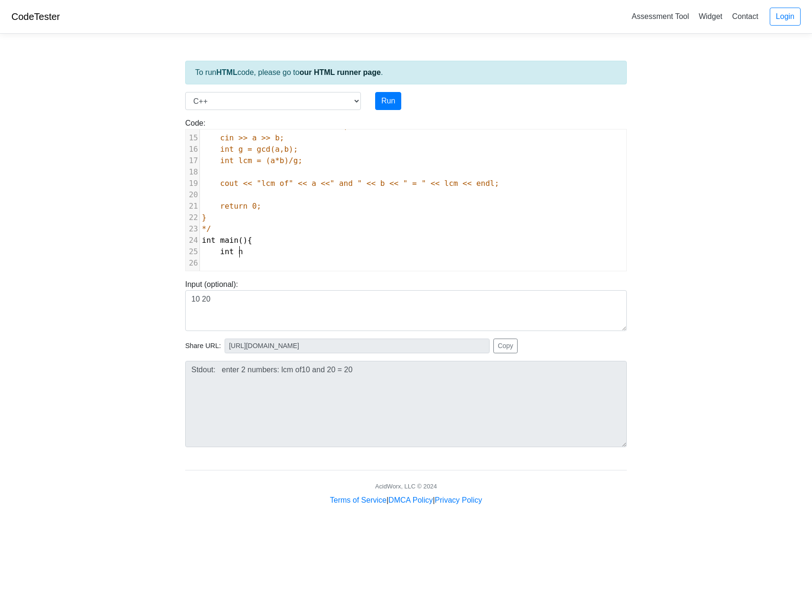
type textarea "int n;"
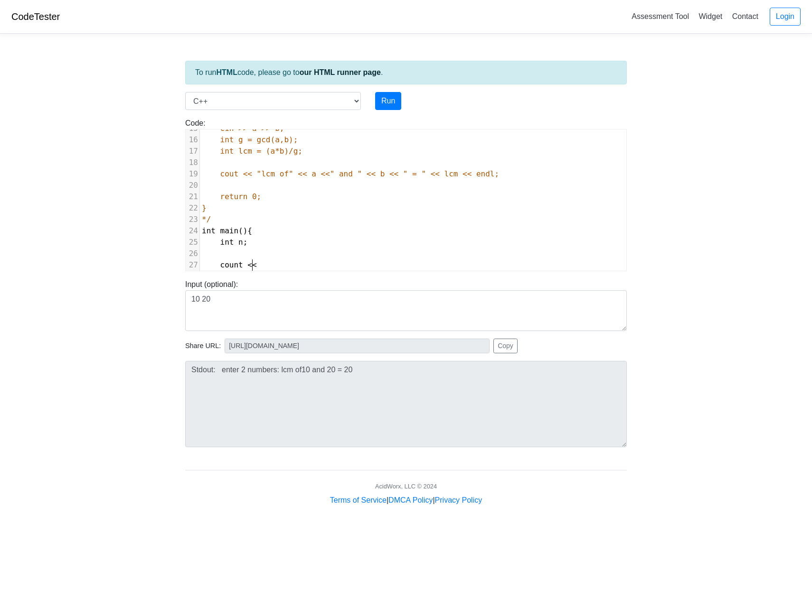
type textarea "count << e"
type textarea ""enter n" ;"
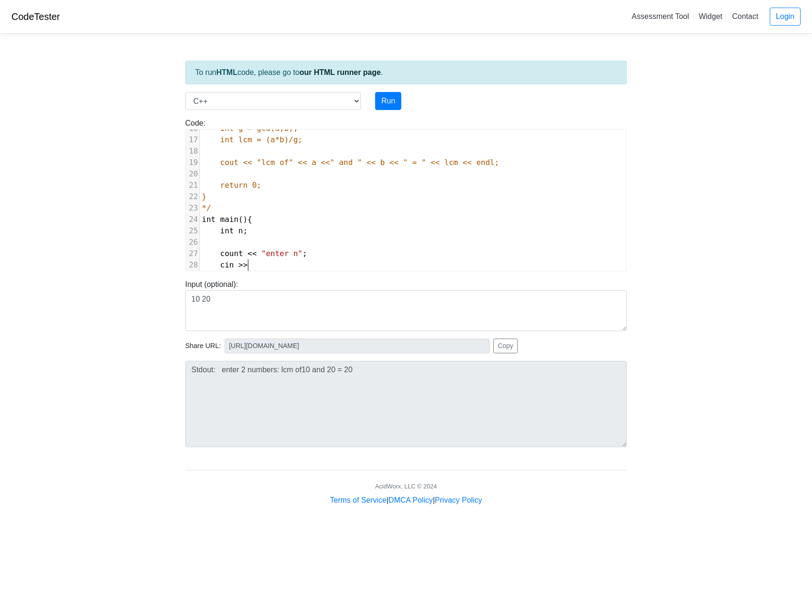
scroll to position [4, 33]
type textarea "cin >> n:"
type textarea ";"
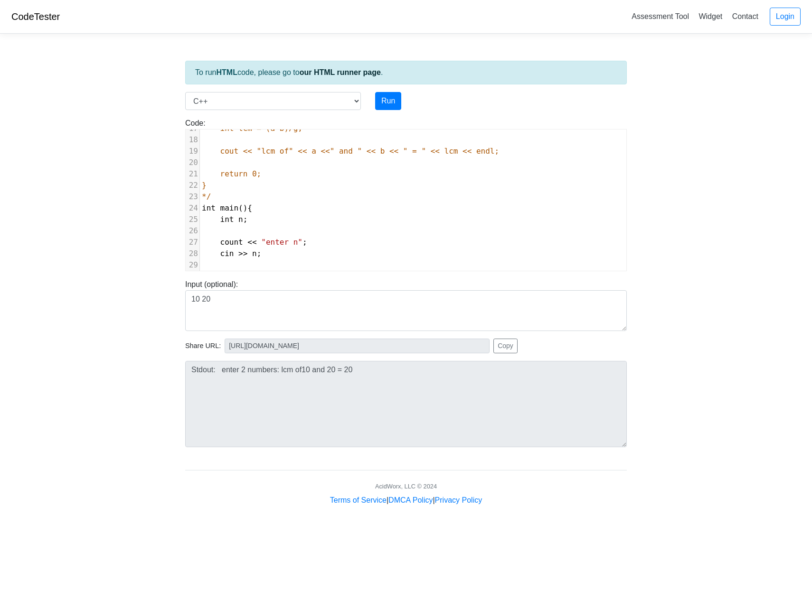
scroll to position [202, 0]
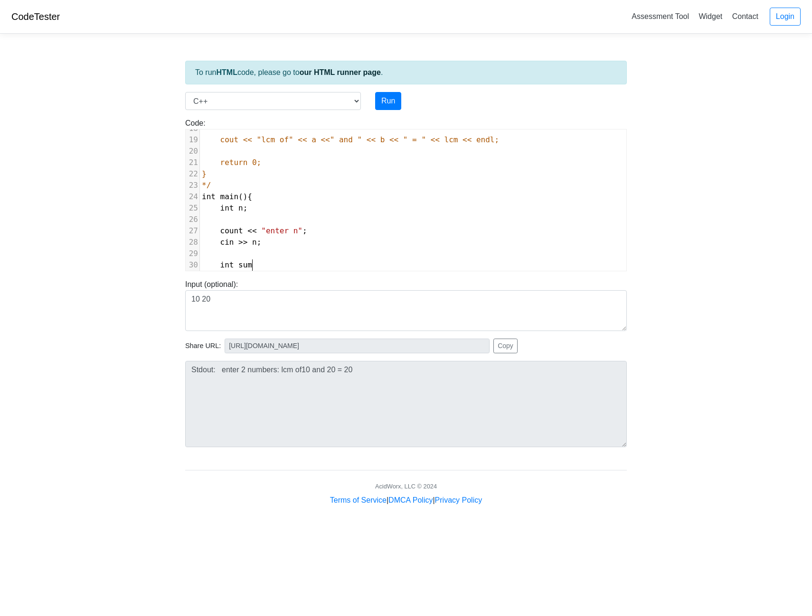
type textarea "int sum ="
type textarea ";"
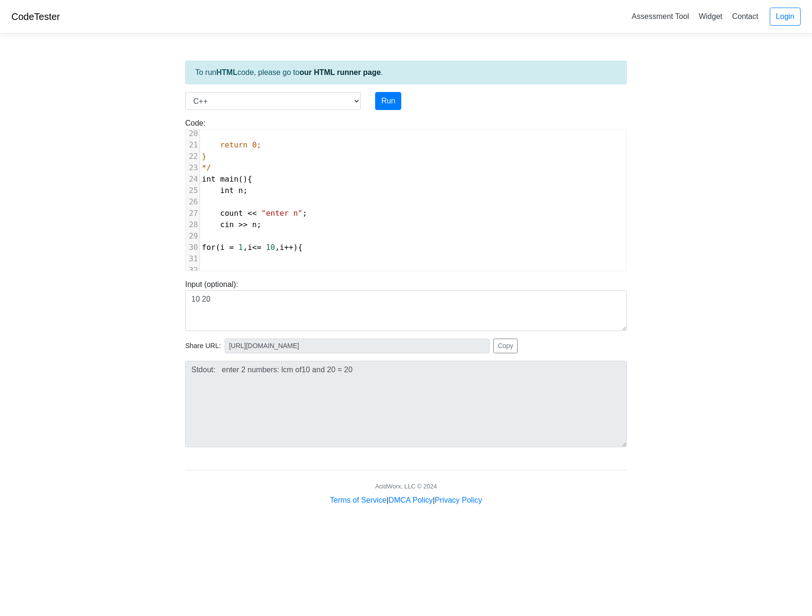
click at [318, 253] on pre at bounding box center [413, 258] width 426 height 11
click at [237, 231] on pre "​" at bounding box center [413, 236] width 426 height 11
click at [291, 257] on pre at bounding box center [413, 258] width 426 height 11
type textarea "count"
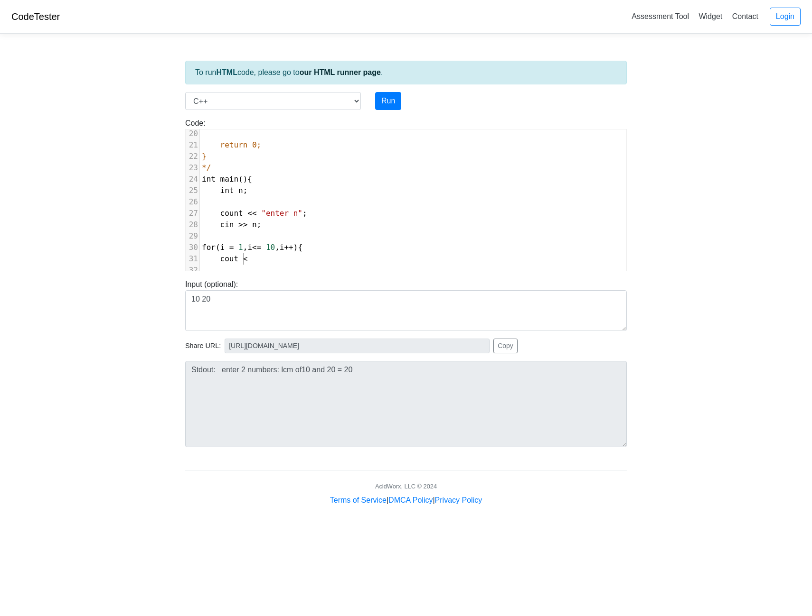
type textarea "t <<"
type textarea "n = i*n;"
type textarea "}"
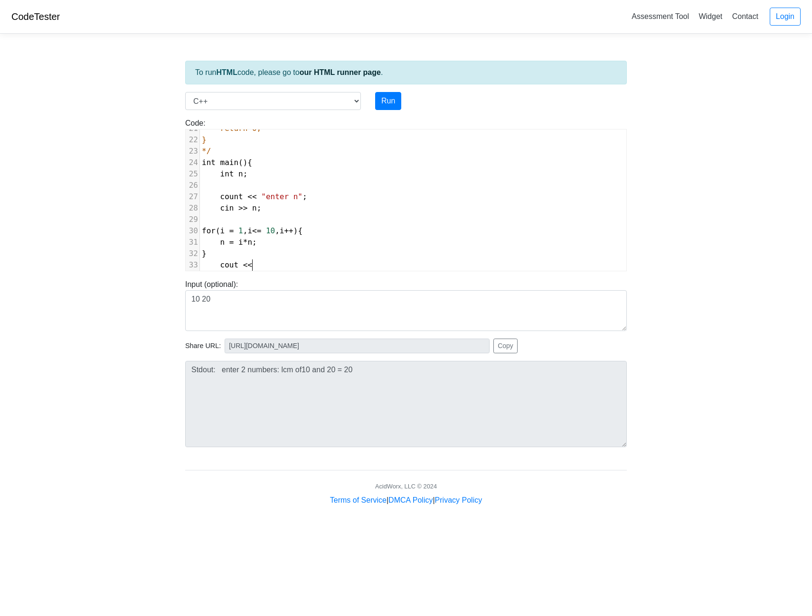
scroll to position [4, 37]
type textarea "cout << n<< enl"
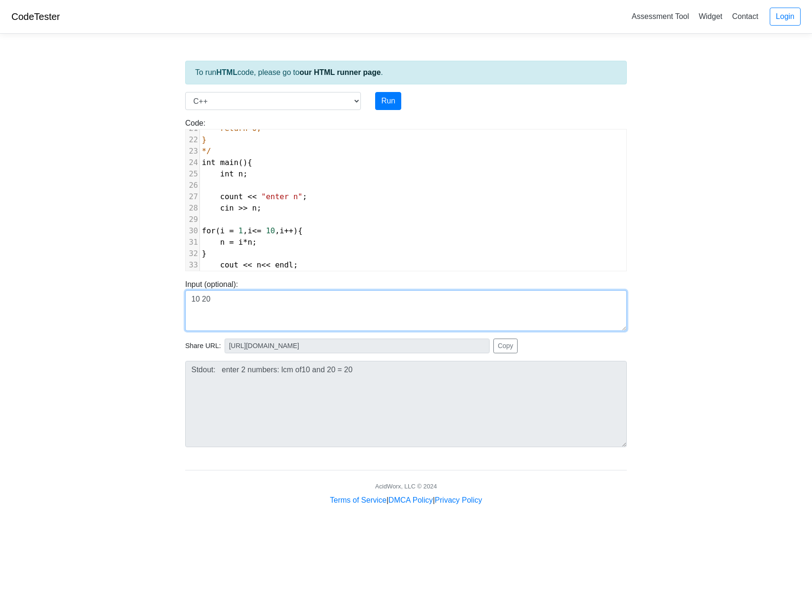
drag, startPoint x: 283, startPoint y: 310, endPoint x: 77, endPoint y: 292, distance: 206.7
click at [78, 292] on body "CodeTester Assessment Tool Widget Contact Login To run HTML code, please go to …" at bounding box center [406, 253] width 812 height 506
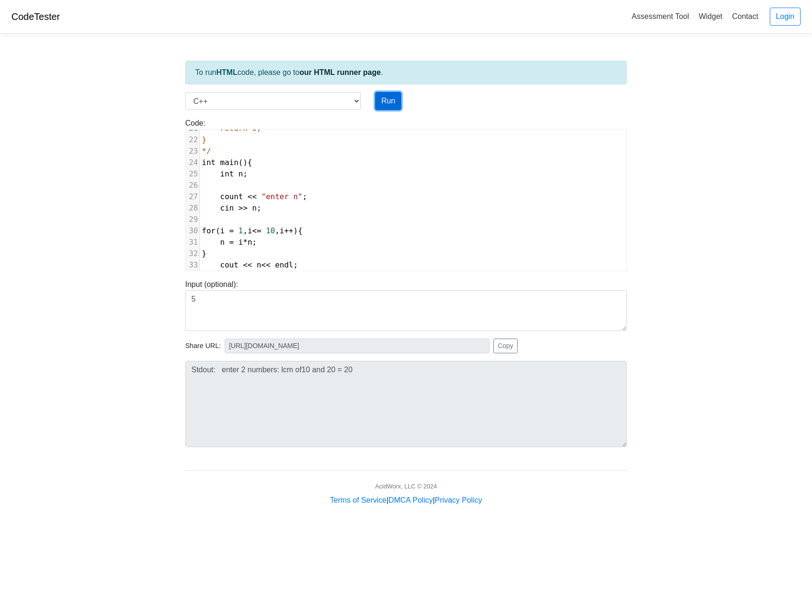
click at [395, 103] on button "Run" at bounding box center [388, 101] width 26 height 18
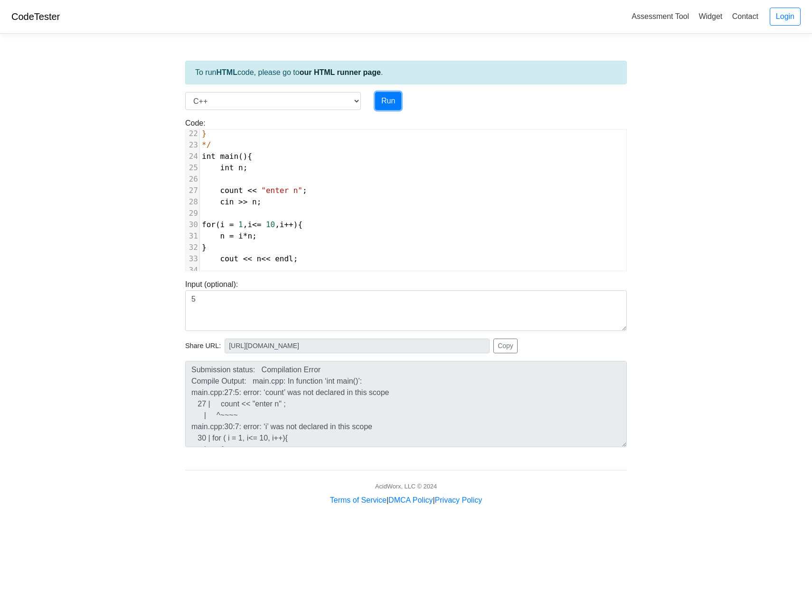
scroll to position [249, 0]
click at [235, 186] on span "count" at bounding box center [231, 190] width 23 height 9
click at [384, 104] on button "Run" at bounding box center [388, 101] width 26 height 18
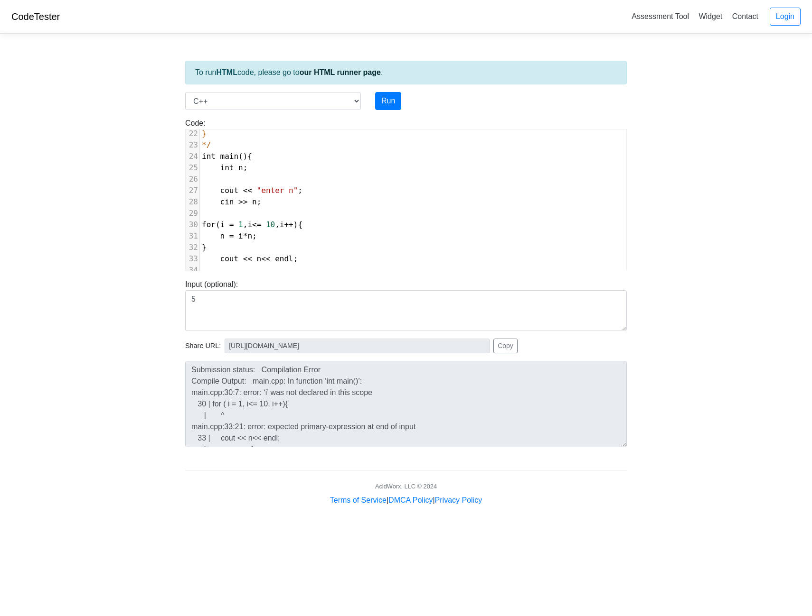
click at [282, 220] on span "for ( i = 1 , i <= 10 , i ++ ){" at bounding box center [252, 224] width 101 height 9
click at [390, 100] on button "Run" at bounding box center [388, 101] width 26 height 18
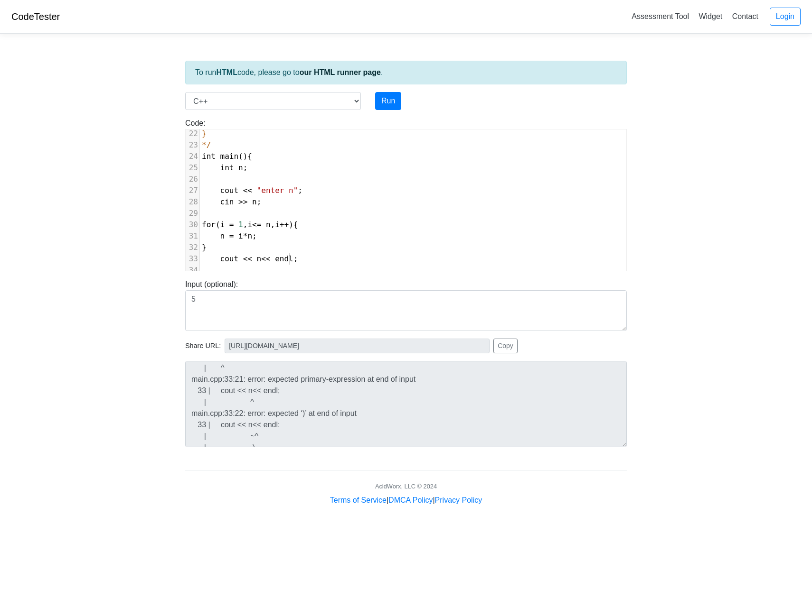
click at [345, 256] on pre "cout << n << endl ;" at bounding box center [413, 258] width 426 height 11
click at [223, 232] on span "n = i * n ;" at bounding box center [229, 236] width 55 height 9
click at [271, 220] on span "n" at bounding box center [268, 224] width 5 height 9
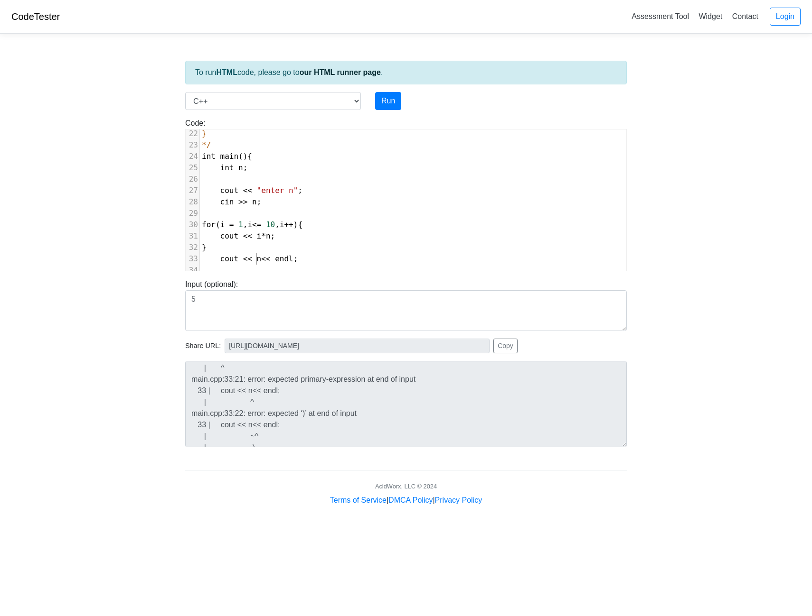
click at [261, 254] on span "<<" at bounding box center [265, 258] width 9 height 9
click at [397, 100] on button "Run" at bounding box center [388, 101] width 26 height 18
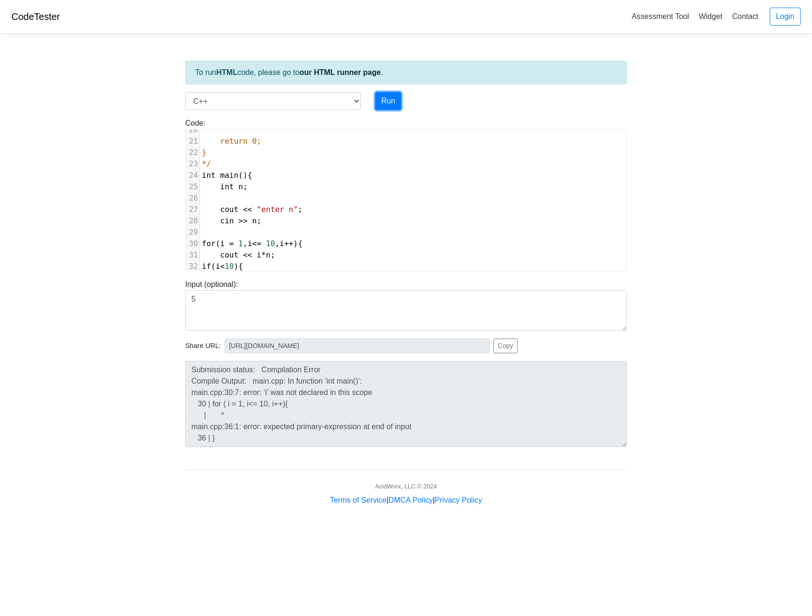
scroll to position [225, 0]
click at [225, 243] on span "i" at bounding box center [222, 242] width 5 height 9
click at [224, 243] on span "for ( i = 1 , i <= 10 , i ++ ){" at bounding box center [252, 242] width 101 height 9
click at [386, 102] on button "Run" at bounding box center [388, 101] width 26 height 18
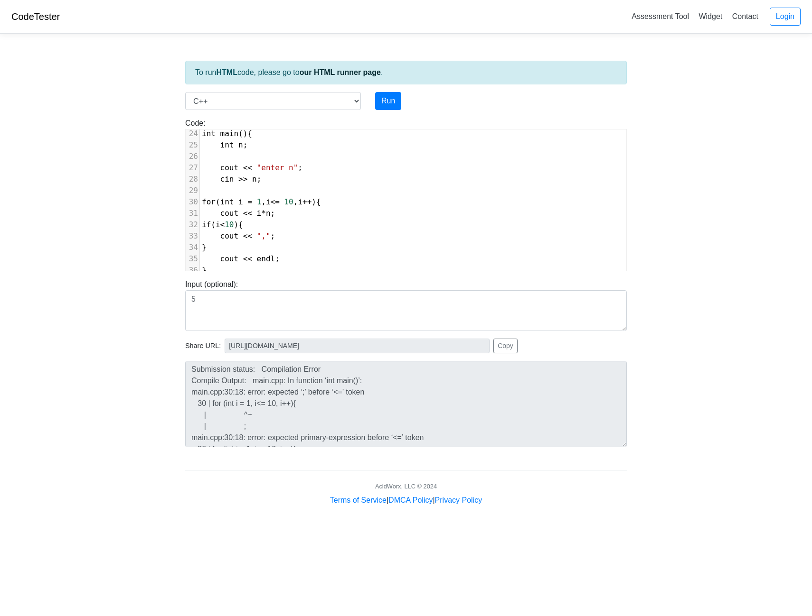
scroll to position [0, 0]
click at [273, 197] on span "<=" at bounding box center [275, 201] width 9 height 9
click at [320, 233] on pre "cout << "," ;" at bounding box center [413, 236] width 426 height 11
click at [391, 102] on button "Run" at bounding box center [388, 101] width 26 height 18
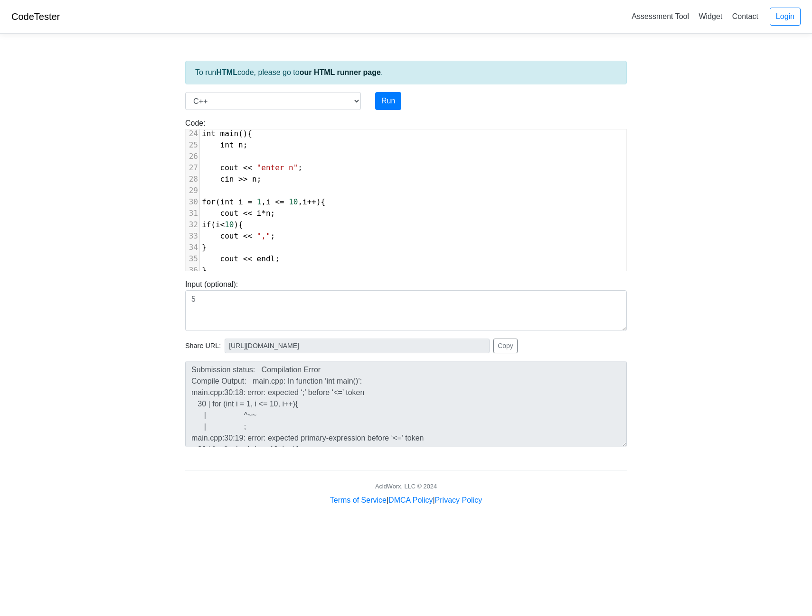
click at [261, 197] on span "for ( int i = 1 , i <= 10 , i ++ ){" at bounding box center [263, 201] width 123 height 9
click at [393, 107] on button "Run" at bounding box center [388, 101] width 26 height 18
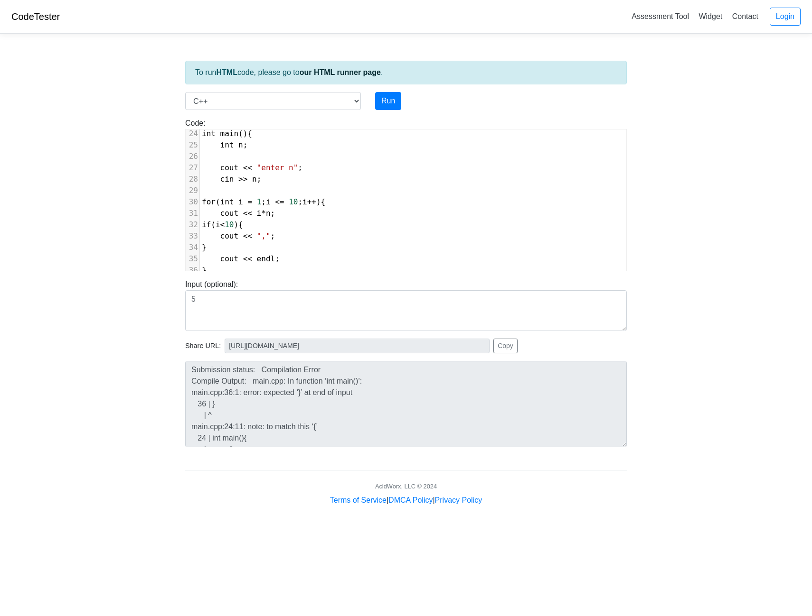
click at [280, 254] on pre "cout << endl ;" at bounding box center [413, 258] width 426 height 11
click at [384, 108] on button "Run" at bounding box center [388, 101] width 26 height 18
click at [279, 231] on pre "}" at bounding box center [413, 236] width 426 height 11
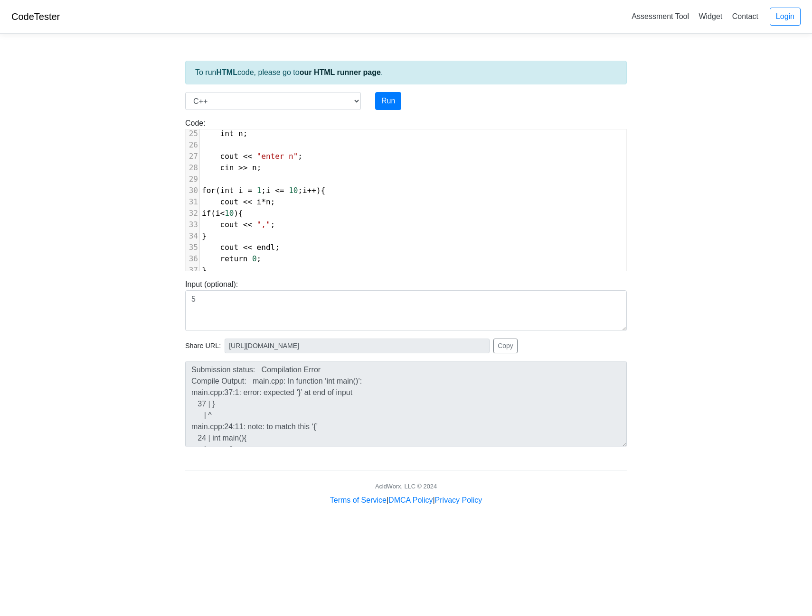
scroll to position [4, 4]
click at [389, 105] on button "Run" at bounding box center [388, 101] width 26 height 18
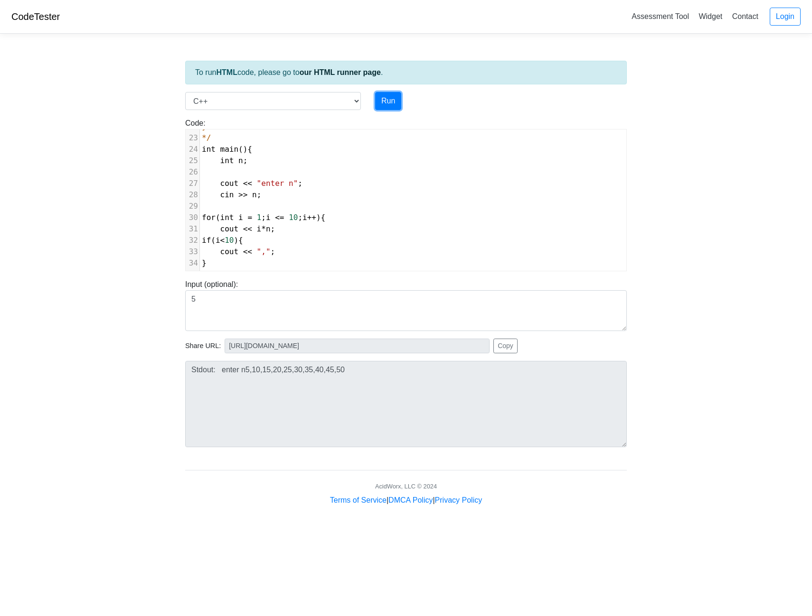
scroll to position [236, 0]
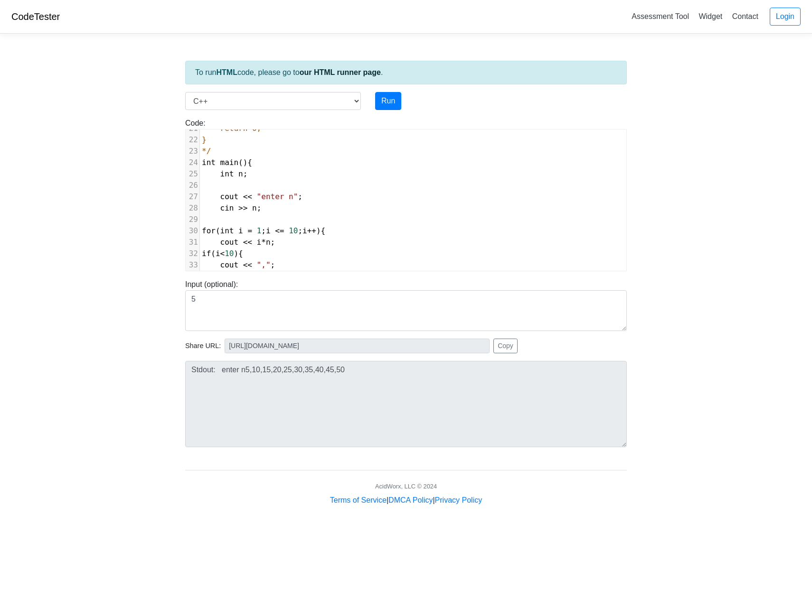
click at [284, 196] on span ""enter n"" at bounding box center [277, 196] width 41 height 9
click at [387, 105] on button "Run" at bounding box center [388, 101] width 26 height 18
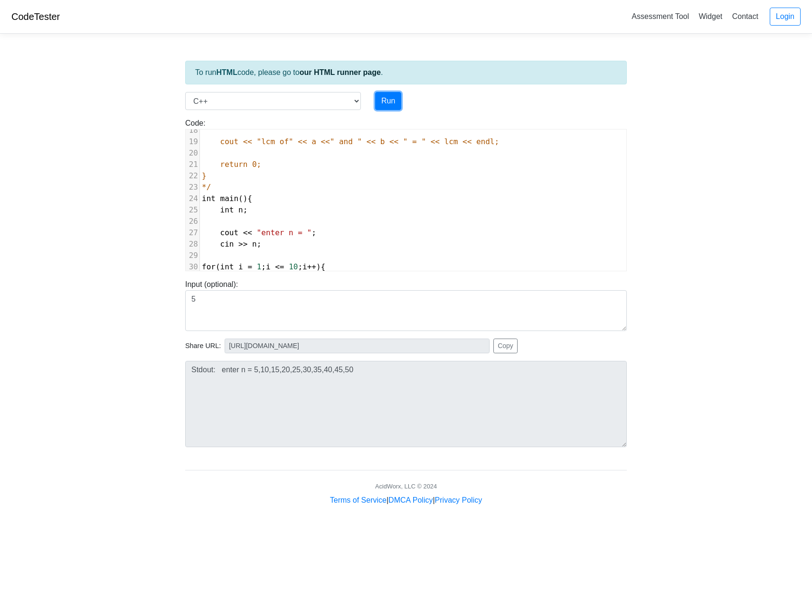
scroll to position [233, 0]
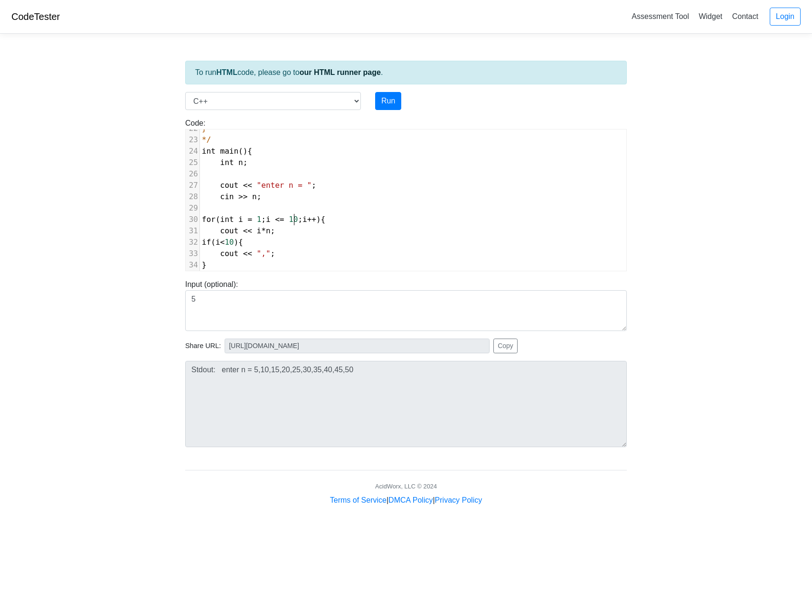
click at [295, 220] on span "10" at bounding box center [293, 219] width 9 height 9
click at [312, 236] on pre "cout << i * n ;" at bounding box center [413, 230] width 426 height 11
drag, startPoint x: 263, startPoint y: 231, endPoint x: 220, endPoint y: 230, distance: 43.2
click at [220, 230] on span "cout << i * n ;" at bounding box center [238, 230] width 73 height 9
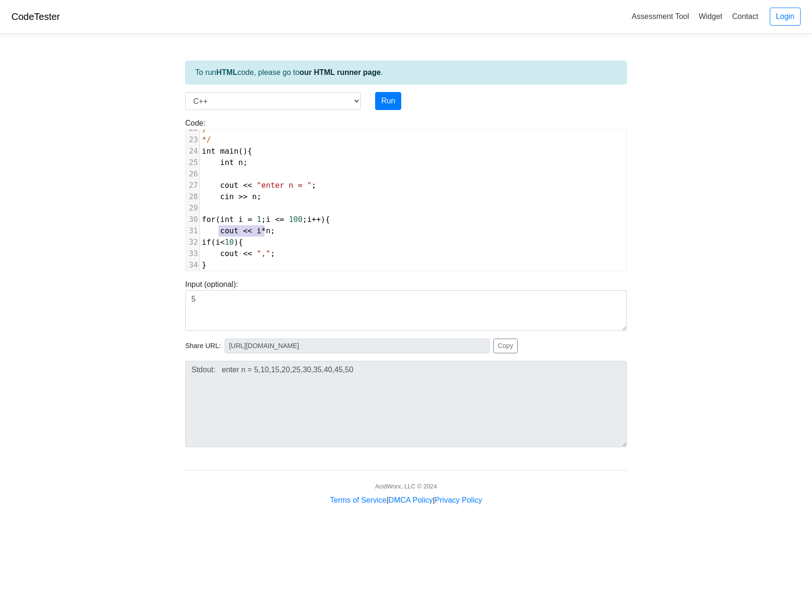
click at [298, 250] on pre "cout << "," ;" at bounding box center [413, 253] width 426 height 11
click at [289, 236] on pre "cout << i * n ;" at bounding box center [413, 230] width 426 height 11
click at [240, 243] on span "if ( i < 10 ){" at bounding box center [222, 242] width 41 height 9
drag, startPoint x: 271, startPoint y: 252, endPoint x: 219, endPoint y: 253, distance: 51.7
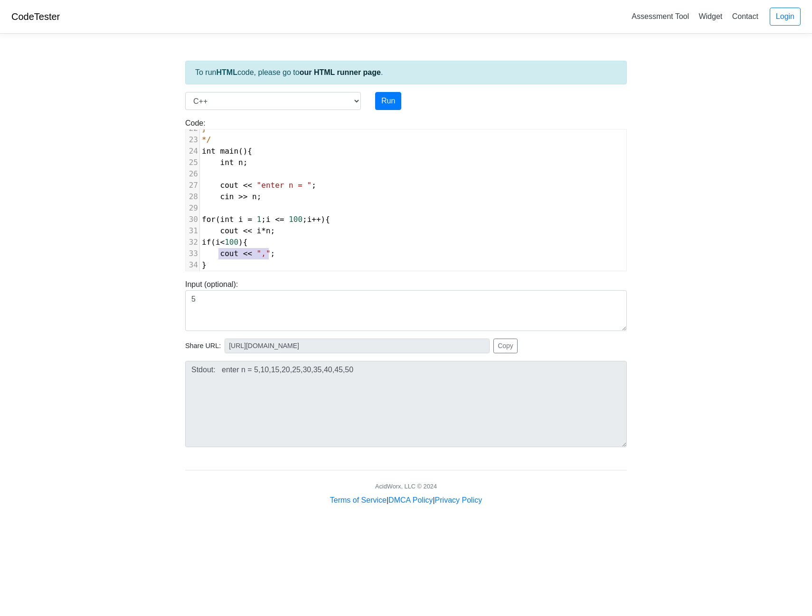
click at [219, 253] on pre "cout << "," ;" at bounding box center [413, 253] width 426 height 11
click at [266, 233] on span "n" at bounding box center [268, 230] width 5 height 9
click at [218, 253] on span "cout << "," ;" at bounding box center [238, 253] width 73 height 9
click at [276, 257] on pre "cout << "," ;" at bounding box center [413, 253] width 426 height 11
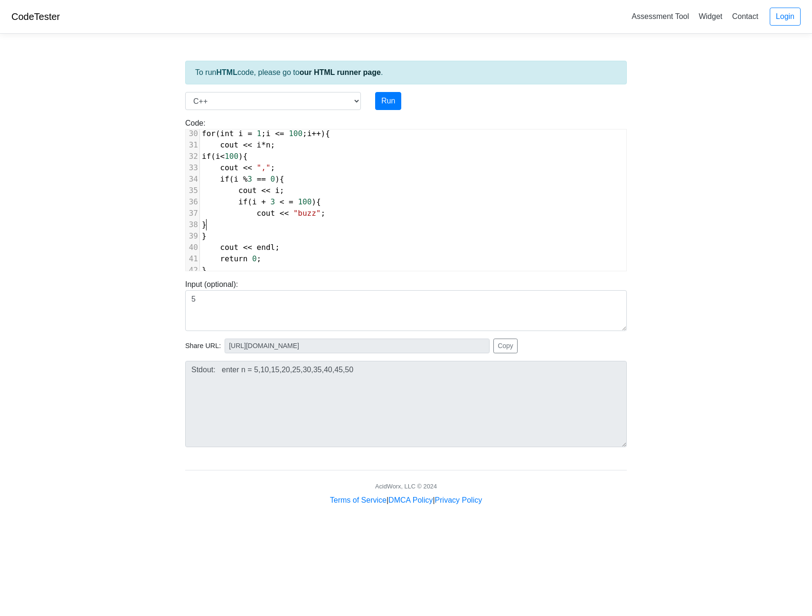
click at [228, 219] on pre "}" at bounding box center [413, 224] width 426 height 11
click at [328, 219] on pre "}" at bounding box center [413, 224] width 426 height 11
click at [326, 210] on pre "cout << "buzz" ;" at bounding box center [413, 213] width 426 height 11
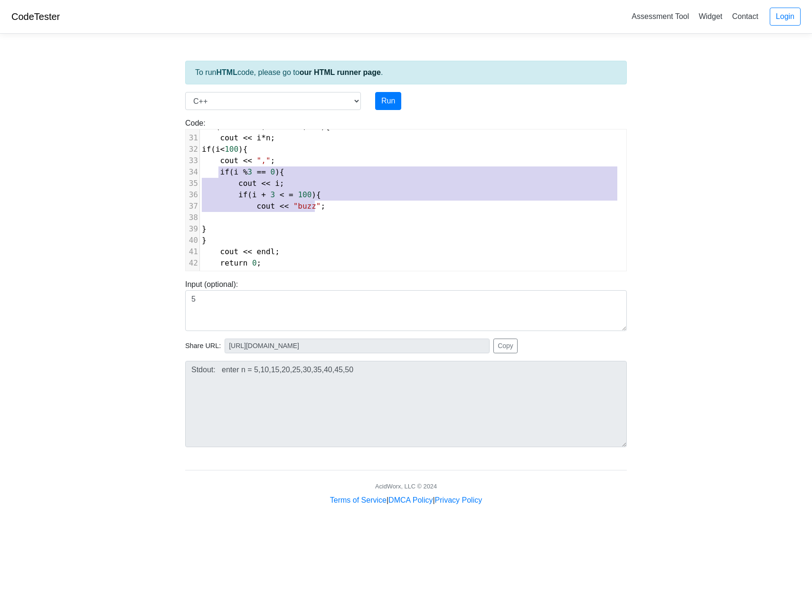
drag, startPoint x: 219, startPoint y: 172, endPoint x: 321, endPoint y: 209, distance: 107.9
click at [321, 209] on div "1 #include < iostream > 2 using namespace std ; 3 ​ 4 /*int gcd(int a, int b) {…" at bounding box center [413, 36] width 426 height 490
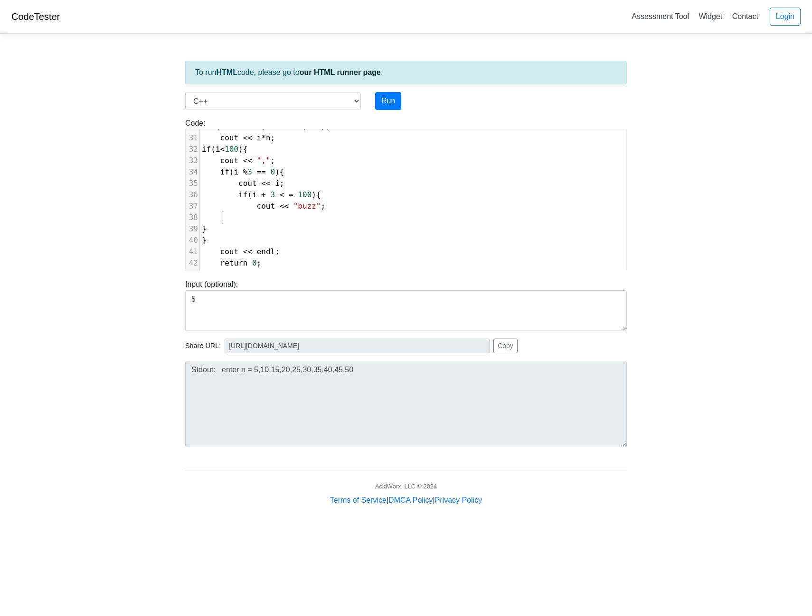
click at [233, 216] on pre at bounding box center [413, 217] width 426 height 11
paste textarea "5"
click at [254, 220] on span "3" at bounding box center [254, 217] width 5 height 9
drag, startPoint x: 289, startPoint y: 208, endPoint x: 306, endPoint y: 207, distance: 17.6
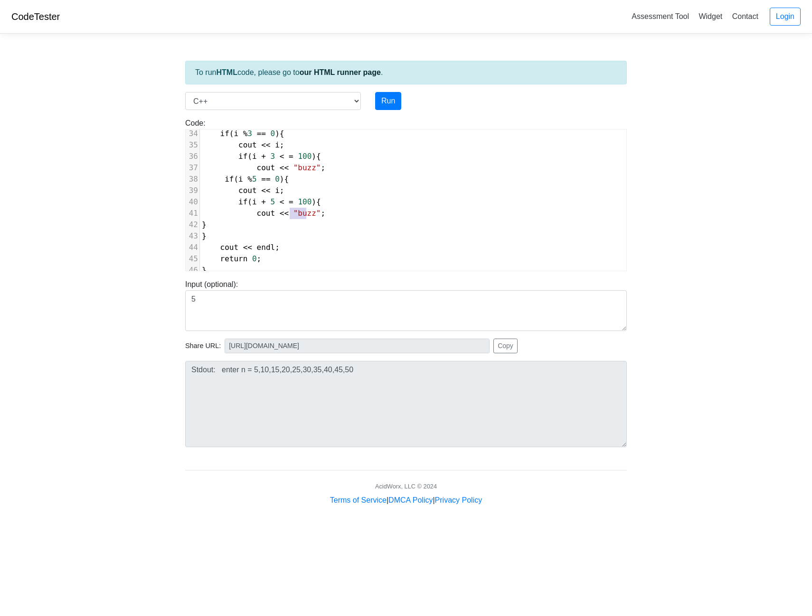
click at [306, 209] on span ""buzz"" at bounding box center [307, 213] width 28 height 9
click at [337, 231] on pre "}" at bounding box center [413, 236] width 426 height 11
click at [313, 221] on pre "}" at bounding box center [413, 224] width 426 height 11
click at [311, 233] on pre "}" at bounding box center [413, 236] width 426 height 11
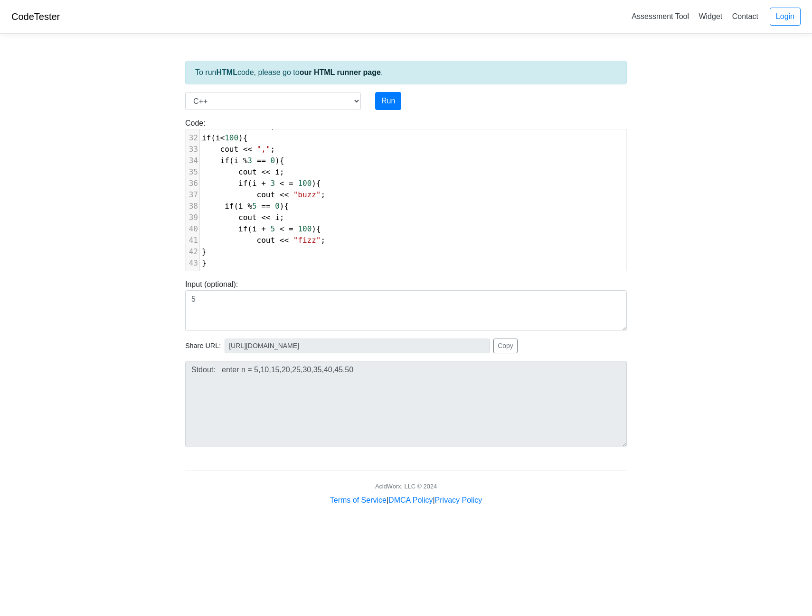
scroll to position [339, 0]
click at [330, 209] on pre "cout << "buzz" ;" at bounding box center [413, 208] width 426 height 11
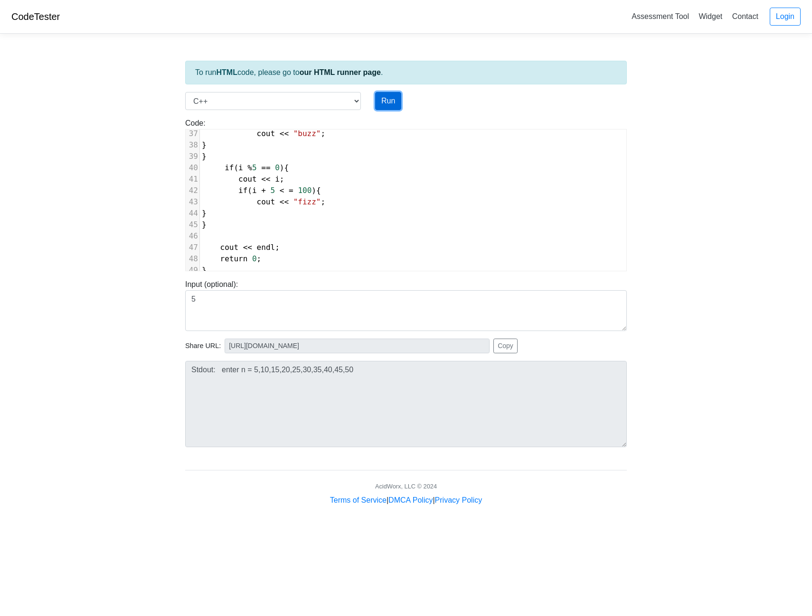
click at [386, 101] on button "Run" at bounding box center [388, 101] width 26 height 18
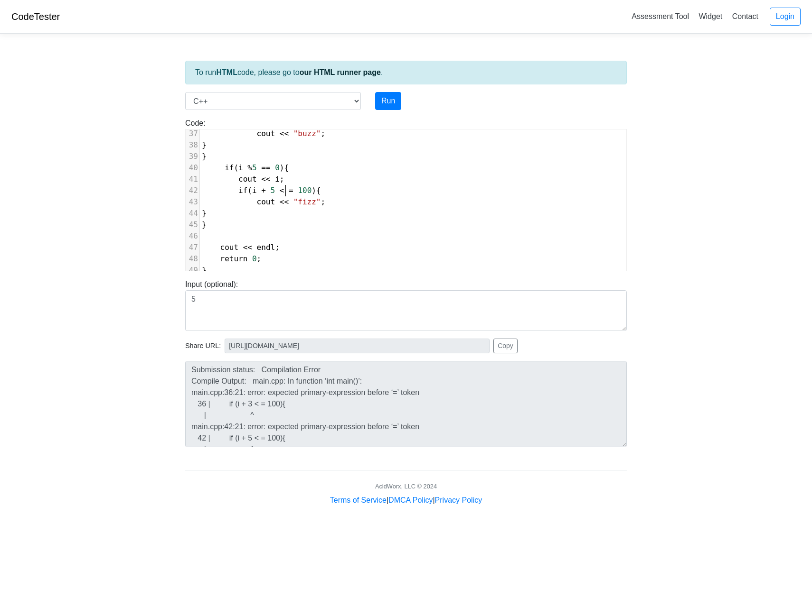
click at [289, 186] on span "=" at bounding box center [291, 190] width 5 height 9
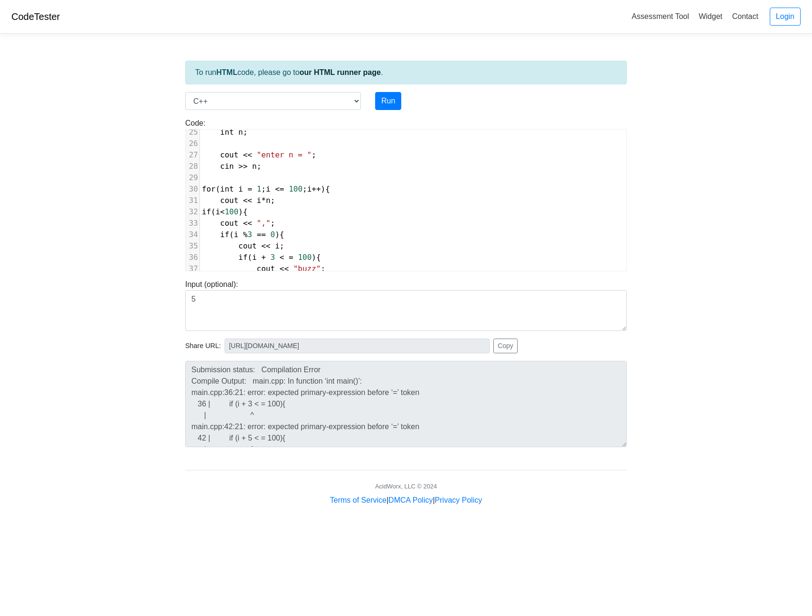
click at [289, 260] on span "=" at bounding box center [291, 257] width 5 height 9
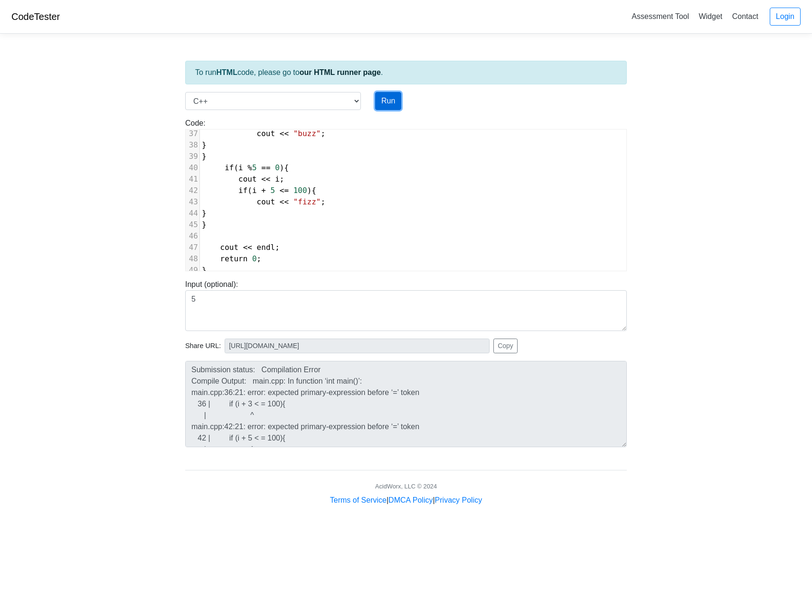
click at [389, 104] on button "Run" at bounding box center [388, 101] width 26 height 18
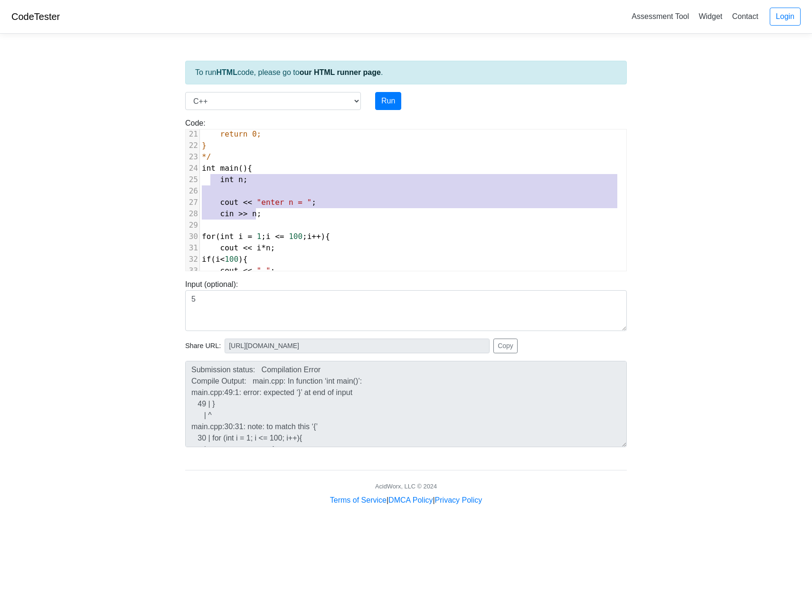
drag, startPoint x: 258, startPoint y: 215, endPoint x: 211, endPoint y: 180, distance: 58.1
click at [211, 180] on div "15 cin >> a >> b; 16 int g = gcd(a,b); 17 int lcm = (a*b)/g; 18 19 cout << "lcm…" at bounding box center [413, 259] width 426 height 399
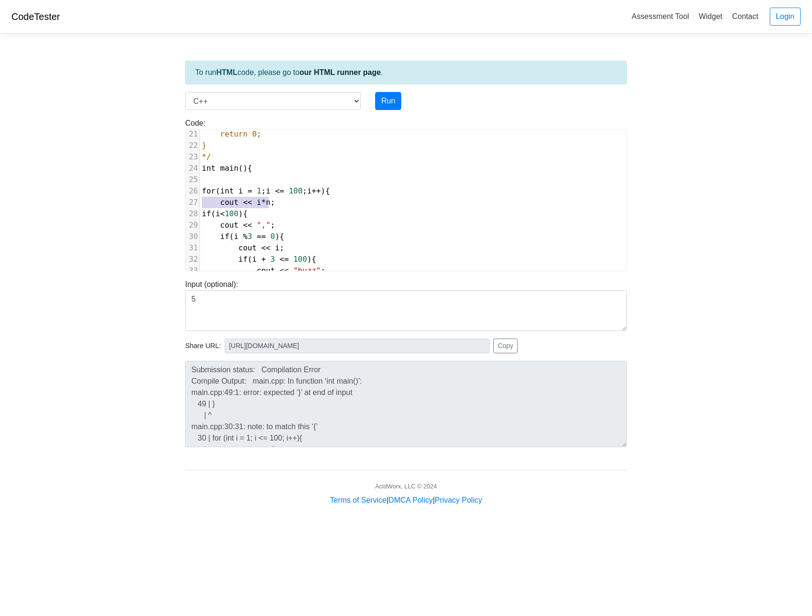
drag, startPoint x: 278, startPoint y: 203, endPoint x: 197, endPoint y: 205, distance: 81.2
click at [200, 205] on div "27 cout << i * n ;" at bounding box center [413, 202] width 426 height 11
click at [391, 97] on button "Run" at bounding box center [388, 101] width 26 height 18
click at [391, 94] on button "Run" at bounding box center [388, 101] width 26 height 18
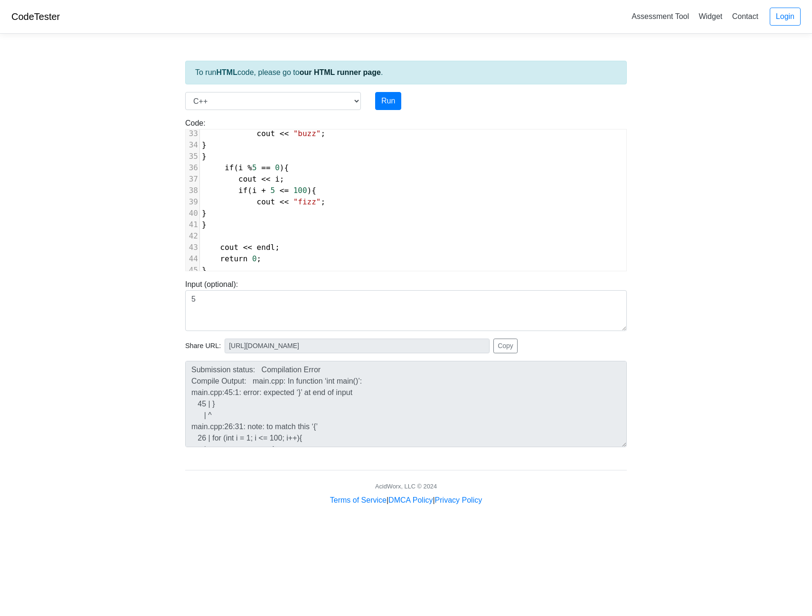
scroll to position [375, 0]
click at [246, 267] on pre "}" at bounding box center [413, 270] width 426 height 11
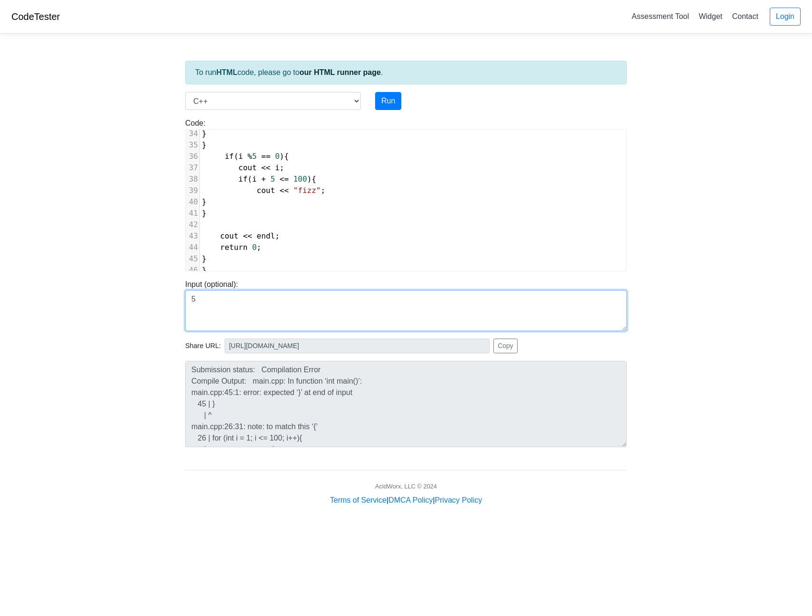
drag, startPoint x: 217, startPoint y: 304, endPoint x: 175, endPoint y: 298, distance: 42.8
click at [175, 298] on body "CodeTester Assessment Tool Widget Contact Login To run HTML code, please go to …" at bounding box center [406, 253] width 812 height 506
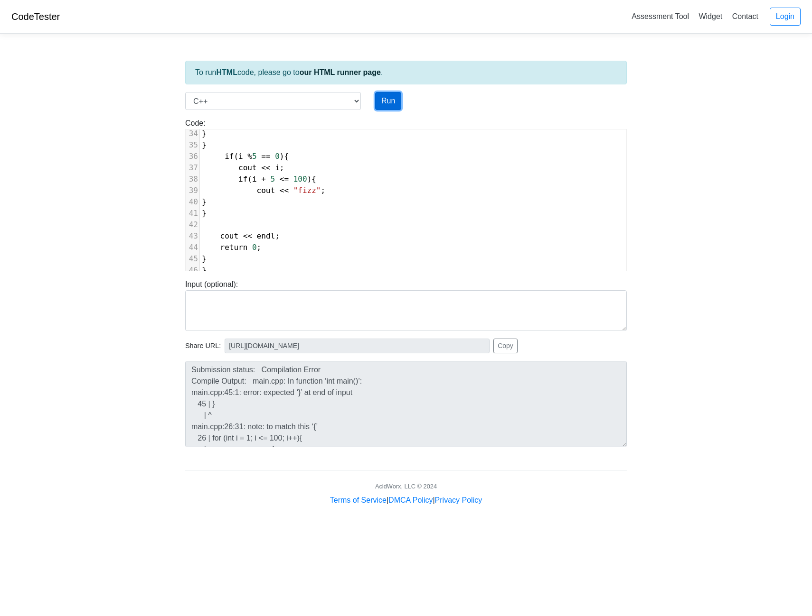
click at [395, 97] on button "Run" at bounding box center [388, 101] width 26 height 18
click at [239, 265] on pre "}" at bounding box center [413, 270] width 426 height 11
click at [392, 103] on button "Run" at bounding box center [388, 101] width 26 height 18
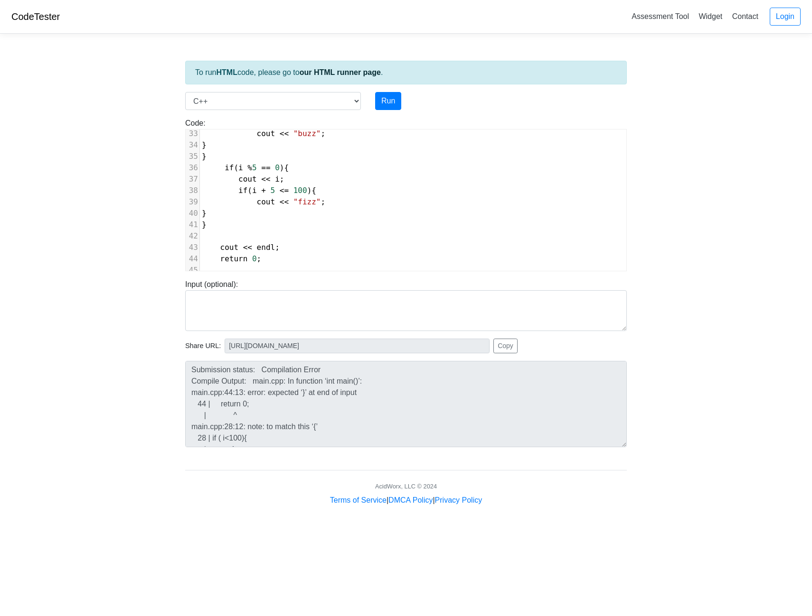
click at [213, 221] on pre "}" at bounding box center [413, 224] width 426 height 11
click at [231, 269] on pre "​" at bounding box center [413, 270] width 426 height 11
click at [389, 98] on button "Run" at bounding box center [388, 101] width 26 height 18
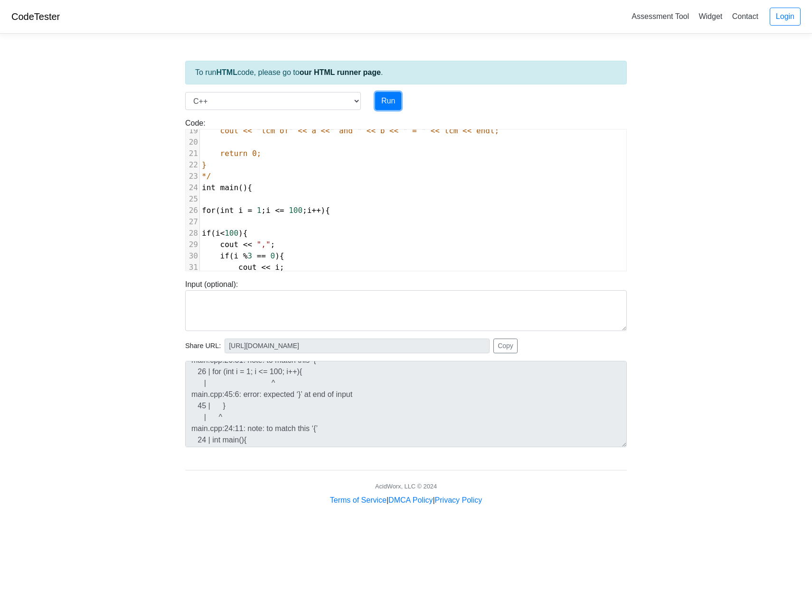
scroll to position [233, 0]
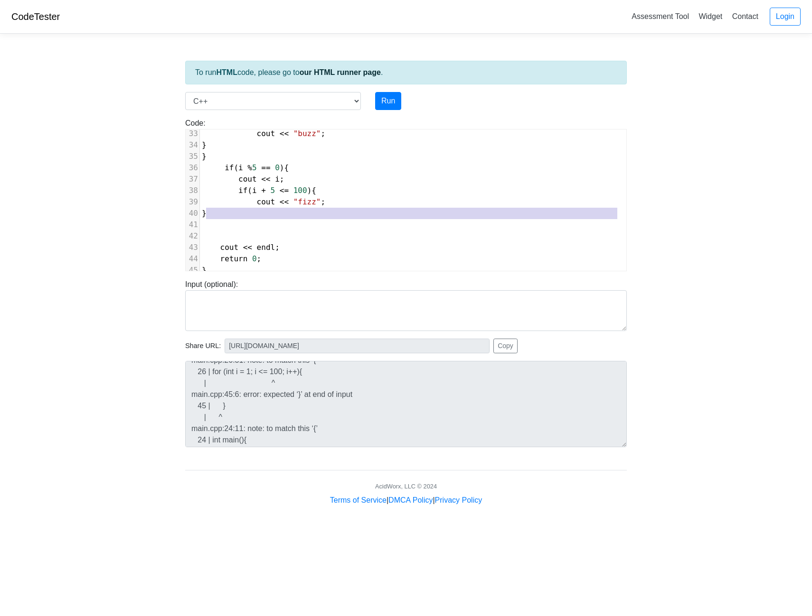
drag, startPoint x: 237, startPoint y: 211, endPoint x: 236, endPoint y: 216, distance: 5.3
click at [237, 215] on div "11 } 12 int main(){ 13 int a,b ; 14 cout << "enter 2 numbers: "; 15 cin >> a >>…" at bounding box center [413, 77] width 426 height 399
click at [236, 219] on pre "​" at bounding box center [413, 224] width 426 height 11
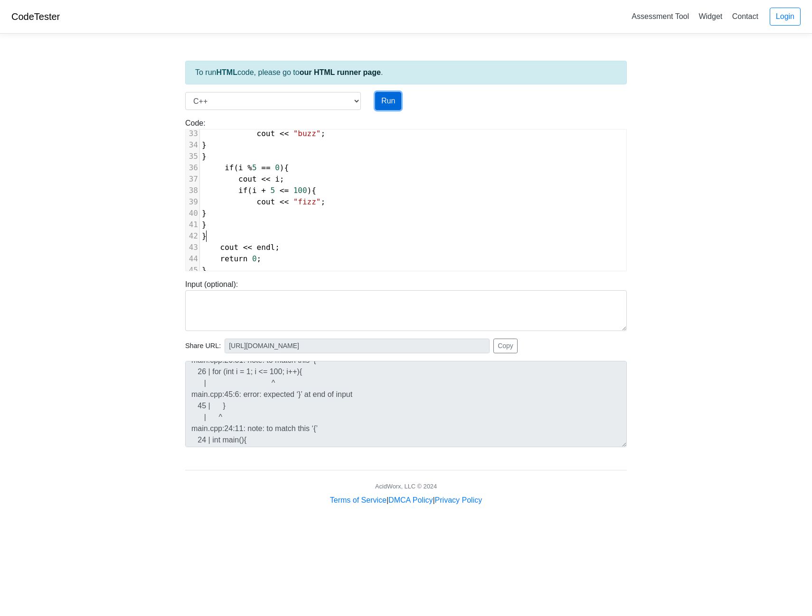
click at [391, 96] on button "Run" at bounding box center [388, 101] width 26 height 18
click at [221, 232] on pre "}" at bounding box center [413, 236] width 426 height 11
click at [391, 96] on button "Run" at bounding box center [388, 101] width 26 height 18
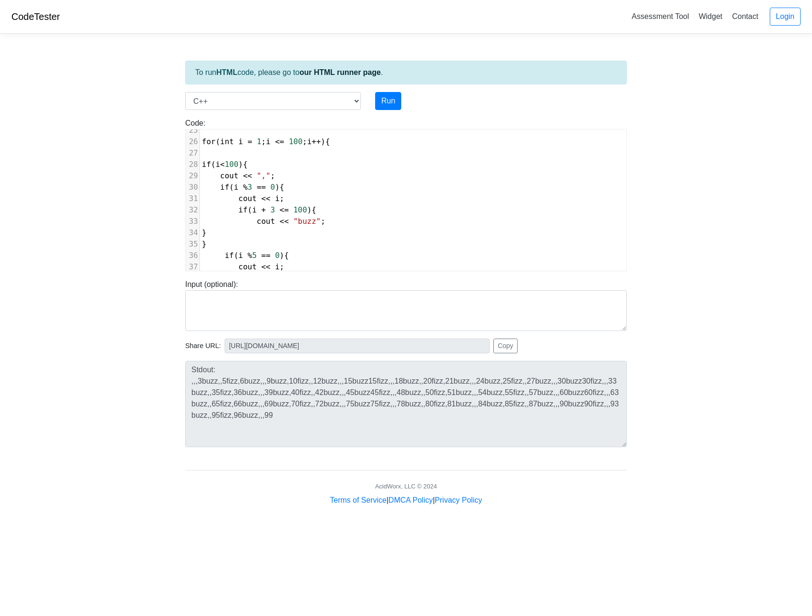
click at [261, 178] on span "","" at bounding box center [264, 175] width 14 height 9
click at [264, 178] on span "","" at bounding box center [264, 175] width 14 height 9
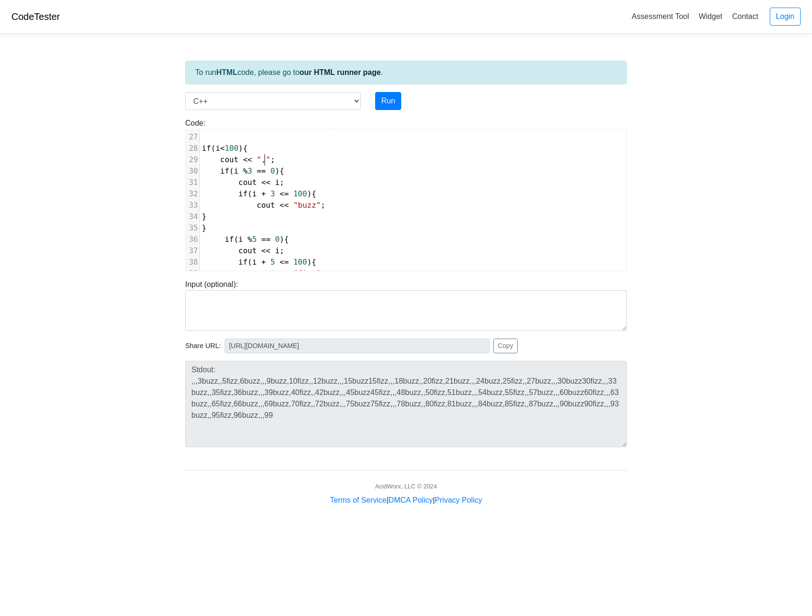
scroll to position [280, 0]
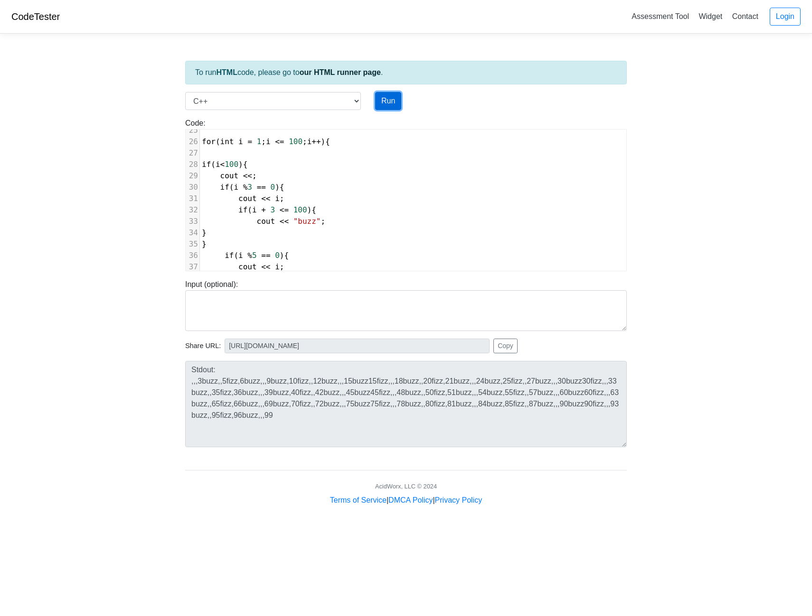
click at [388, 105] on button "Run" at bounding box center [388, 101] width 26 height 18
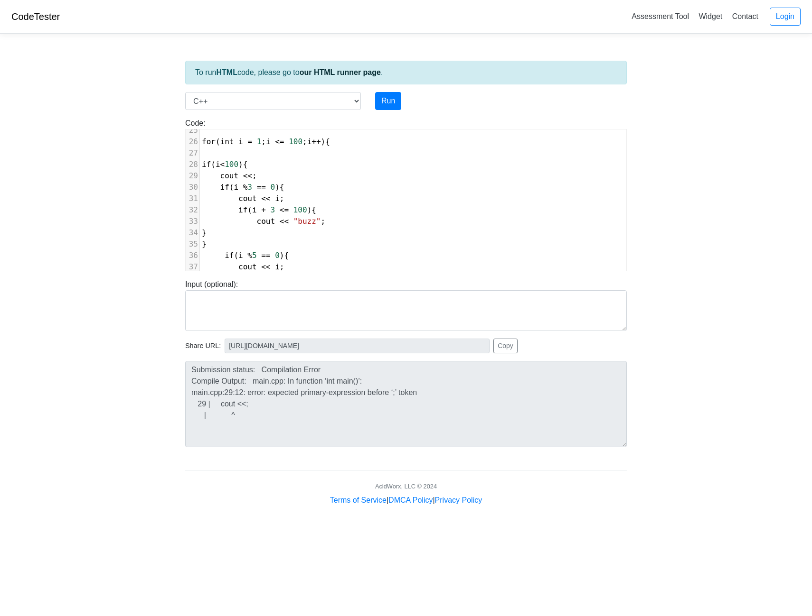
click at [247, 177] on span "<<" at bounding box center [247, 175] width 9 height 9
click at [385, 105] on button "Run" at bounding box center [388, 101] width 26 height 18
click at [263, 178] on span "int" at bounding box center [264, 175] width 14 height 9
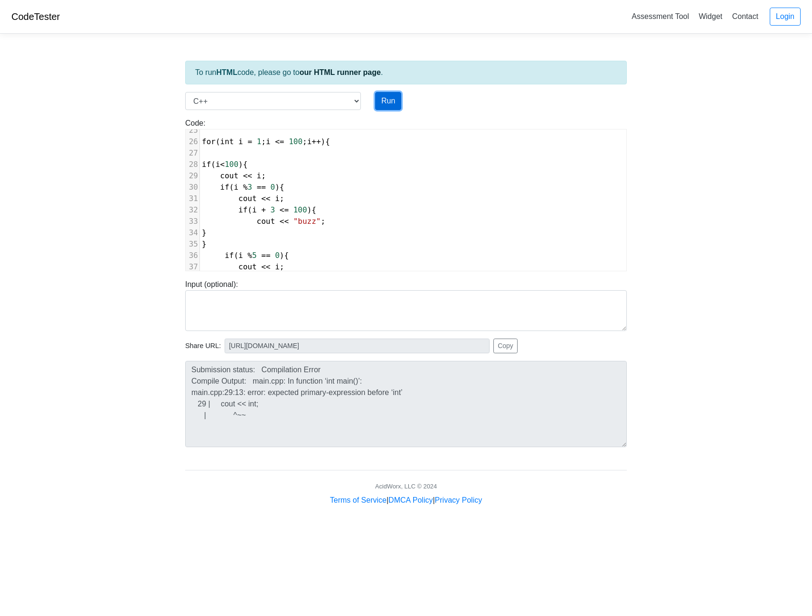
click at [392, 105] on button "Run" at bounding box center [388, 101] width 26 height 18
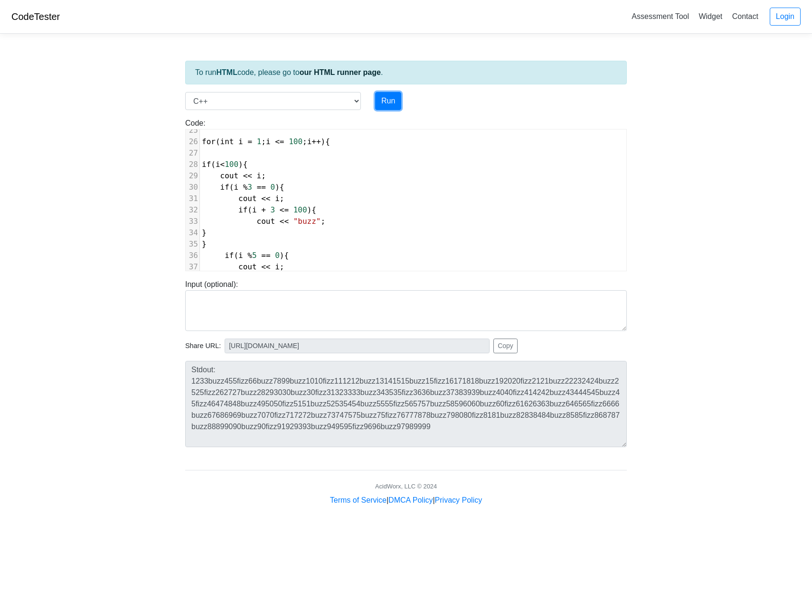
scroll to position [280, 0]
drag, startPoint x: 270, startPoint y: 177, endPoint x: 218, endPoint y: 176, distance: 51.3
click at [218, 176] on pre "cout << i ;" at bounding box center [413, 175] width 426 height 11
click at [388, 105] on button "Run" at bounding box center [388, 101] width 26 height 18
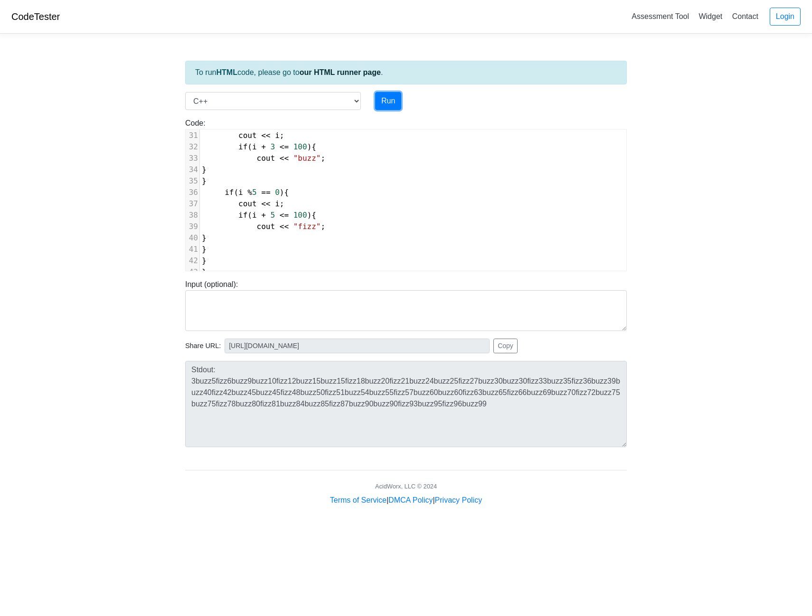
scroll to position [328, 0]
click at [273, 220] on span "cout << i ;" at bounding box center [243, 219] width 83 height 9
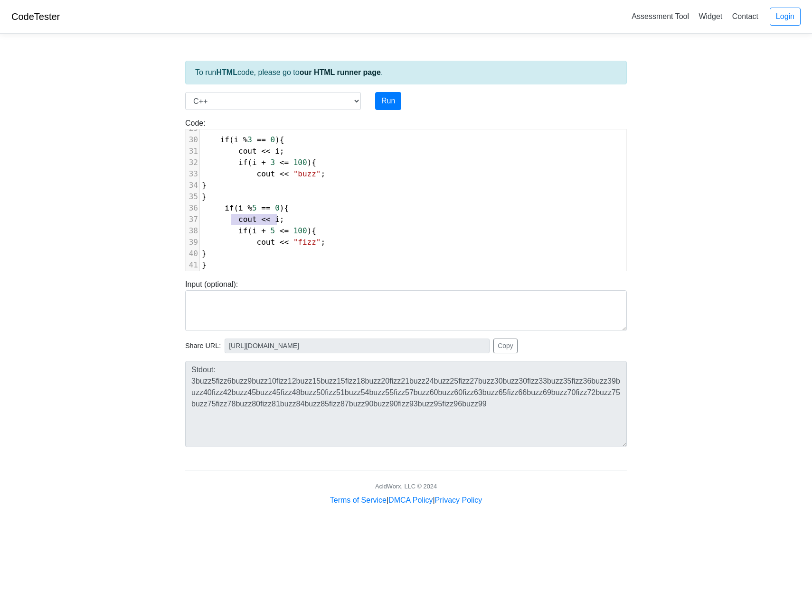
drag, startPoint x: 297, startPoint y: 221, endPoint x: 232, endPoint y: 218, distance: 65.1
click at [232, 218] on pre "cout << i ;" at bounding box center [413, 219] width 426 height 11
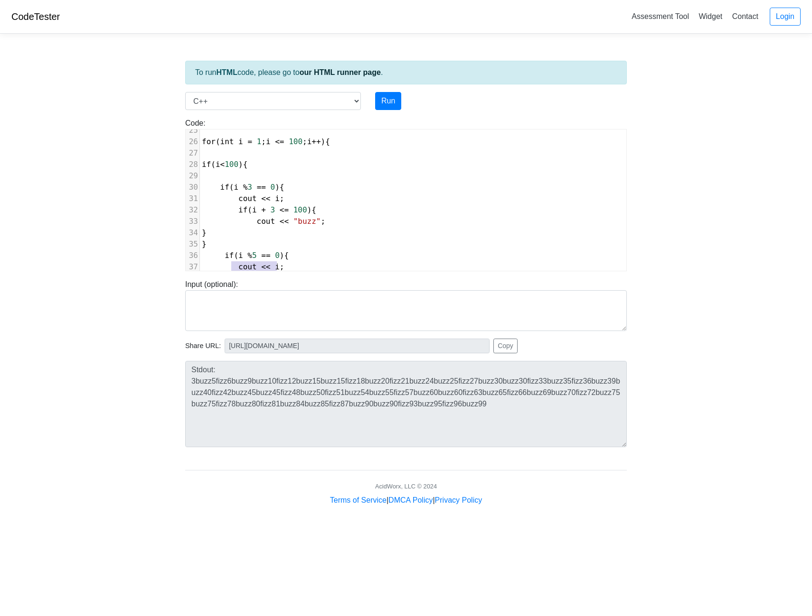
scroll to position [282, 0]
drag, startPoint x: 282, startPoint y: 196, endPoint x: 233, endPoint y: 196, distance: 49.4
click at [233, 196] on pre "cout << i ;" at bounding box center [413, 196] width 426 height 11
click at [390, 103] on button "Run" at bounding box center [388, 101] width 26 height 18
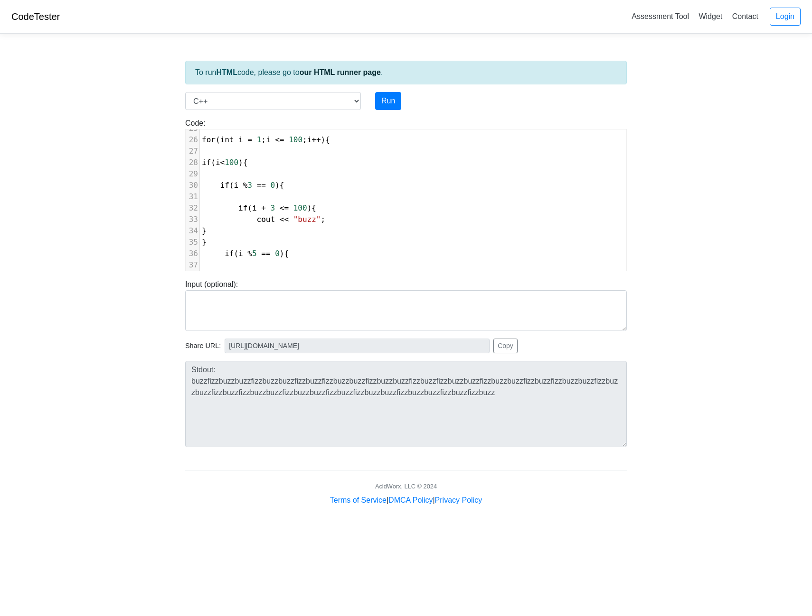
click at [240, 170] on pre at bounding box center [413, 173] width 426 height 11
drag, startPoint x: 279, startPoint y: 196, endPoint x: 232, endPoint y: 194, distance: 47.0
click at [232, 194] on pre "cout << i ;" at bounding box center [413, 196] width 426 height 11
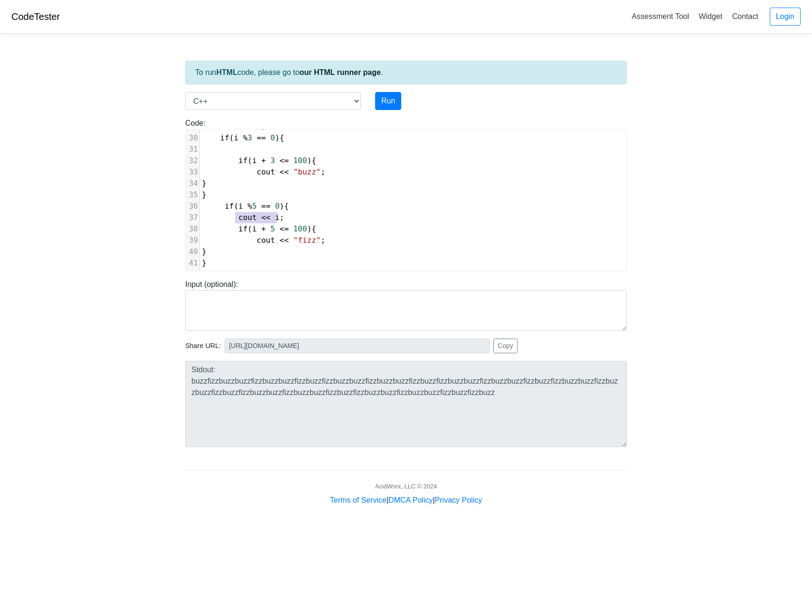
drag, startPoint x: 272, startPoint y: 218, endPoint x: 448, endPoint y: 118, distance: 202.1
click at [237, 217] on pre "cout << i ;" at bounding box center [413, 217] width 426 height 11
click at [389, 101] on button "Run" at bounding box center [388, 101] width 26 height 18
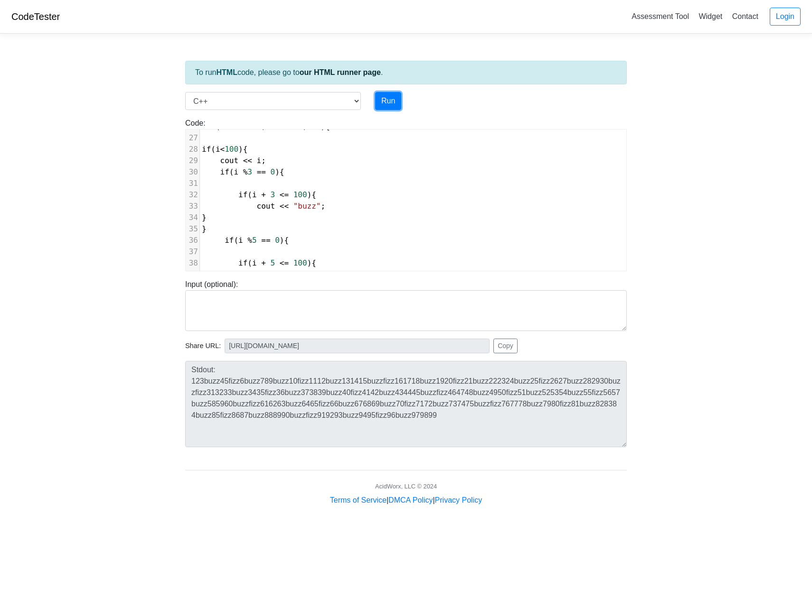
scroll to position [282, 0]
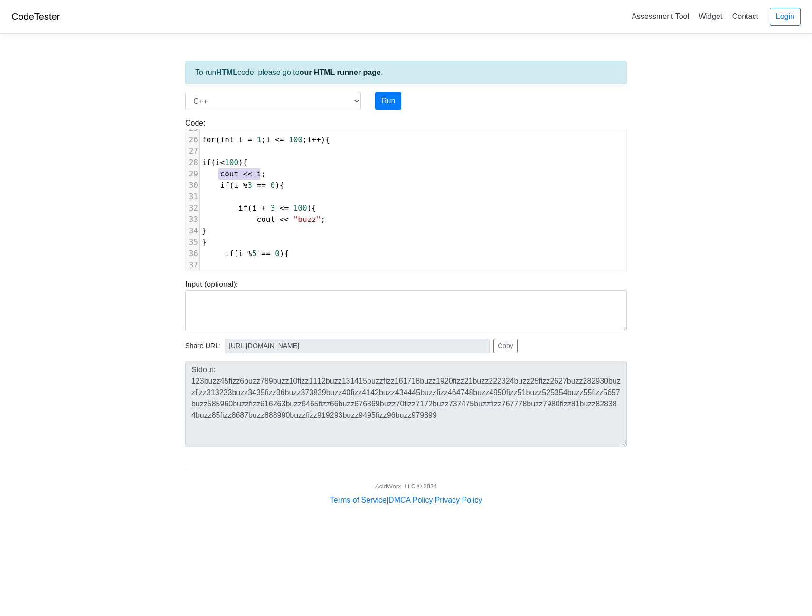
drag, startPoint x: 260, startPoint y: 173, endPoint x: 218, endPoint y: 173, distance: 42.2
click at [218, 173] on pre "cout << i ;" at bounding box center [413, 173] width 426 height 11
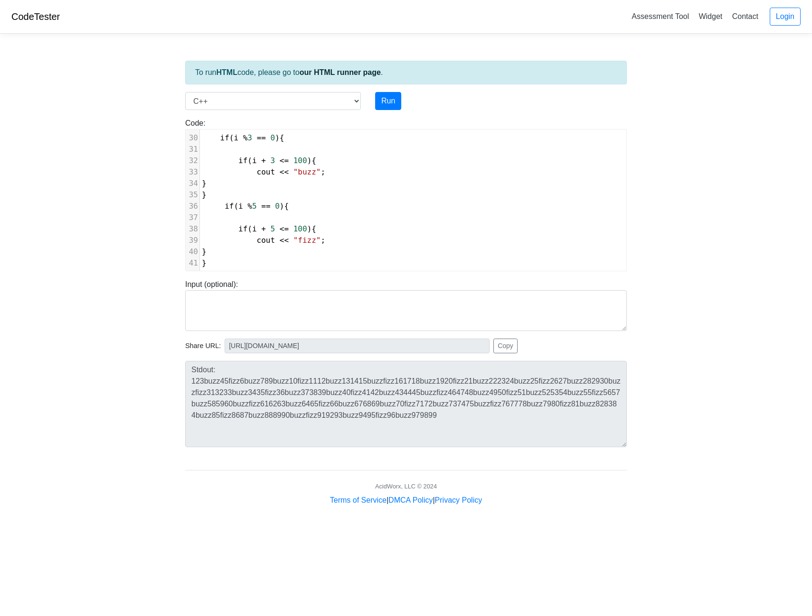
scroll to position [362, 0]
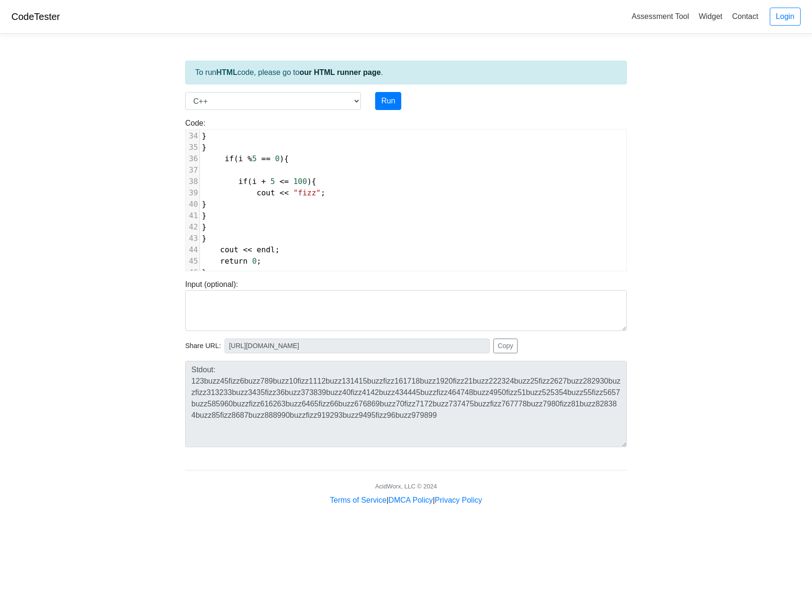
click at [261, 221] on pre "}" at bounding box center [413, 215] width 426 height 11
click at [390, 105] on button "Run" at bounding box center [388, 101] width 26 height 18
drag, startPoint x: 283, startPoint y: 227, endPoint x: 217, endPoint y: 226, distance: 66.0
click at [217, 226] on pre "else cout << i ;" at bounding box center [413, 227] width 426 height 11
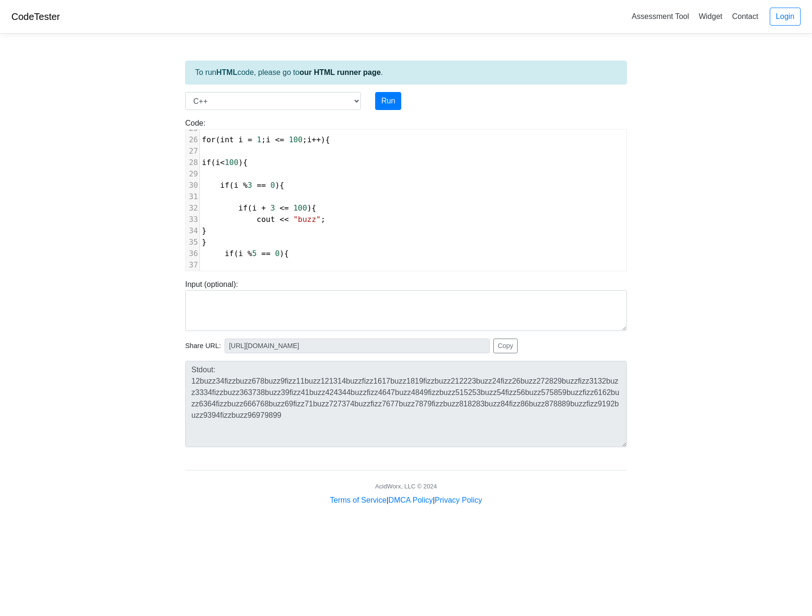
click at [319, 223] on pre "cout << "buzz" ;" at bounding box center [413, 219] width 426 height 11
click at [385, 101] on button "Run" at bounding box center [388, 101] width 26 height 18
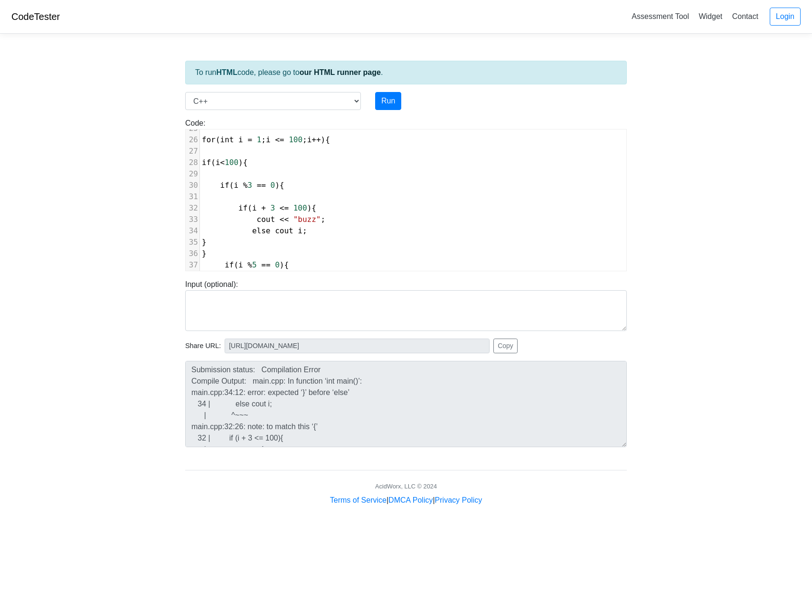
click at [288, 231] on span "else cout i ;" at bounding box center [254, 230] width 105 height 9
click at [384, 101] on button "Run" at bounding box center [388, 101] width 26 height 18
click at [294, 231] on span "else cout << i ;" at bounding box center [259, 230] width 114 height 9
click at [392, 102] on button "Run" at bounding box center [388, 101] width 26 height 18
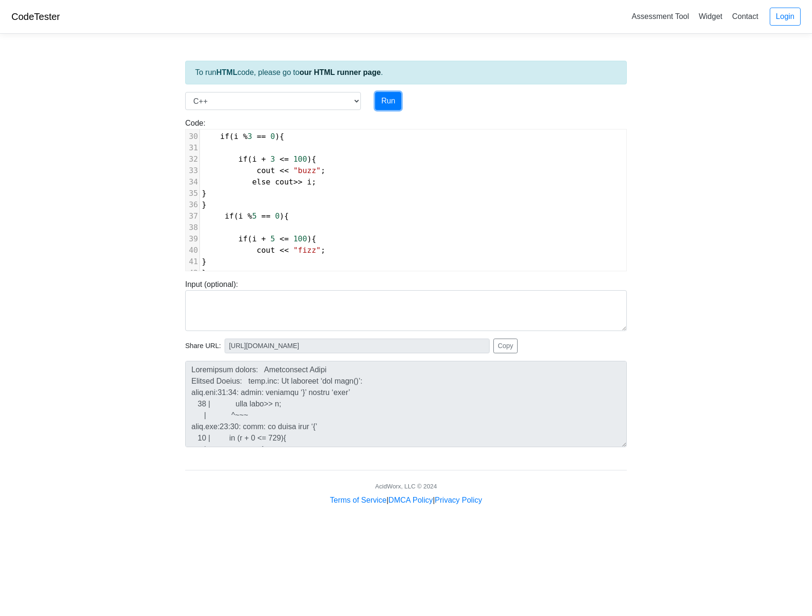
scroll to position [315, 0]
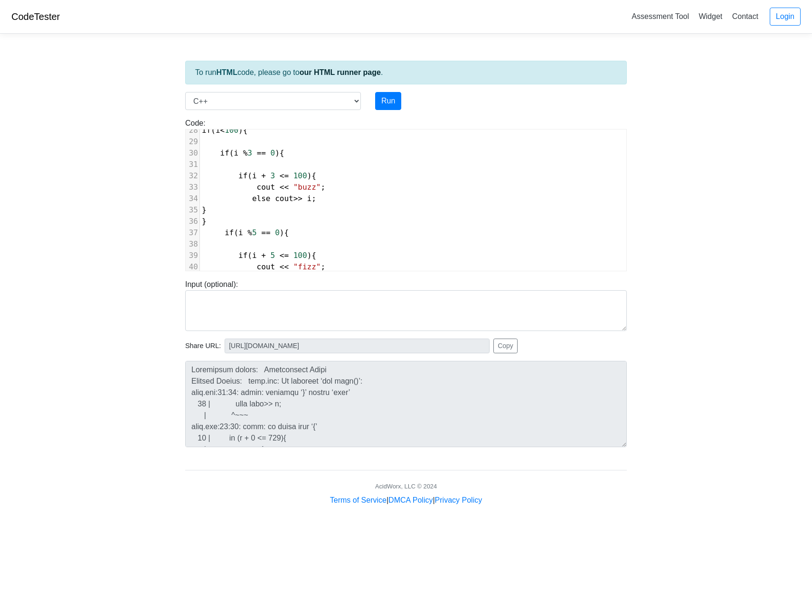
click at [293, 199] on span ">>" at bounding box center [297, 198] width 9 height 9
click at [384, 104] on button "Run" at bounding box center [388, 101] width 26 height 18
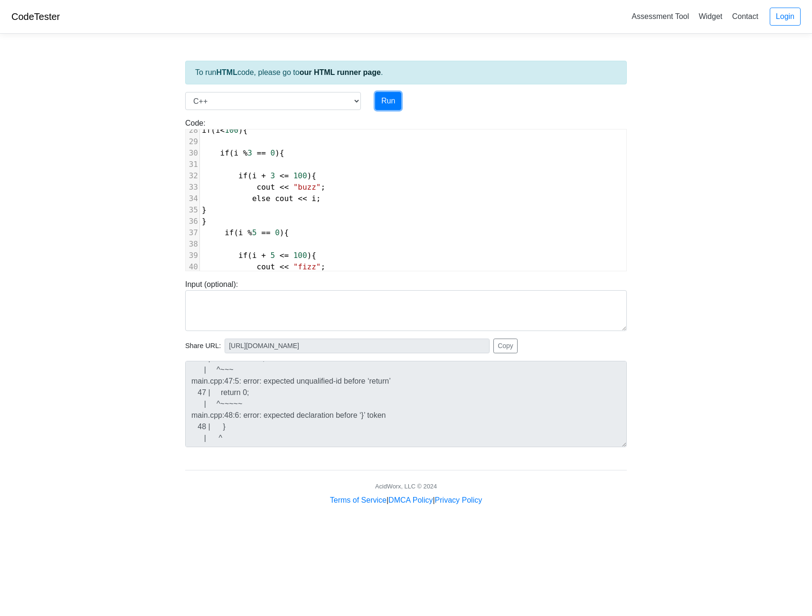
scroll to position [159, 0]
drag, startPoint x: 312, startPoint y: 200, endPoint x: 239, endPoint y: 196, distance: 72.7
click at [239, 196] on pre "else cout << i ;" at bounding box center [413, 198] width 426 height 11
click at [384, 100] on button "Run" at bounding box center [388, 101] width 26 height 18
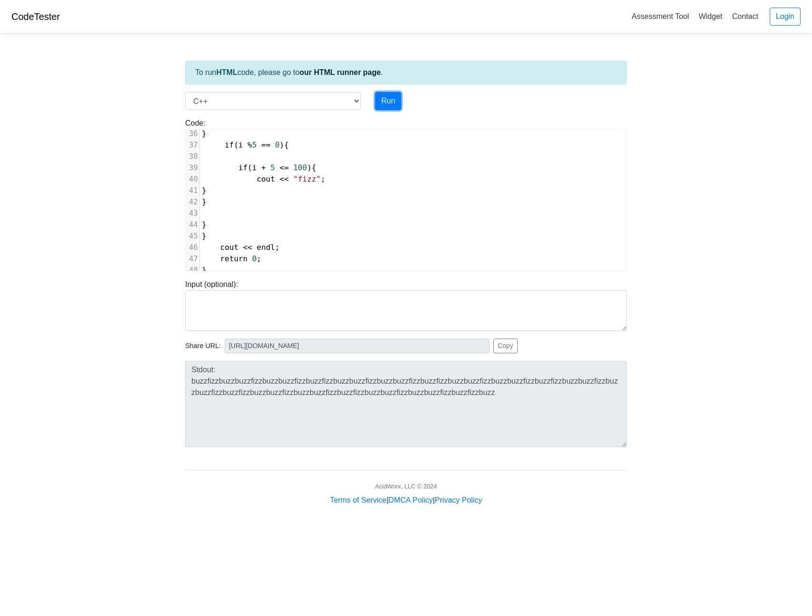
scroll to position [377, 0]
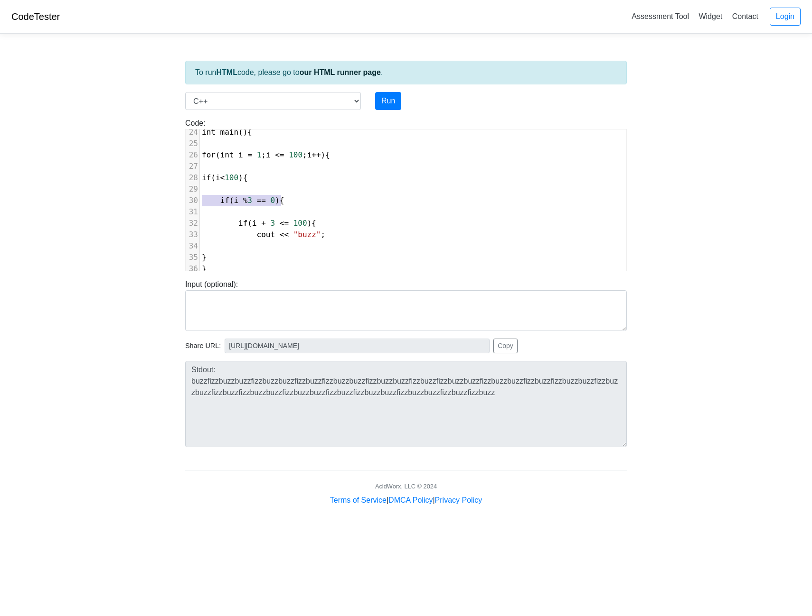
drag, startPoint x: 289, startPoint y: 203, endPoint x: 204, endPoint y: 202, distance: 85.4
click at [204, 202] on pre "if ( i % 3 == 0 ){" at bounding box center [413, 200] width 426 height 11
click at [395, 224] on pre "if ( i + 3 <= 100 ){" at bounding box center [413, 223] width 426 height 11
drag, startPoint x: 271, startPoint y: 179, endPoint x: 197, endPoint y: 177, distance: 73.6
click at [200, 177] on div "28 if ( i < 100 ){" at bounding box center [413, 177] width 426 height 11
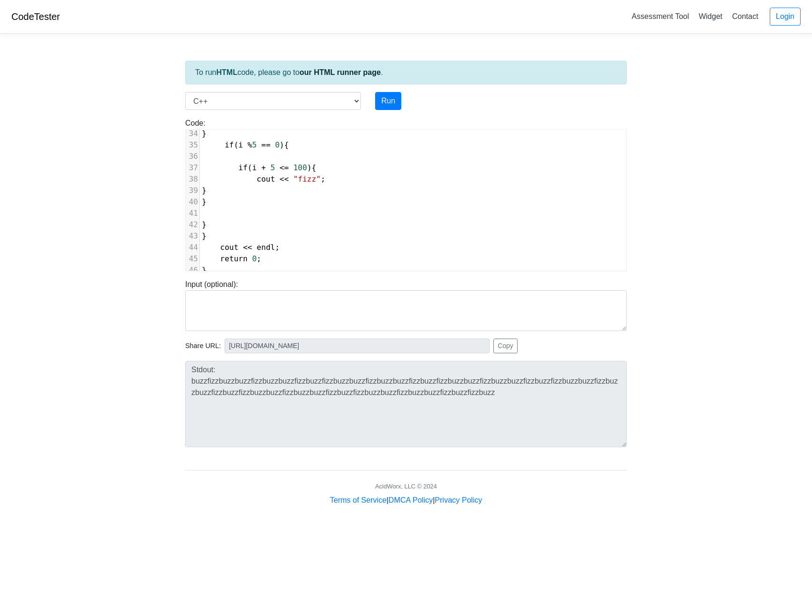
click at [232, 210] on pre at bounding box center [413, 213] width 426 height 11
click at [385, 102] on button "Run" at bounding box center [388, 101] width 26 height 18
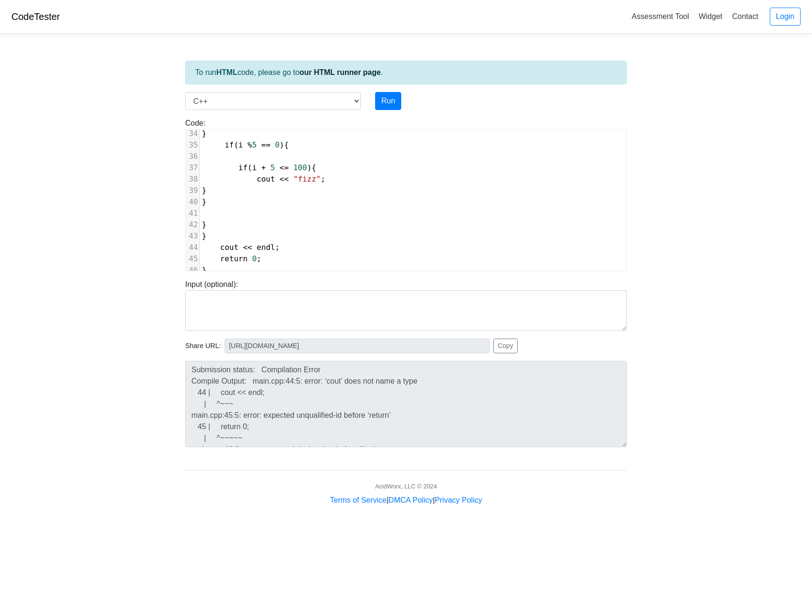
click at [389, 208] on pre at bounding box center [413, 213] width 426 height 11
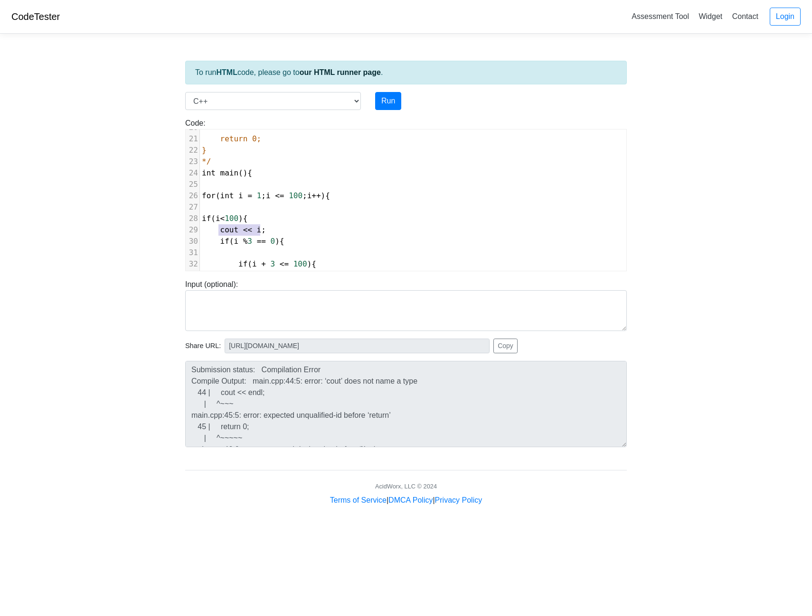
click at [389, 201] on pre "for ( int i = 1 ; i <= 100 ; i ++ ){" at bounding box center [413, 195] width 426 height 11
click at [398, 103] on button "Run" at bounding box center [388, 101] width 26 height 18
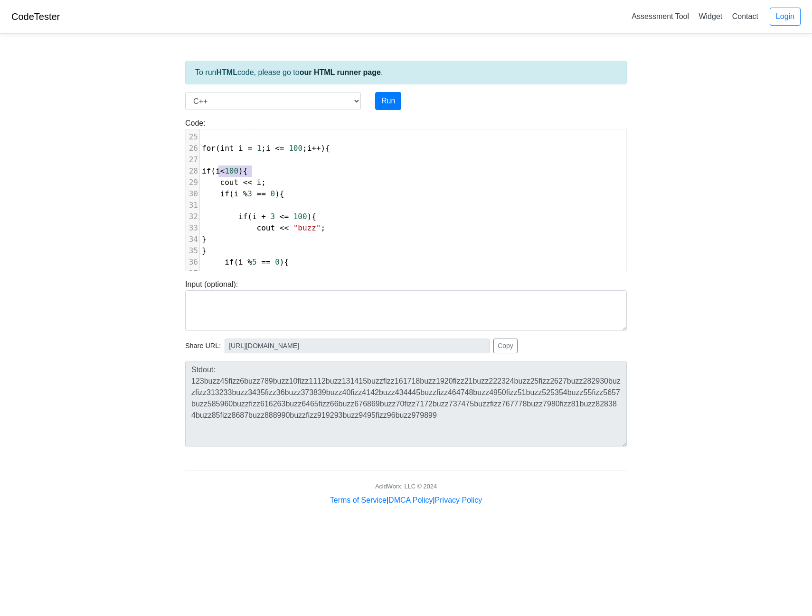
drag, startPoint x: 261, startPoint y: 169, endPoint x: 195, endPoint y: 168, distance: 66.4
click at [200, 168] on div "28 if ( i < 100 ){" at bounding box center [413, 171] width 426 height 11
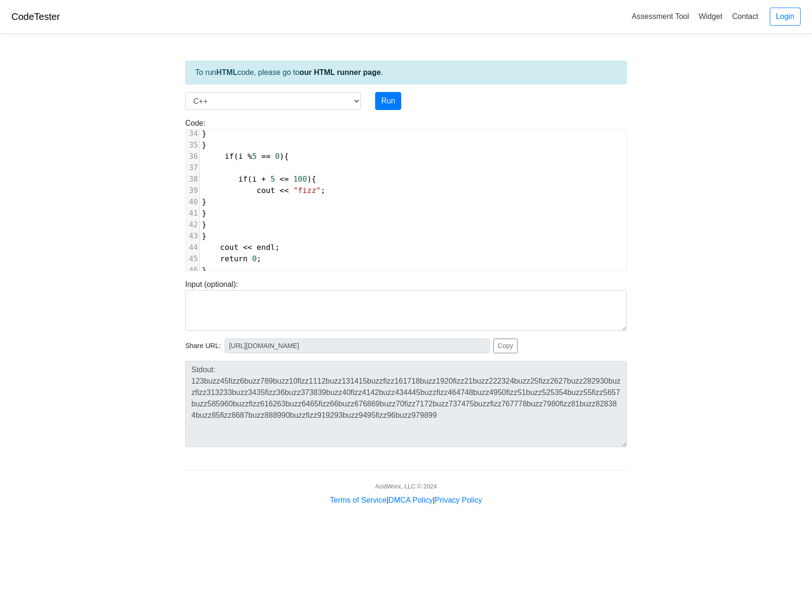
click at [236, 231] on pre "}" at bounding box center [413, 236] width 426 height 11
click at [395, 106] on button "Run" at bounding box center [388, 101] width 26 height 18
click at [238, 203] on pre "​" at bounding box center [413, 200] width 426 height 11
click at [333, 186] on pre "cout << "buzz" ;" at bounding box center [413, 187] width 426 height 11
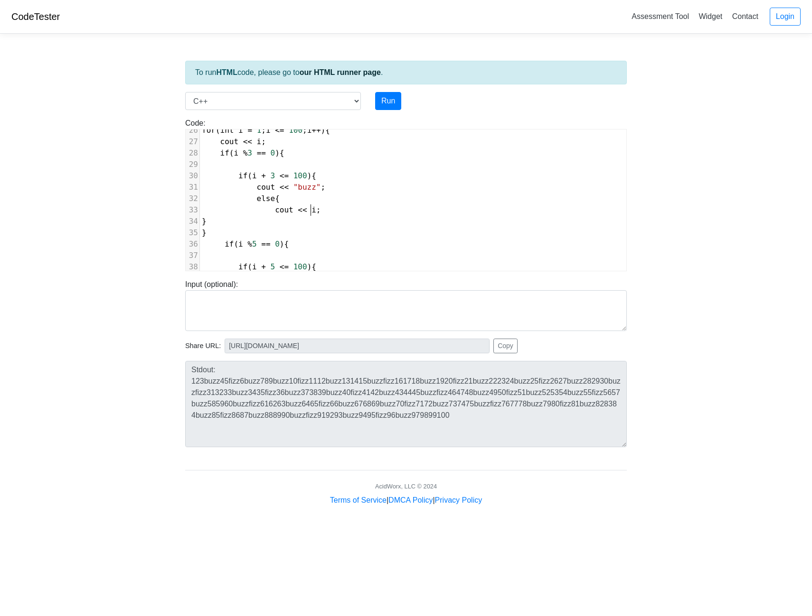
scroll to position [4, 45]
click at [299, 196] on pre "else {" at bounding box center [413, 198] width 426 height 11
click at [389, 104] on button "Run" at bounding box center [388, 101] width 26 height 18
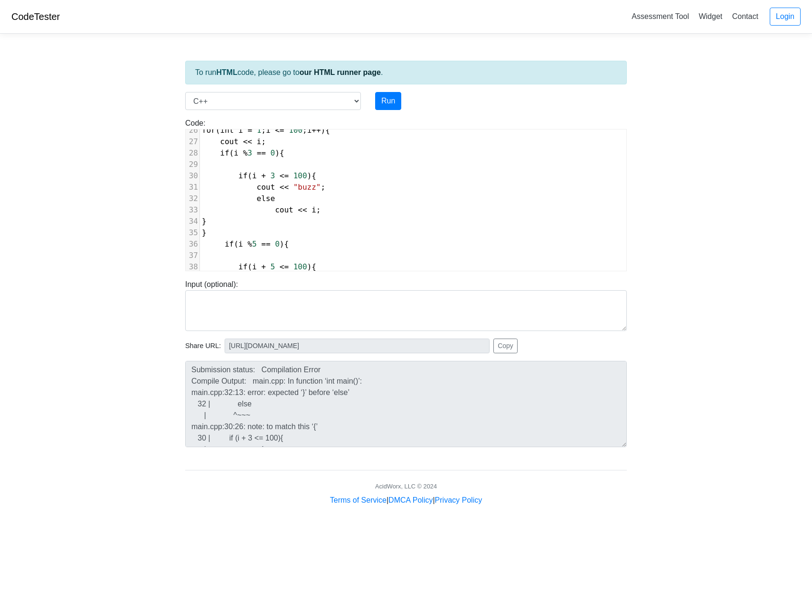
click at [286, 197] on pre "else" at bounding box center [413, 198] width 426 height 11
click at [388, 102] on button "Run" at bounding box center [388, 101] width 26 height 18
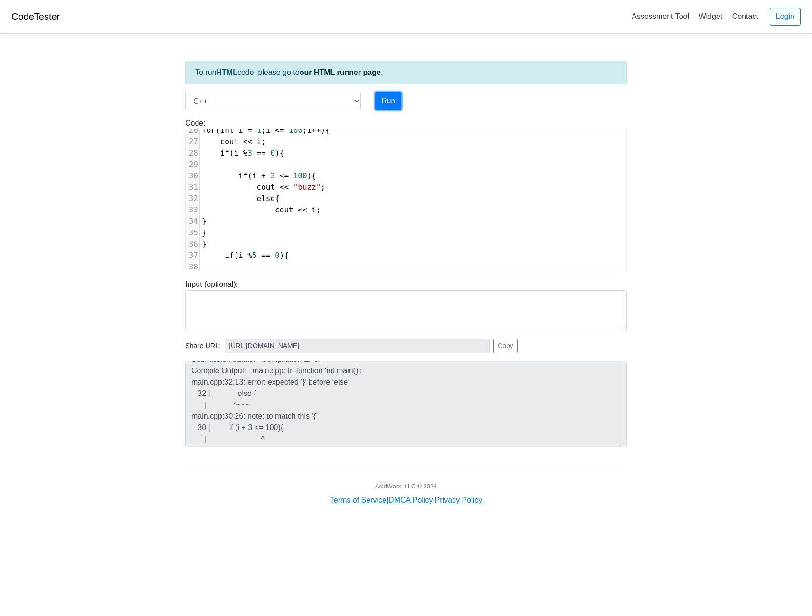
scroll to position [0, 0]
click at [250, 199] on span "else {" at bounding box center [241, 198] width 78 height 9
click at [322, 185] on pre "cout << "buzz" ;" at bounding box center [413, 187] width 426 height 11
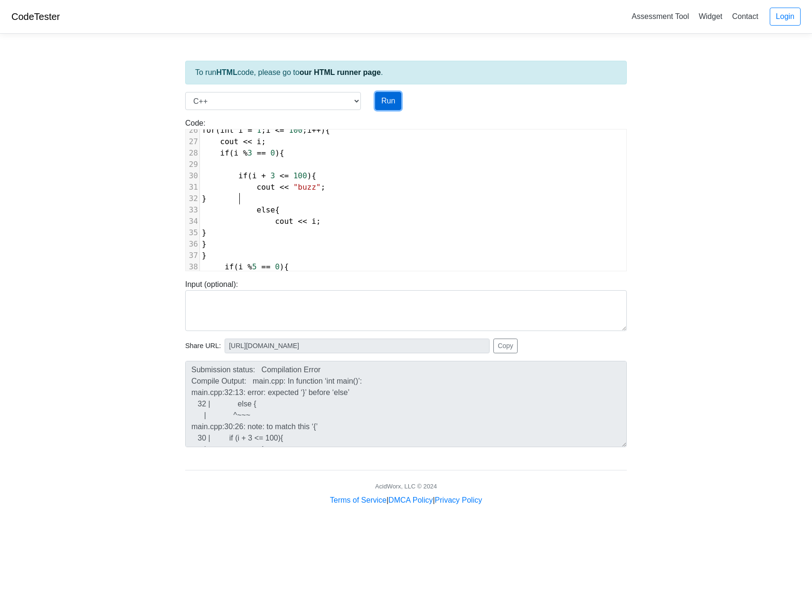
click at [384, 103] on button "Run" at bounding box center [388, 101] width 26 height 18
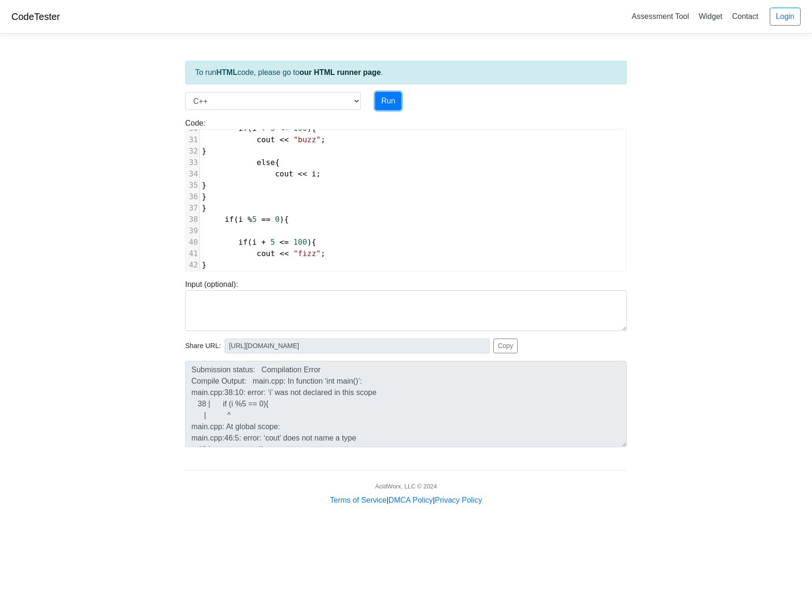
scroll to position [291, 0]
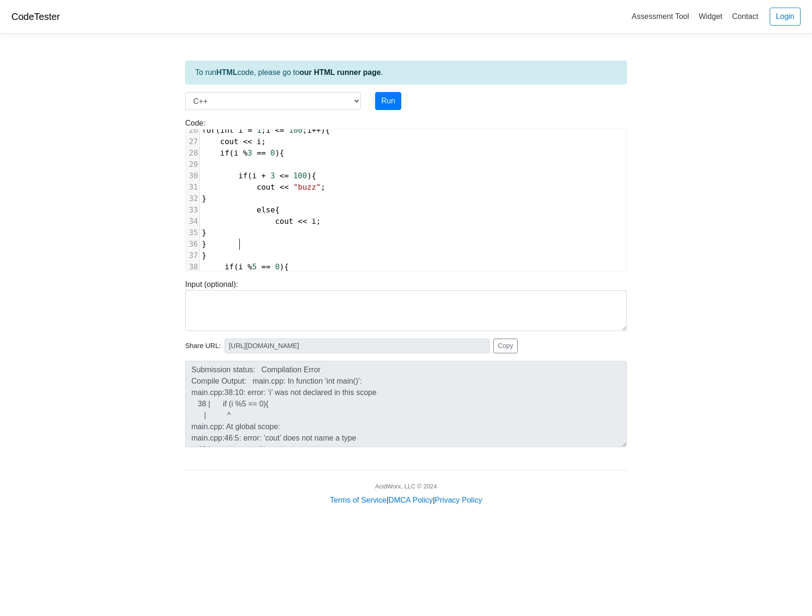
click at [245, 243] on pre "}" at bounding box center [413, 244] width 426 height 11
click at [224, 254] on pre "}" at bounding box center [413, 255] width 426 height 11
click at [390, 105] on button "Run" at bounding box center [388, 101] width 26 height 18
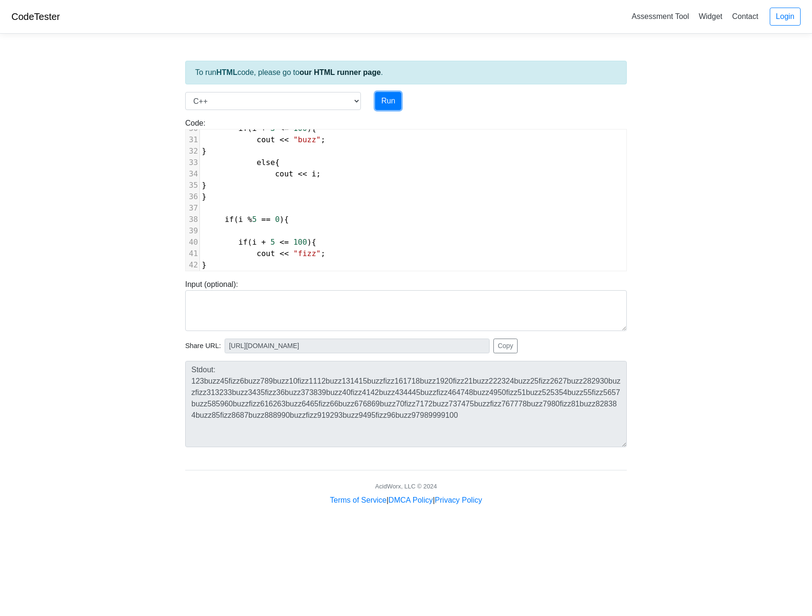
scroll to position [339, 0]
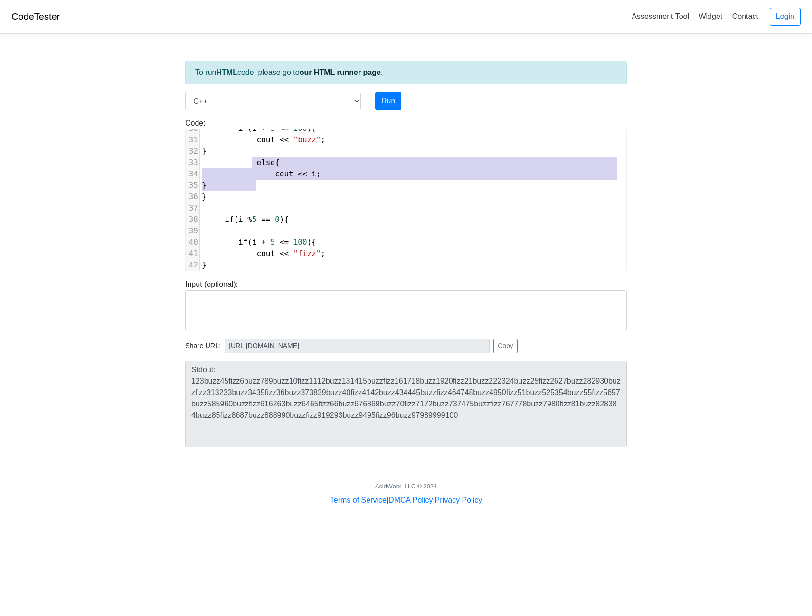
drag, startPoint x: 250, startPoint y: 164, endPoint x: 286, endPoint y: 185, distance: 41.9
click at [286, 185] on div "11 } 12 int main(){ 13 int a,b ; 14 cout << "enter 2 numbers: "; 15 cin >> a >>…" at bounding box center [413, 123] width 426 height 433
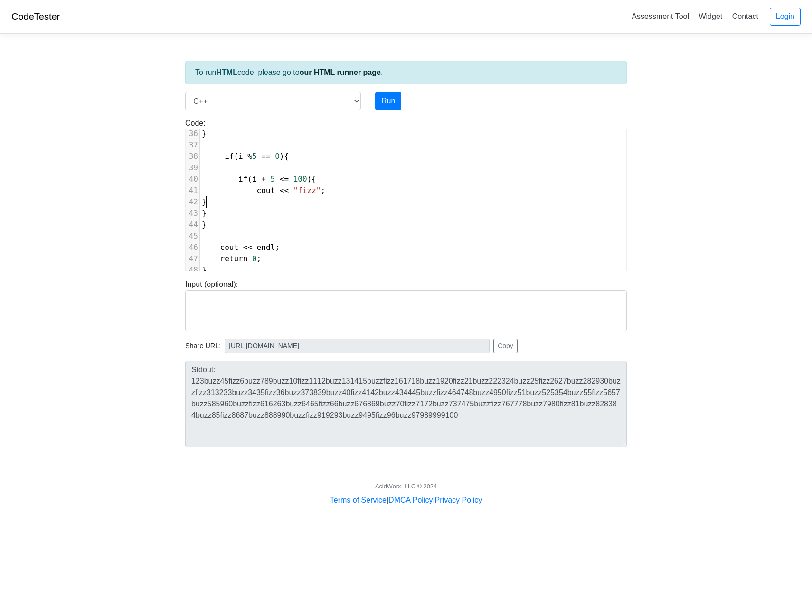
click at [294, 197] on pre "}" at bounding box center [413, 201] width 426 height 11
click at [243, 246] on pre "}" at bounding box center [413, 251] width 426 height 11
click at [390, 100] on button "Run" at bounding box center [388, 101] width 26 height 18
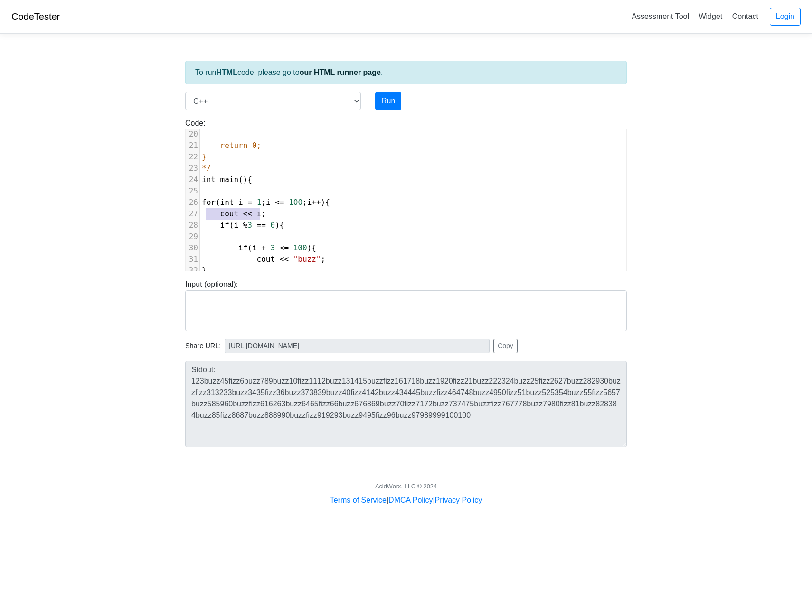
drag, startPoint x: 271, startPoint y: 209, endPoint x: 204, endPoint y: 210, distance: 66.4
click at [204, 210] on pre "cout << i ;" at bounding box center [413, 213] width 426 height 11
click at [396, 99] on button "Run" at bounding box center [388, 101] width 26 height 18
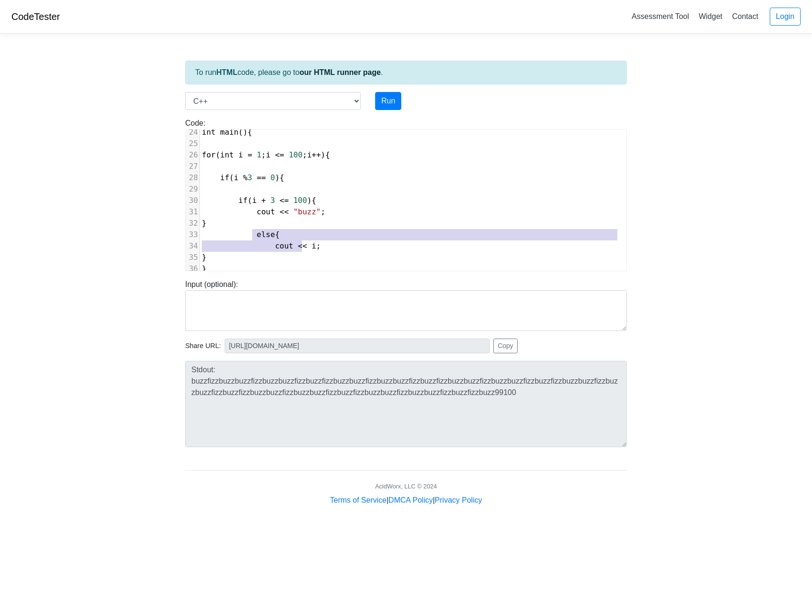
drag, startPoint x: 252, startPoint y: 235, endPoint x: 303, endPoint y: 244, distance: 52.0
click at [303, 244] on div "10 return a; 11 } 12 int main(){ 13 int a,b ; 14 cout << "enter 2 numbers: "; 1…" at bounding box center [413, 206] width 426 height 478
click at [407, 265] on pre "}" at bounding box center [413, 268] width 426 height 11
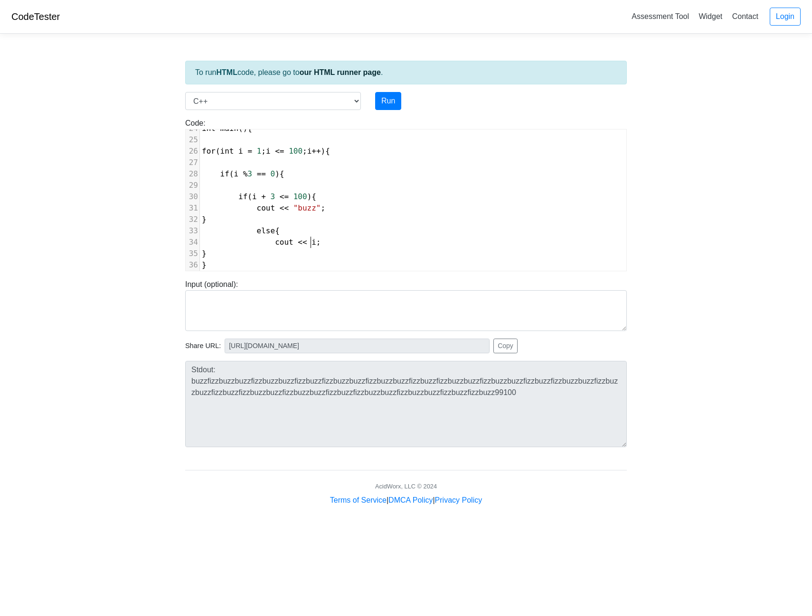
click at [317, 242] on pre "cout << i ;" at bounding box center [413, 242] width 426 height 11
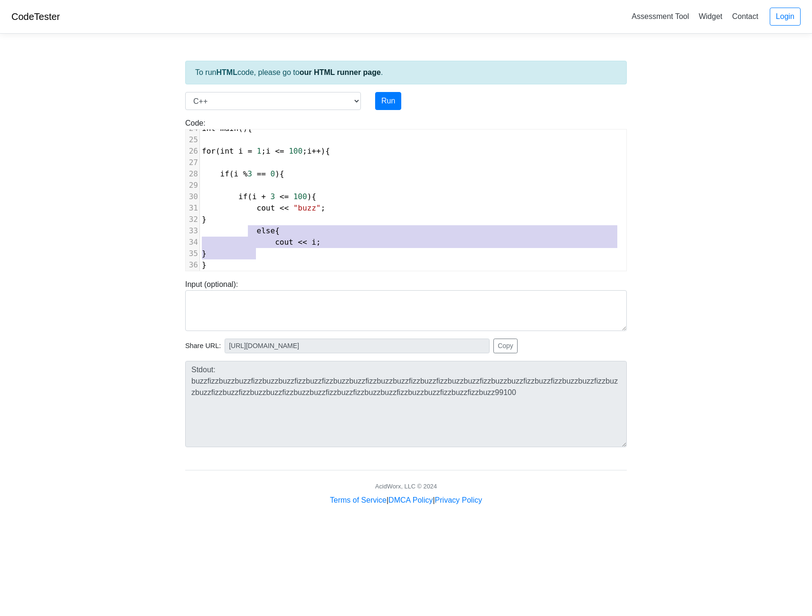
drag, startPoint x: 263, startPoint y: 251, endPoint x: 247, endPoint y: 234, distance: 22.8
click at [247, 234] on div "10 return a; 11 } 12 int main(){ 13 int a,b ; 14 cout << "enter 2 numbers: "; 1…" at bounding box center [413, 202] width 426 height 478
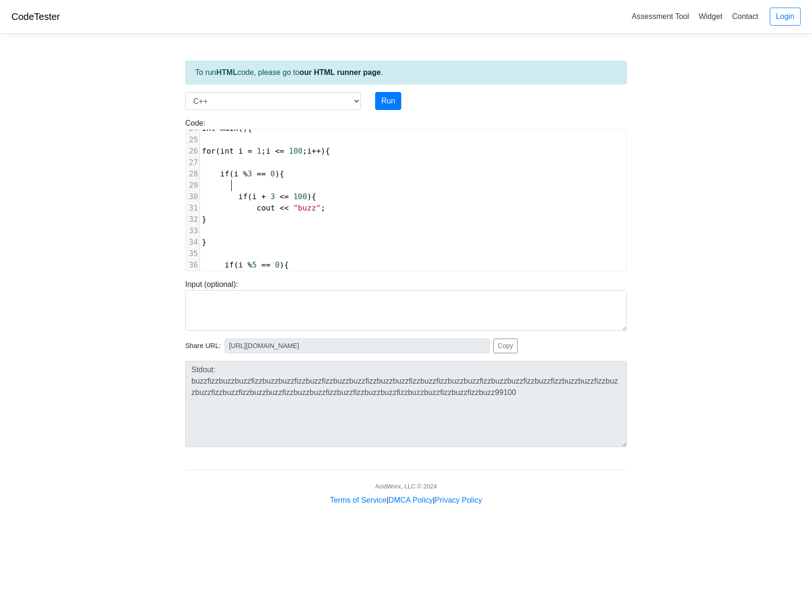
click at [245, 182] on pre at bounding box center [413, 185] width 426 height 11
click at [390, 102] on button "Run" at bounding box center [388, 101] width 26 height 18
click at [225, 188] on span "cout << i ;" at bounding box center [241, 185] width 78 height 9
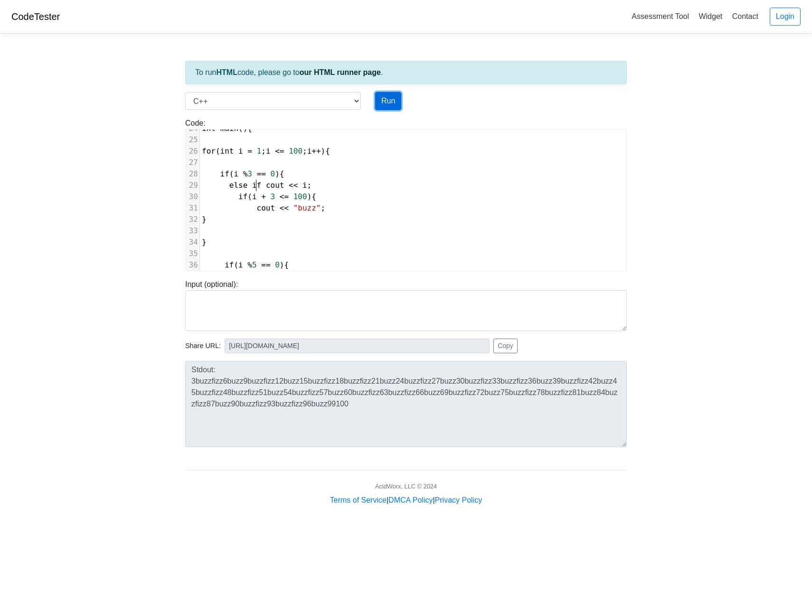
click at [387, 106] on button "Run" at bounding box center [388, 101] width 26 height 18
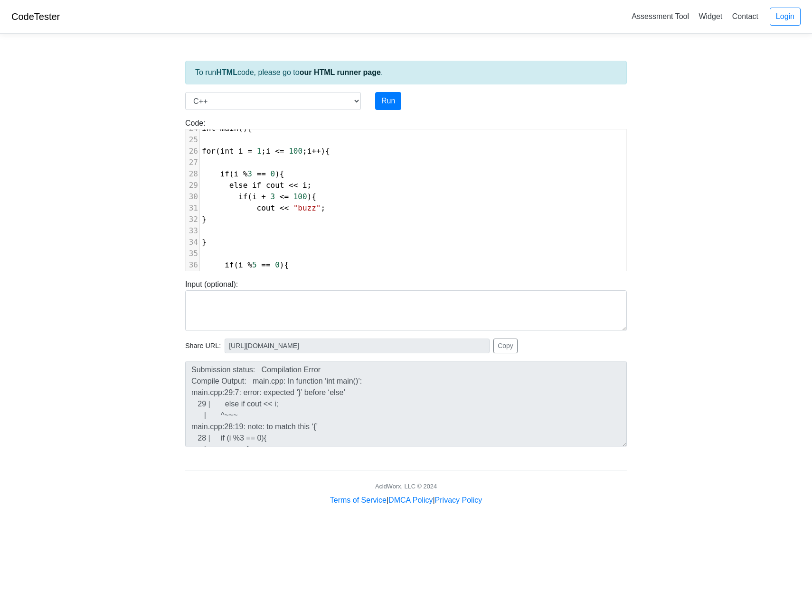
click at [257, 185] on span "else if cout << i ;" at bounding box center [257, 185] width 110 height 9
click at [388, 103] on button "Run" at bounding box center [388, 101] width 26 height 18
click at [309, 198] on pre "}" at bounding box center [413, 196] width 426 height 11
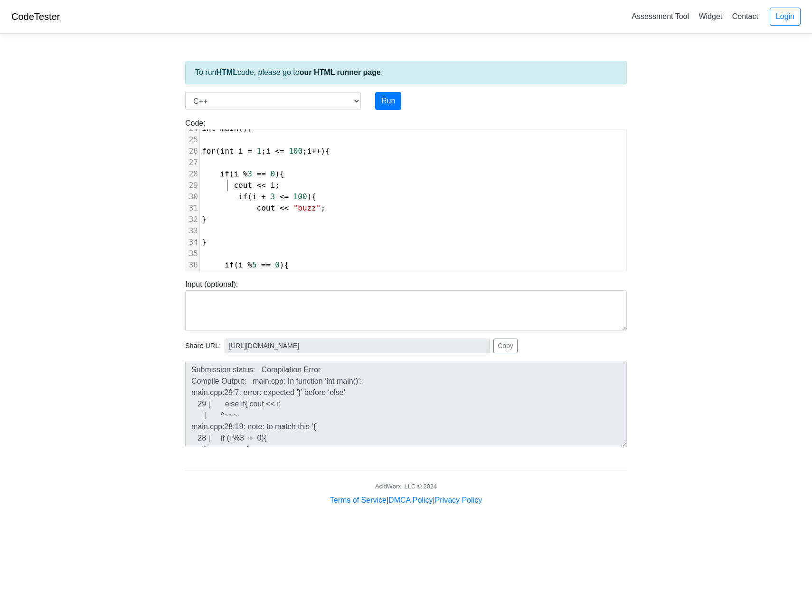
click at [342, 218] on pre "}" at bounding box center [413, 219] width 426 height 11
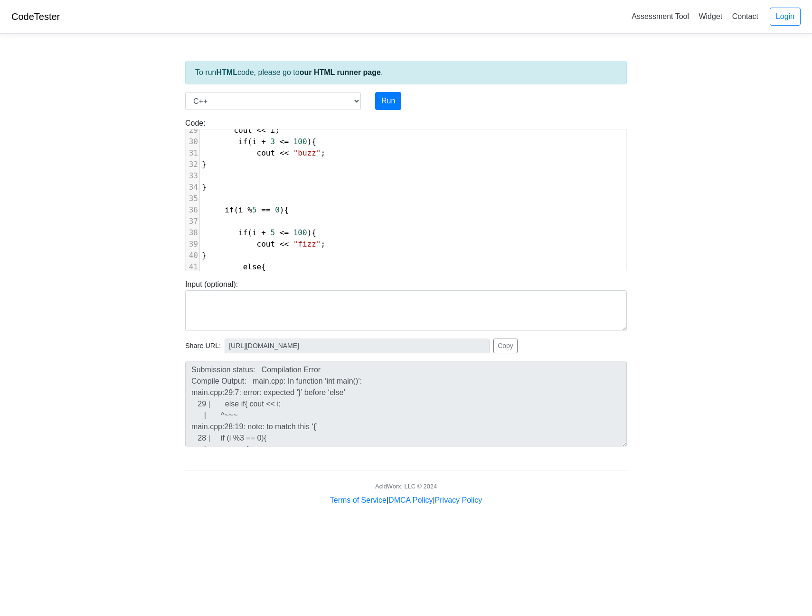
scroll to position [420, 0]
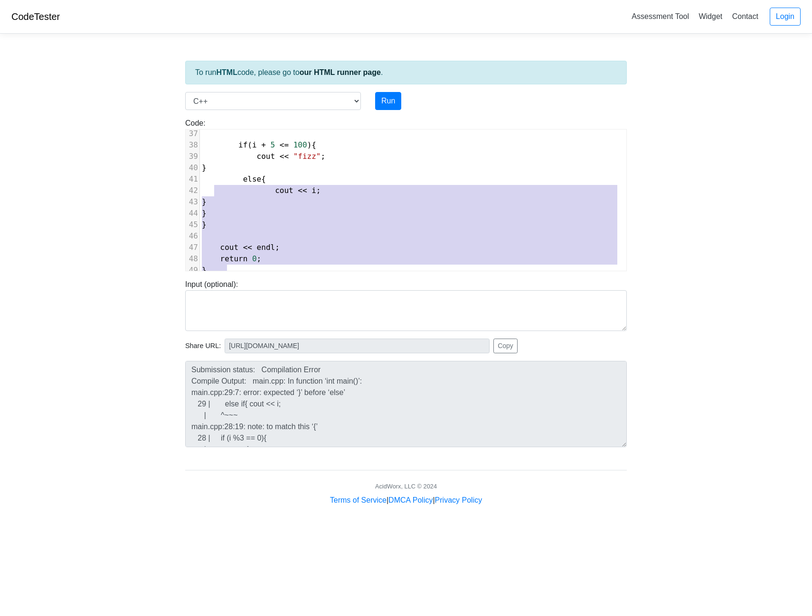
drag, startPoint x: 285, startPoint y: 261, endPoint x: 254, endPoint y: 212, distance: 57.8
click at [217, 191] on div "10 return a; 11 } 12 int main(){ 13 int a,b ; 14 cout << "enter 2 numbers: "; 1…" at bounding box center [413, 49] width 426 height 456
click at [243, 219] on pre "}" at bounding box center [413, 224] width 426 height 11
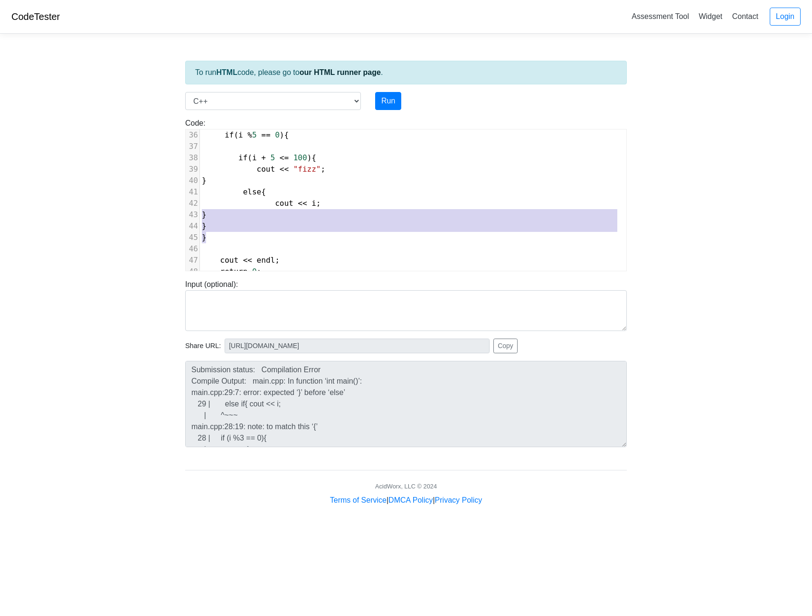
scroll to position [231, 0]
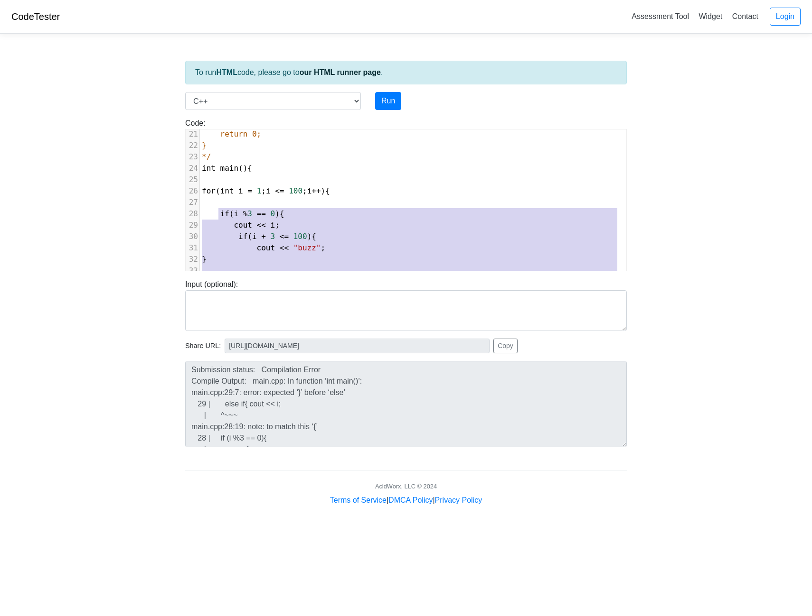
drag, startPoint x: 249, startPoint y: 219, endPoint x: 219, endPoint y: 216, distance: 30.0
click at [219, 216] on div "10 return a; 11 } 12 int main(){ 13 int a,b ; 14 cout << "enter 2 numbers: "; 1…" at bounding box center [413, 231] width 426 height 456
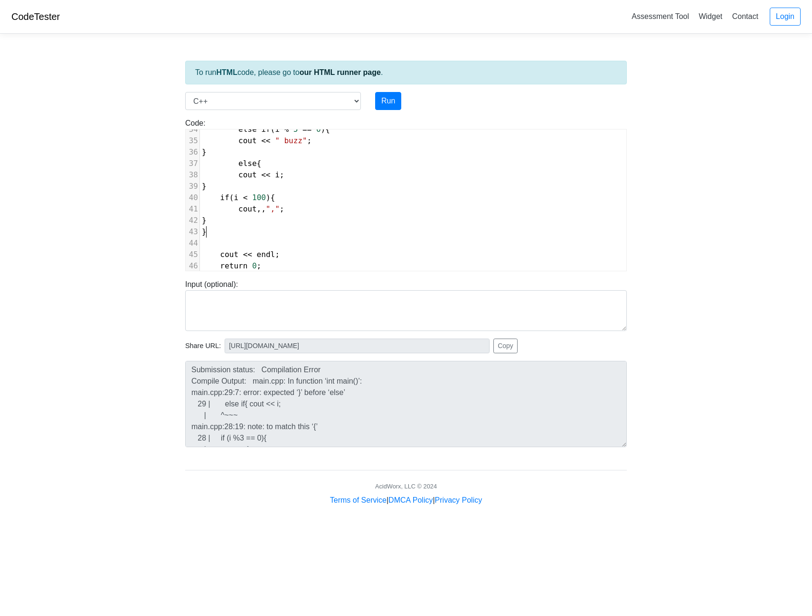
scroll to position [398, 0]
click at [384, 100] on button "Run" at bounding box center [388, 101] width 26 height 18
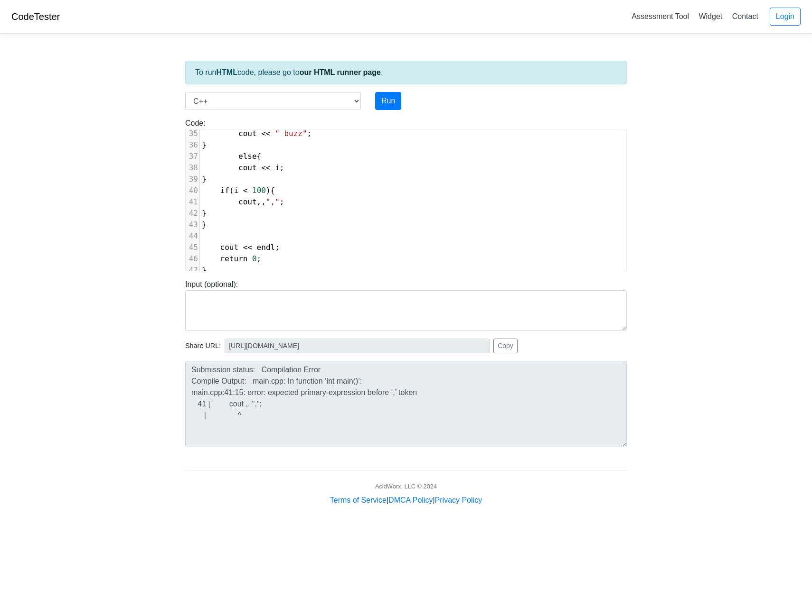
click at [261, 197] on span "cout ,, "," ;" at bounding box center [243, 201] width 83 height 9
click at [261, 197] on span "cout , "," ;" at bounding box center [241, 201] width 78 height 9
click at [393, 99] on button "Run" at bounding box center [388, 101] width 26 height 18
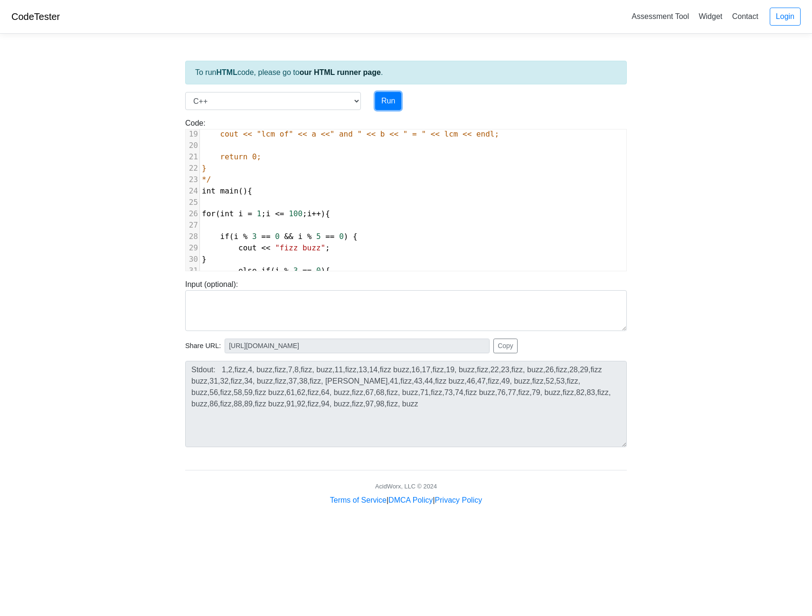
scroll to position [208, 0]
click at [293, 247] on span ""fizz buzz"" at bounding box center [300, 247] width 50 height 9
click at [399, 241] on pre "if ( i % 3 == 0 && i % 5 == 0 ) {" at bounding box center [413, 236] width 426 height 11
click at [384, 103] on button "Run" at bounding box center [388, 101] width 26 height 18
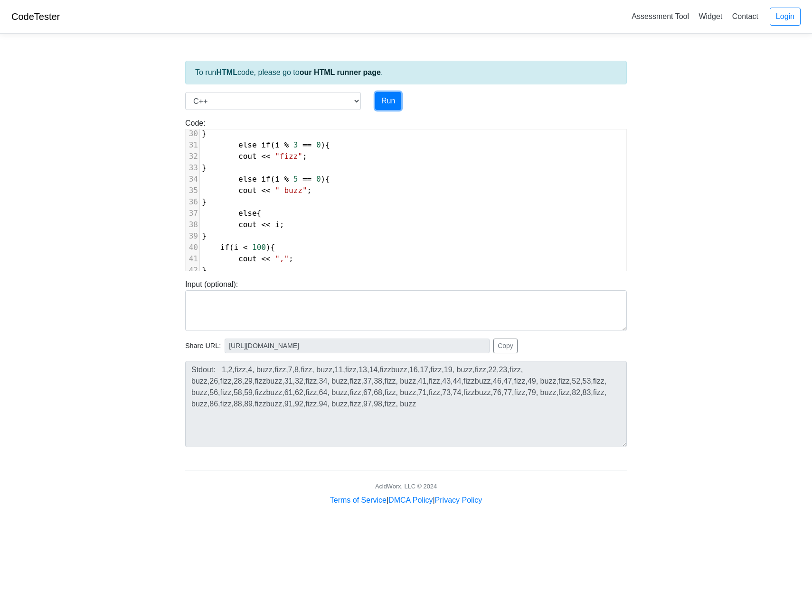
scroll to position [350, 0]
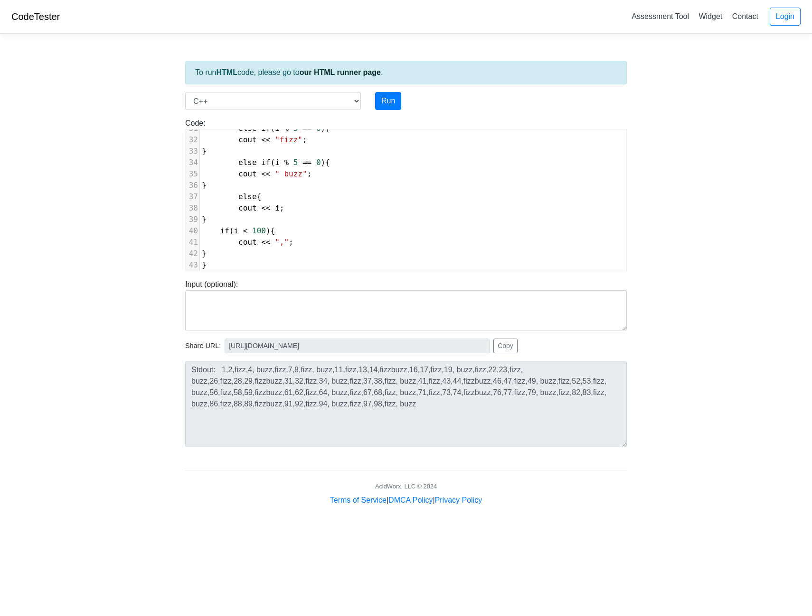
click at [275, 246] on span "","" at bounding box center [282, 242] width 14 height 9
click at [279, 245] on span "" ,"" at bounding box center [284, 242] width 19 height 9
click at [276, 173] on span "" buzz"" at bounding box center [291, 173] width 32 height 9
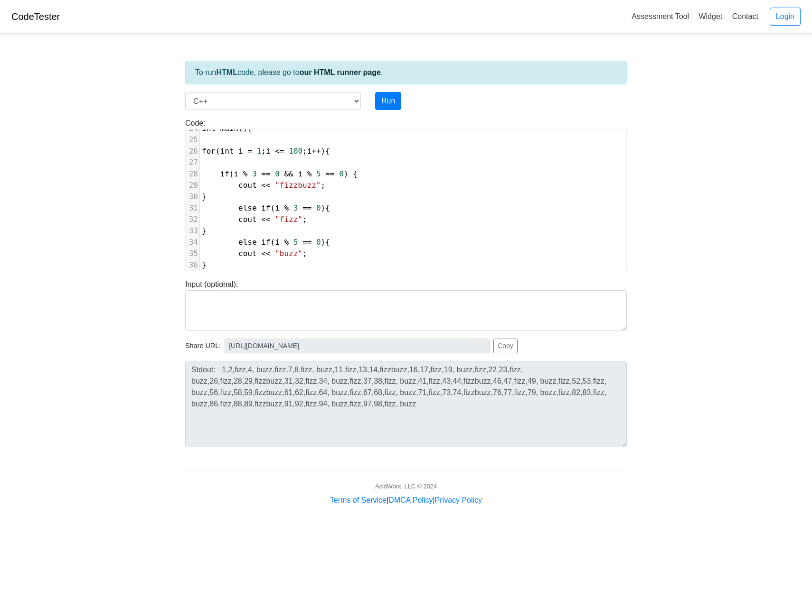
scroll to position [255, 0]
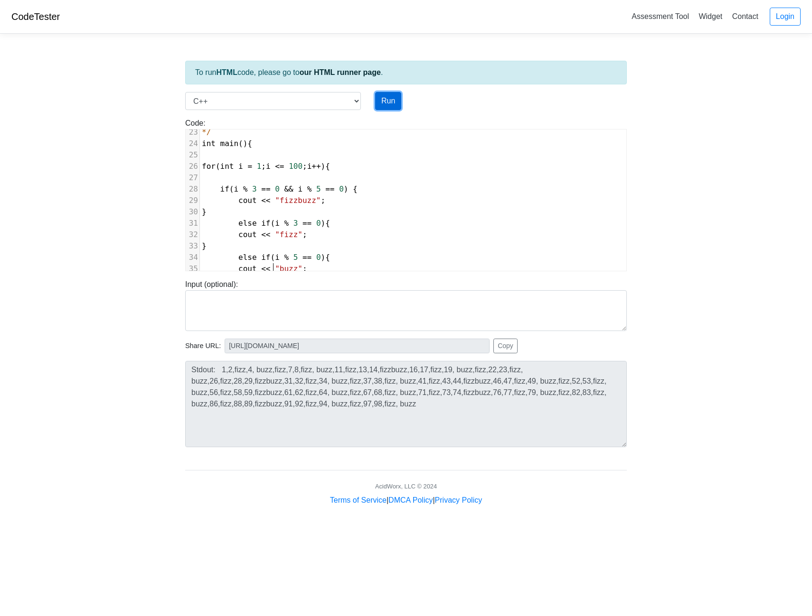
click at [390, 101] on button "Run" at bounding box center [388, 101] width 26 height 18
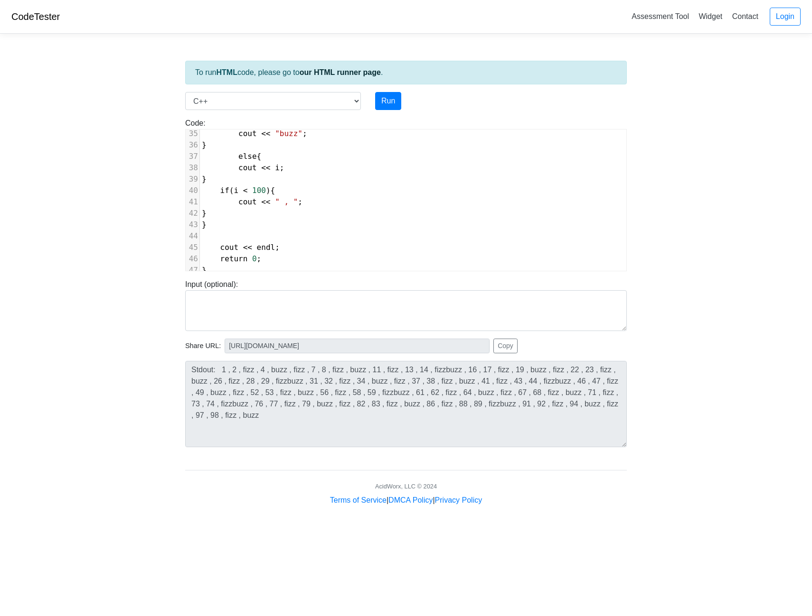
scroll to position [4, 0]
click at [263, 267] on pre "}" at bounding box center [413, 270] width 426 height 11
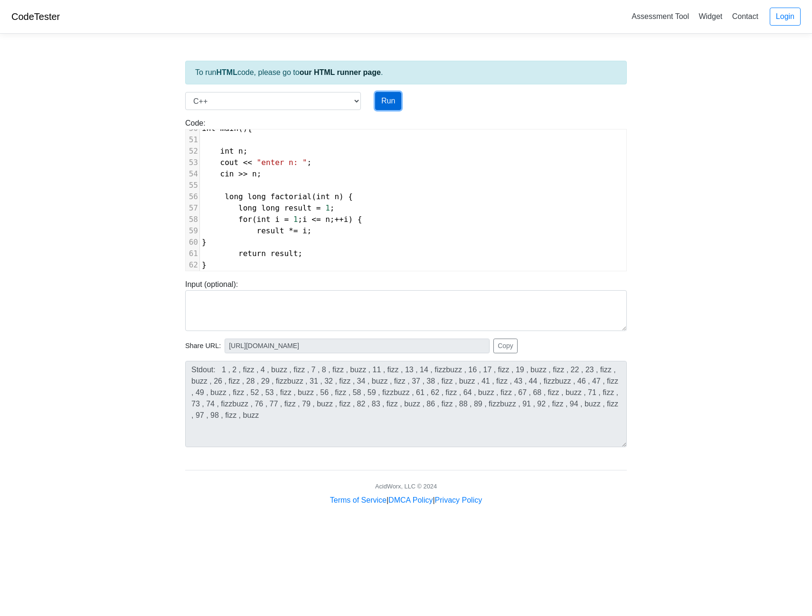
click at [387, 99] on button "Run" at bounding box center [388, 101] width 26 height 18
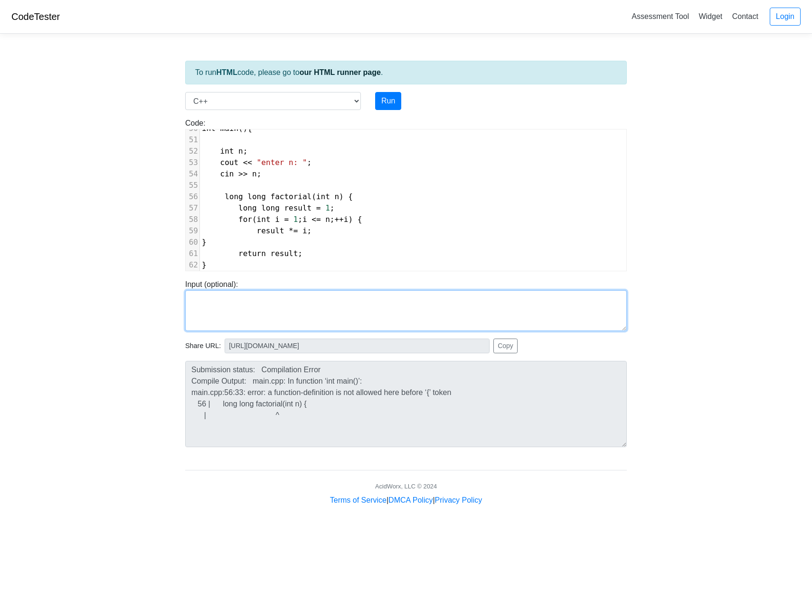
click at [266, 300] on textarea at bounding box center [405, 310] width 441 height 41
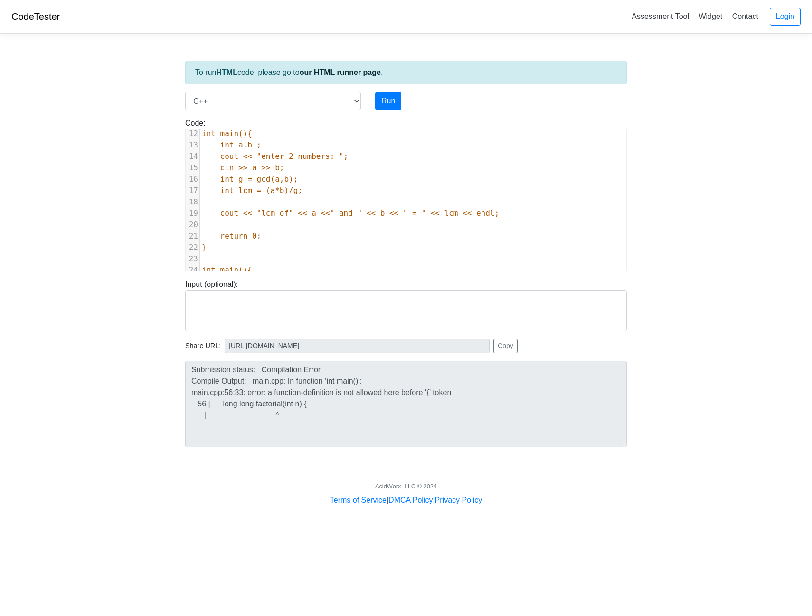
scroll to position [142, 0]
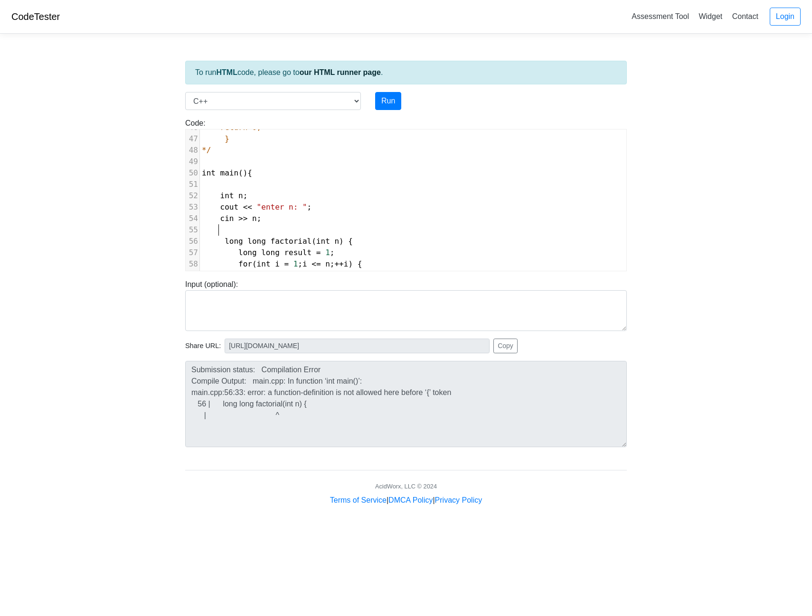
click at [259, 229] on pre at bounding box center [413, 229] width 426 height 11
click at [390, 98] on button "Run" at bounding box center [388, 101] width 26 height 18
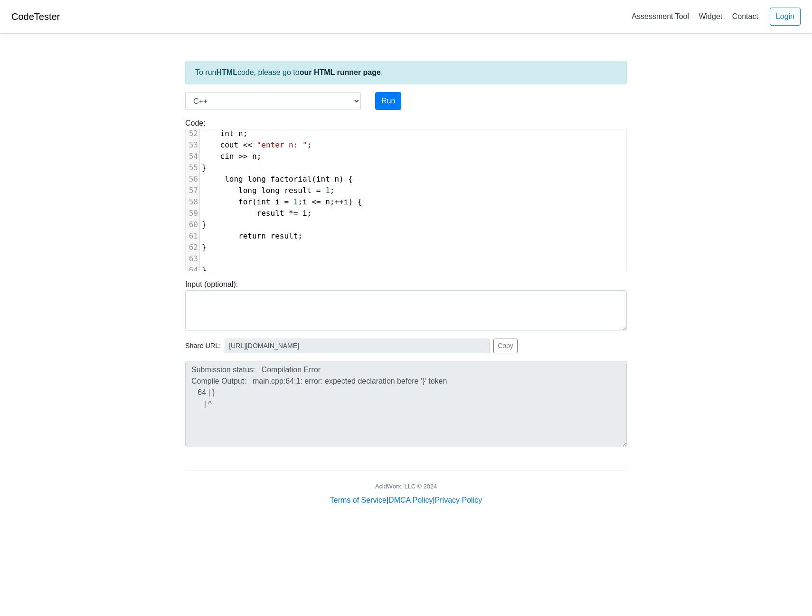
click at [254, 245] on pre "}" at bounding box center [413, 247] width 426 height 11
click at [244, 265] on pre "}" at bounding box center [413, 270] width 426 height 11
click at [385, 99] on button "Run" at bounding box center [388, 101] width 26 height 18
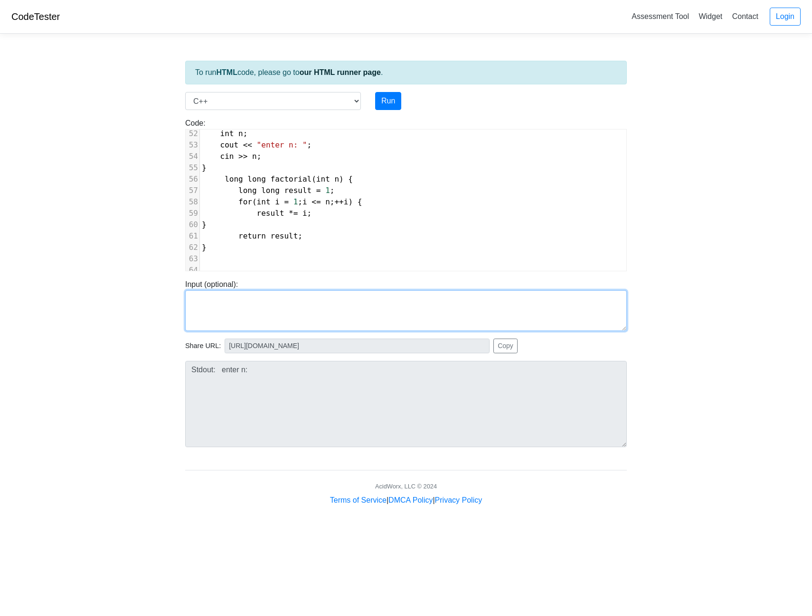
click at [357, 303] on textarea at bounding box center [405, 310] width 441 height 41
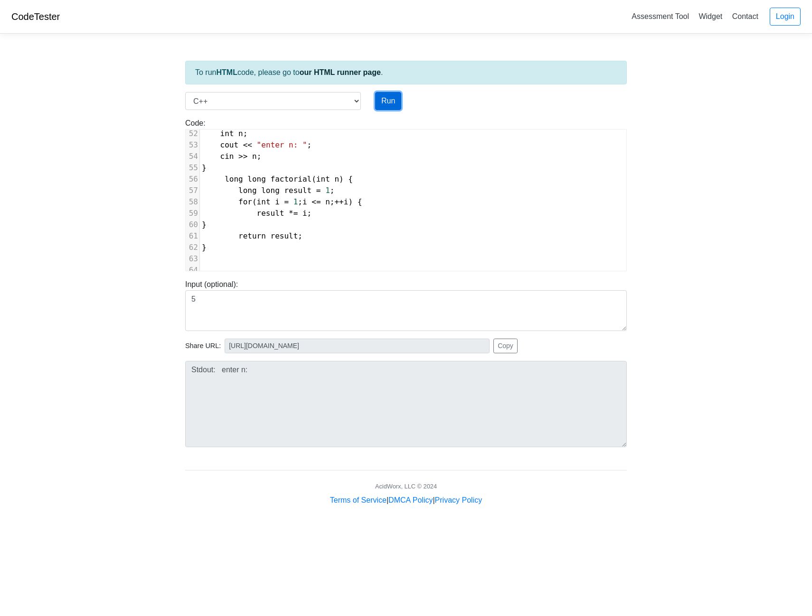
click at [395, 108] on button "Run" at bounding box center [388, 101] width 26 height 18
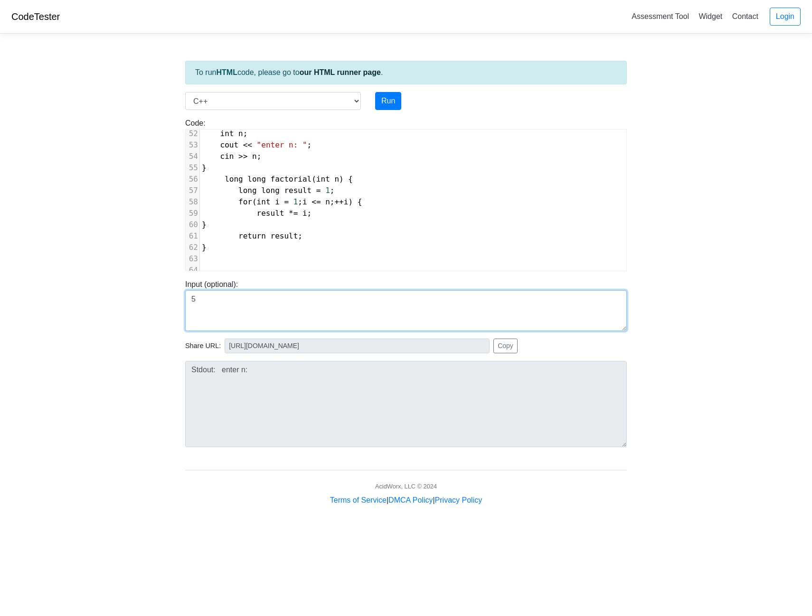
drag, startPoint x: 296, startPoint y: 303, endPoint x: 26, endPoint y: 279, distance: 271.6
click at [26, 279] on body "CodeTester Assessment Tool Widget Contact Login To run HTML code, please go to …" at bounding box center [406, 253] width 812 height 506
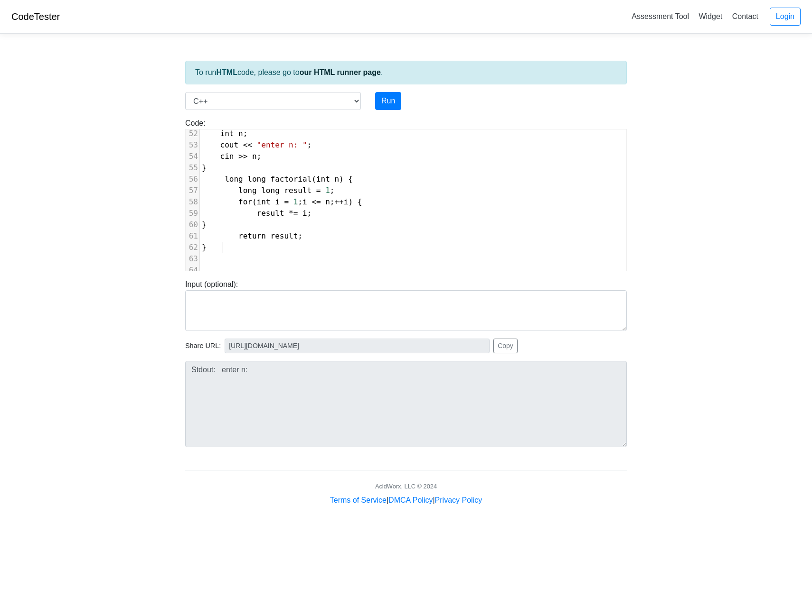
click at [354, 244] on pre "}" at bounding box center [413, 247] width 426 height 11
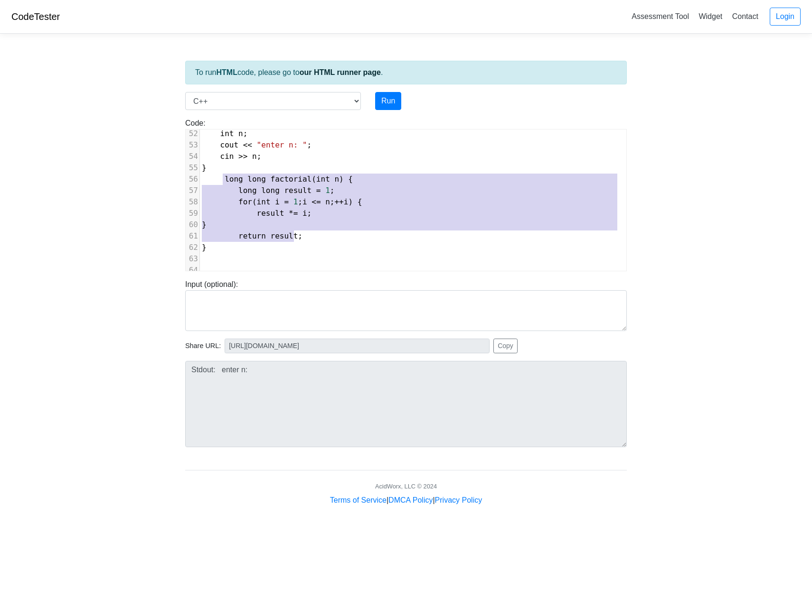
drag, startPoint x: 302, startPoint y: 231, endPoint x: 223, endPoint y: 171, distance: 99.0
click at [223, 171] on div "24 int main(){ 25 ​ 26 for (int i = 1; i <= 100; i++){ 27 28 if ( i % 3 == 0 &&…" at bounding box center [413, 42] width 426 height 467
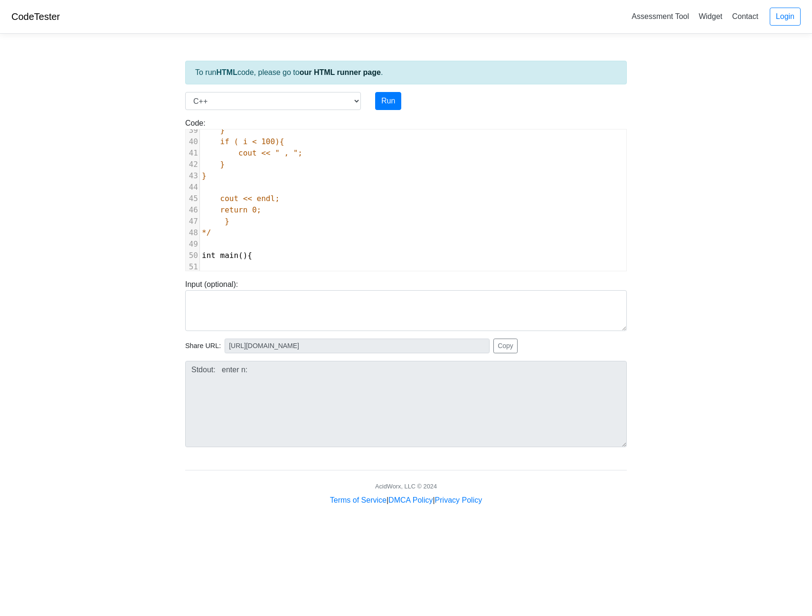
scroll to position [534, 0]
click at [206, 219] on pre "}" at bounding box center [413, 224] width 426 height 11
click at [229, 242] on pre "}" at bounding box center [413, 247] width 426 height 11
click at [233, 242] on pre "}" at bounding box center [413, 247] width 426 height 11
click at [234, 232] on pre at bounding box center [413, 236] width 426 height 11
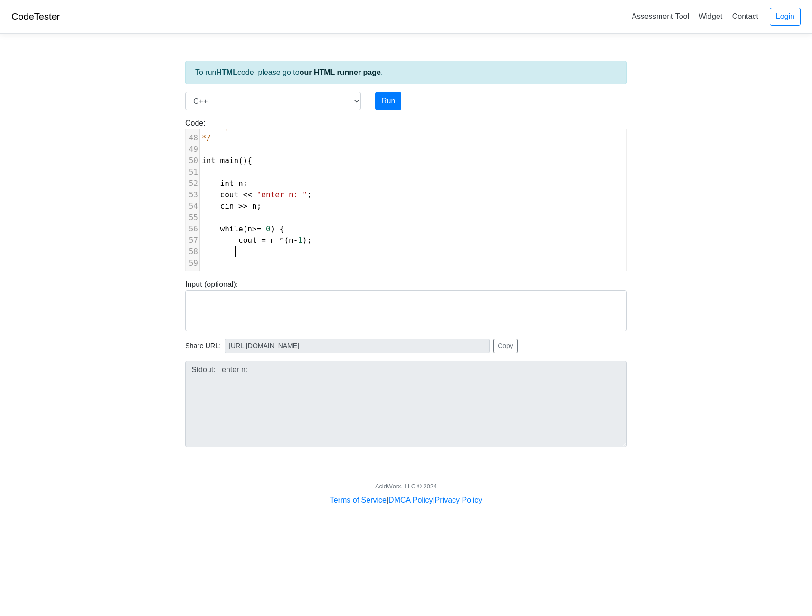
scroll to position [4, 4]
click at [389, 101] on button "Run" at bounding box center [388, 101] width 26 height 18
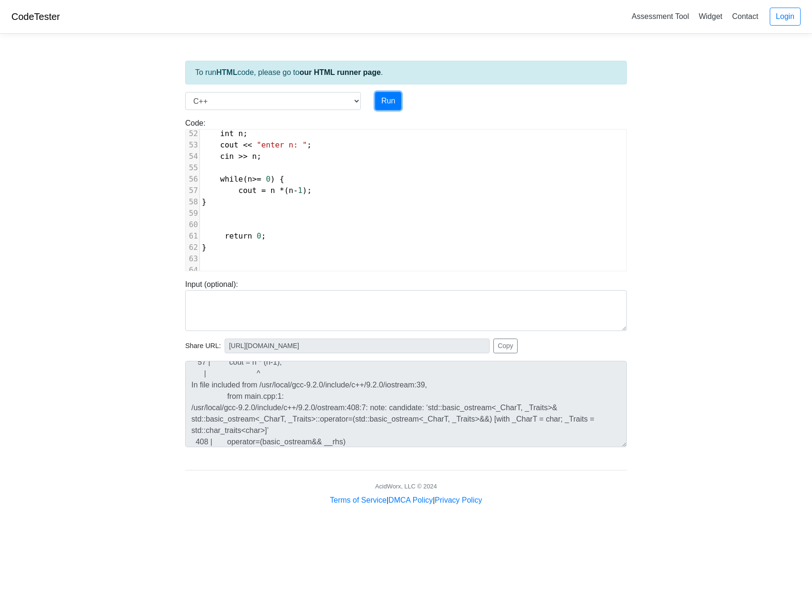
scroll to position [544, 0]
click at [261, 230] on span "cout = n * ( n - 1 );" at bounding box center [257, 230] width 110 height 9
click at [252, 221] on span ">=" at bounding box center [256, 219] width 9 height 9
click at [234, 208] on pre at bounding box center [413, 208] width 426 height 11
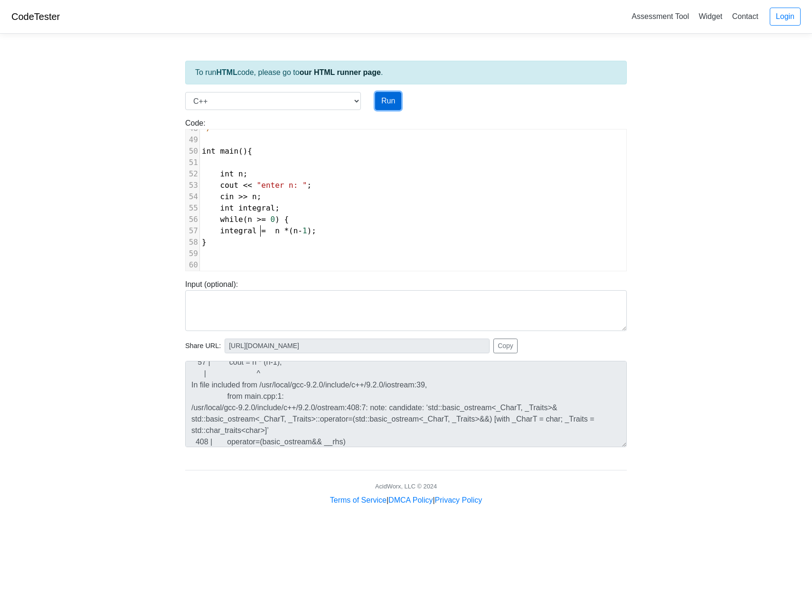
click at [389, 104] on button "Run" at bounding box center [388, 101] width 26 height 18
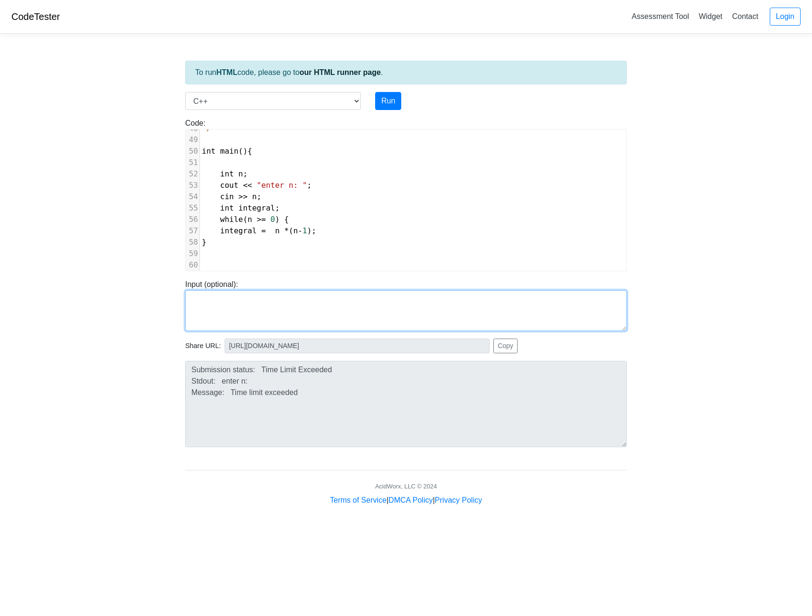
click at [300, 291] on textarea at bounding box center [405, 310] width 441 height 41
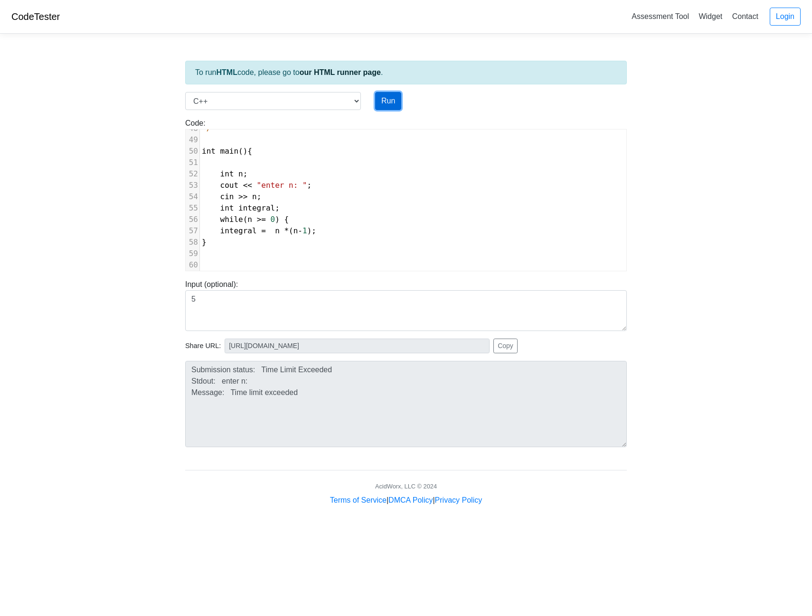
click at [384, 104] on button "Run" at bounding box center [388, 101] width 26 height 18
click at [313, 248] on pre "}" at bounding box center [413, 242] width 426 height 11
drag, startPoint x: 234, startPoint y: 208, endPoint x: 271, endPoint y: 208, distance: 36.1
click at [271, 208] on span "int integral ;" at bounding box center [241, 208] width 78 height 9
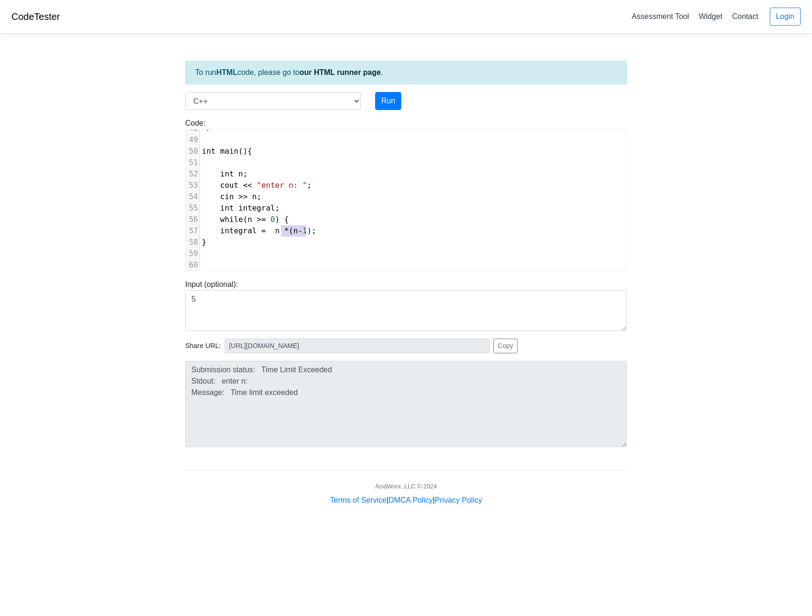
drag, startPoint x: 305, startPoint y: 232, endPoint x: 281, endPoint y: 233, distance: 23.8
click at [281, 233] on span "integral = n * ( n - 1 );" at bounding box center [259, 230] width 114 height 9
click at [310, 261] on pre at bounding box center [413, 265] width 426 height 11
drag, startPoint x: 316, startPoint y: 233, endPoint x: 294, endPoint y: 232, distance: 21.4
click at [294, 232] on pre "integral = n * ( n - 1 );" at bounding box center [413, 230] width 426 height 11
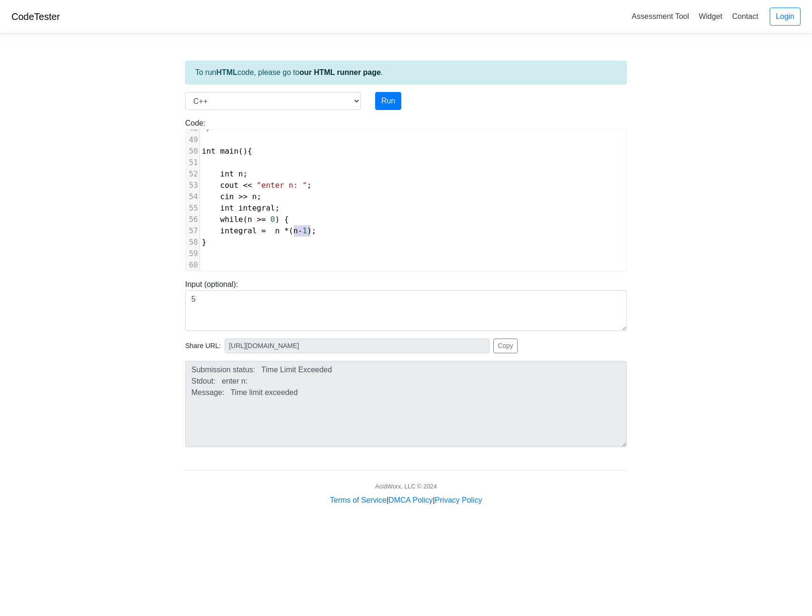
click at [240, 232] on span "integral" at bounding box center [238, 230] width 37 height 9
drag, startPoint x: 253, startPoint y: 232, endPoint x: 218, endPoint y: 232, distance: 35.6
click at [218, 232] on span "integral = n * ( n - 1 );" at bounding box center [259, 230] width 114 height 9
drag, startPoint x: 267, startPoint y: 207, endPoint x: 236, endPoint y: 207, distance: 30.8
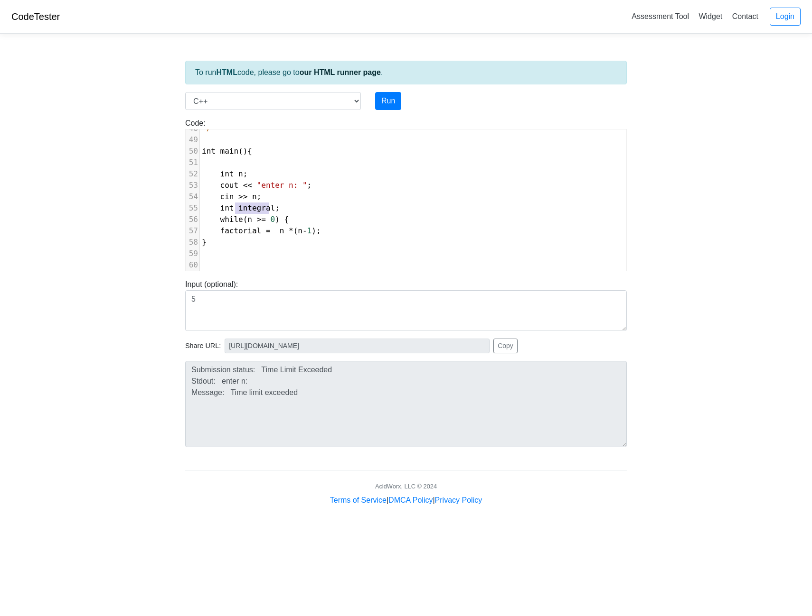
click at [238, 207] on span "integral" at bounding box center [256, 208] width 37 height 9
click at [385, 91] on div "To run HTML code, please go to our HTML runner page . Language C C++ Go Java Ja…" at bounding box center [406, 273] width 456 height 465
click at [385, 97] on button "Run" at bounding box center [388, 101] width 26 height 18
click at [386, 101] on button "Run" at bounding box center [388, 101] width 26 height 18
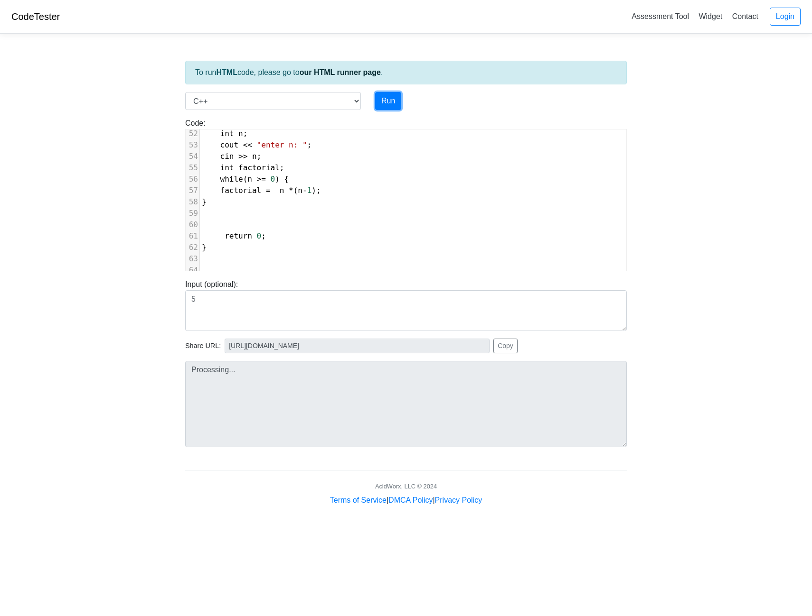
scroll to position [544, 0]
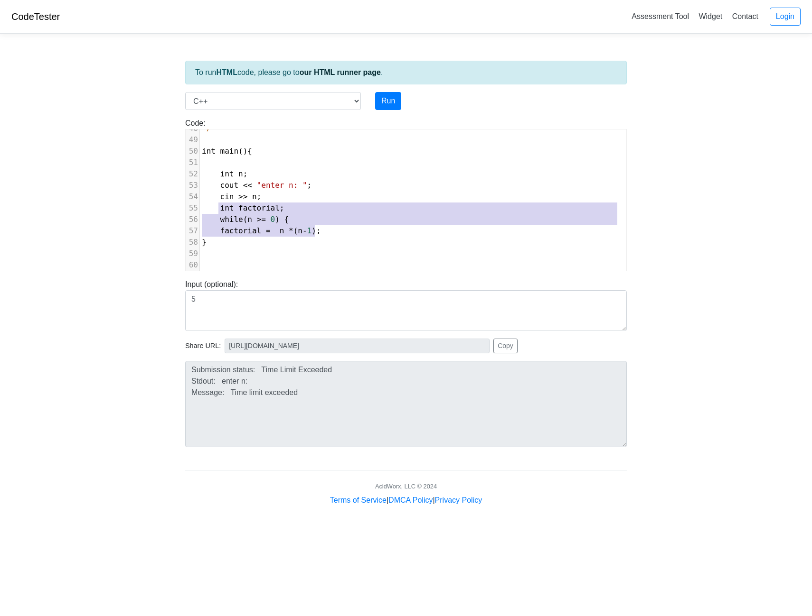
drag, startPoint x: 330, startPoint y: 235, endPoint x: 220, endPoint y: 211, distance: 112.6
click at [220, 211] on div "24 int main(){ 25 ​ 26 for (int i = 1; i <= 100; i++){ 27 28 if ( i % 3 == 0 &&…" at bounding box center [413, 83] width 426 height 467
click at [662, 247] on body "CodeTester Assessment Tool Widget Contact Login To run HTML code, please go to …" at bounding box center [406, 253] width 812 height 506
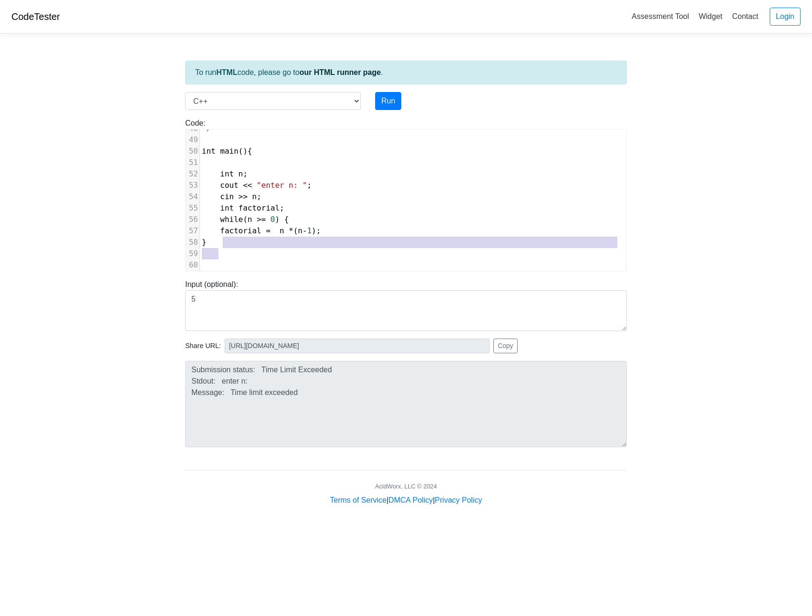
click at [330, 248] on div "24 int main(){ 25 ​ 26 for (int i = 1; i <= 100; i++){ 27 28 if ( i % 3 == 0 &&…" at bounding box center [413, 83] width 426 height 467
click at [293, 240] on pre "}" at bounding box center [413, 242] width 426 height 11
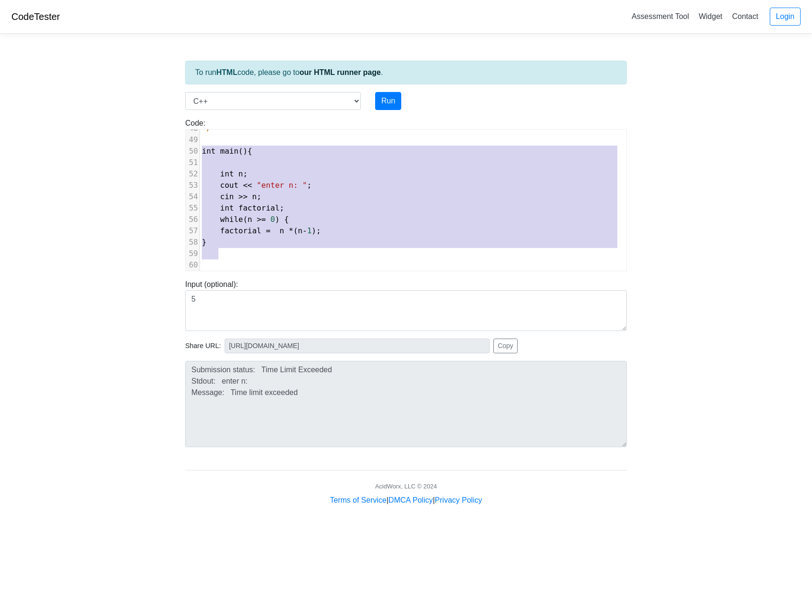
drag, startPoint x: 256, startPoint y: 251, endPoint x: 200, endPoint y: 154, distance: 111.8
click at [200, 154] on div "24 int main(){ 25 ​ 26 for (int i = 1; i <= 100; i++){ 27 28 if ( i % 3 == 0 &&…" at bounding box center [413, 83] width 426 height 467
paste textarea
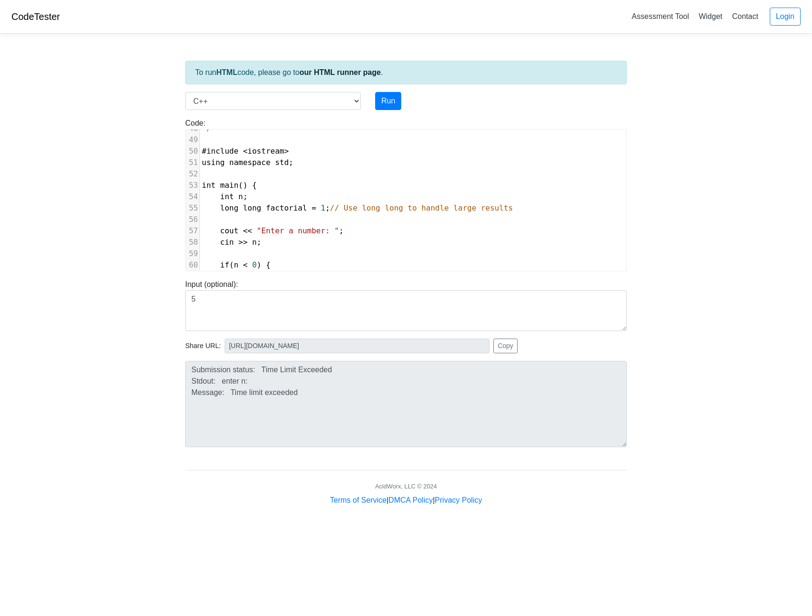
scroll to position [669, 0]
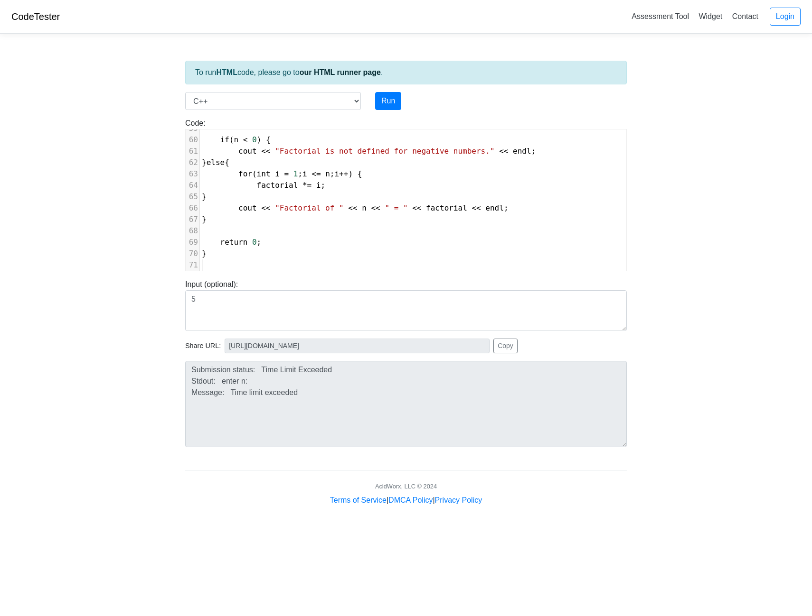
click at [346, 249] on pre "}" at bounding box center [413, 253] width 426 height 11
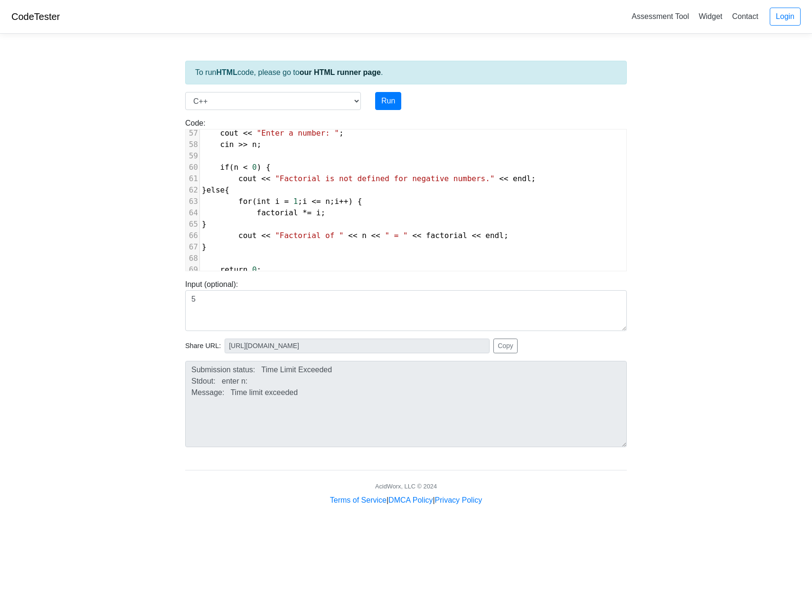
scroll to position [622, 0]
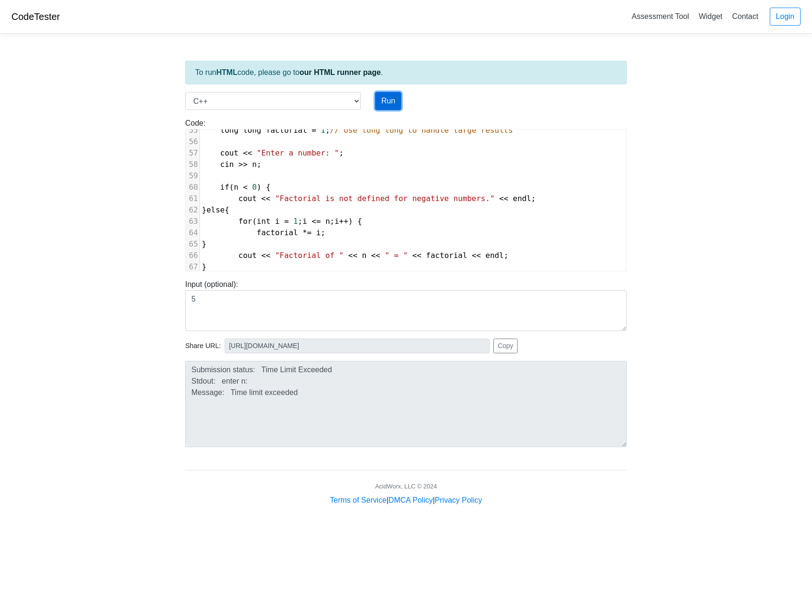
click at [387, 105] on button "Run" at bounding box center [388, 101] width 26 height 18
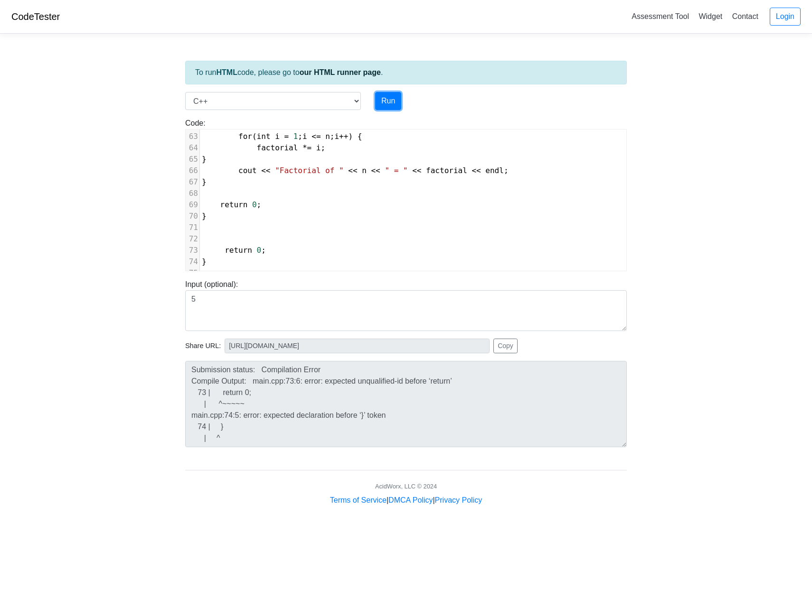
scroll to position [717, 0]
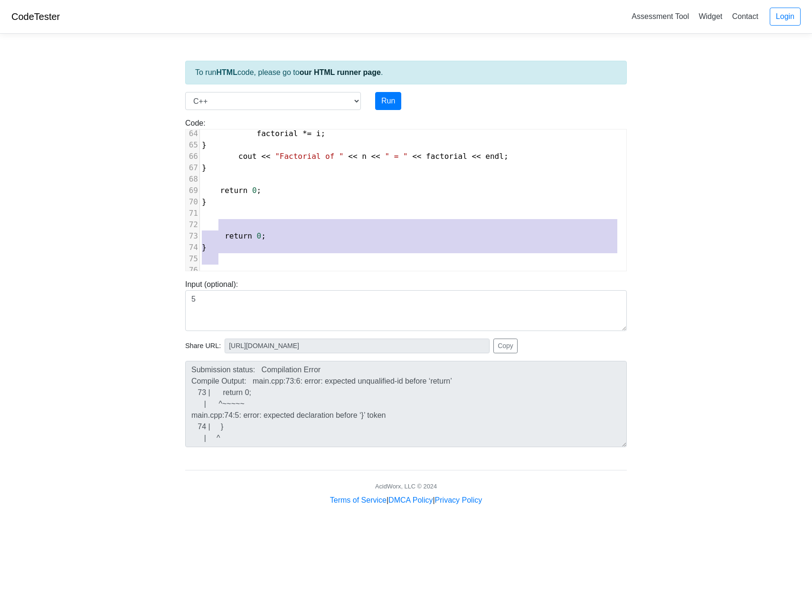
drag, startPoint x: 274, startPoint y: 250, endPoint x: 218, endPoint y: 221, distance: 63.0
click at [218, 221] on div "36 } 37 else { 38 cout << i; 39 } 40 if ( i < 100){ 41 cout << " , "; 42 } 43 }…" at bounding box center [413, 42] width 426 height 467
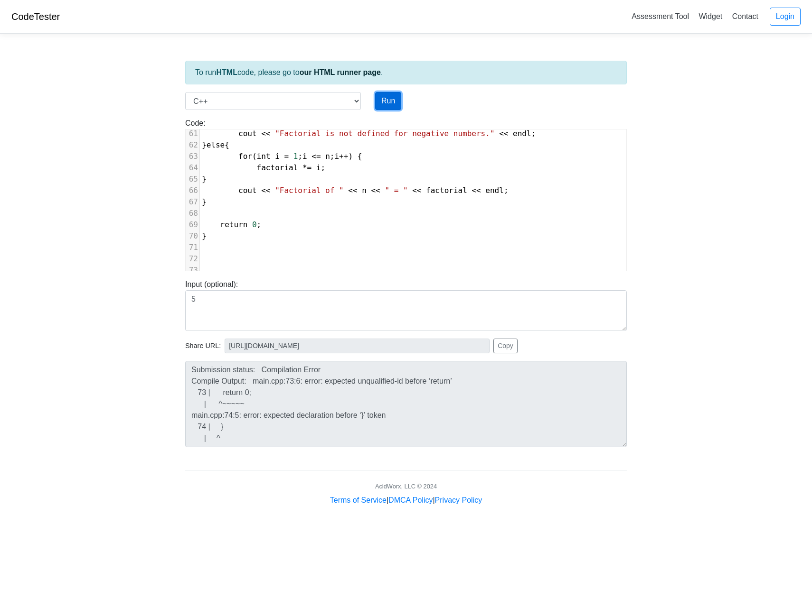
click at [383, 103] on button "Run" at bounding box center [388, 101] width 26 height 18
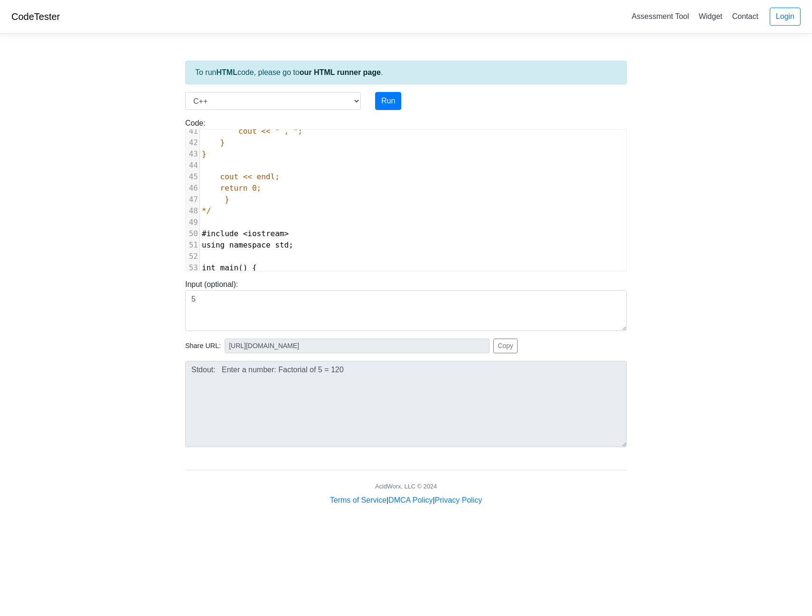
scroll to position [457, 0]
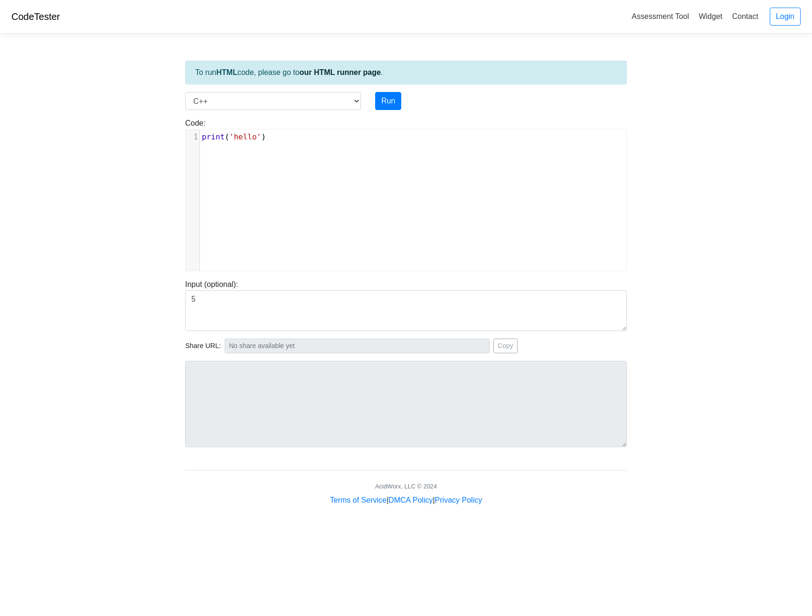
select select "cpp"
